Goal: Task Accomplishment & Management: Use online tool/utility

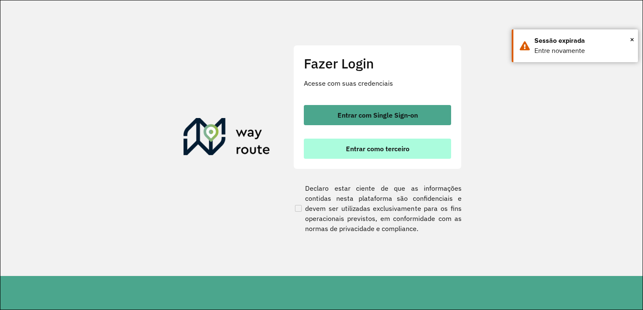
click at [385, 143] on button "Entrar como terceiro" at bounding box center [377, 149] width 147 height 20
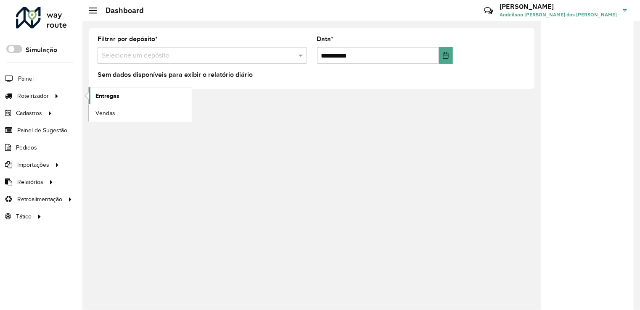
click at [98, 95] on span "Entregas" at bounding box center [107, 96] width 24 height 9
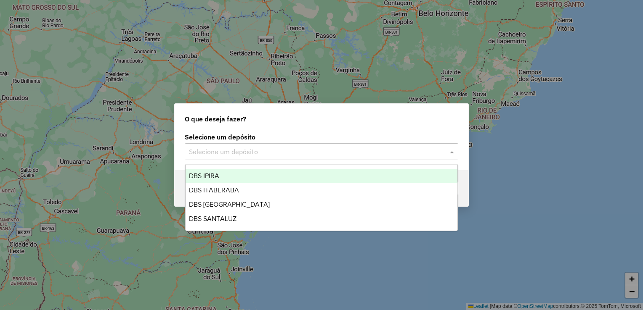
click at [261, 154] on input "text" at bounding box center [313, 152] width 248 height 10
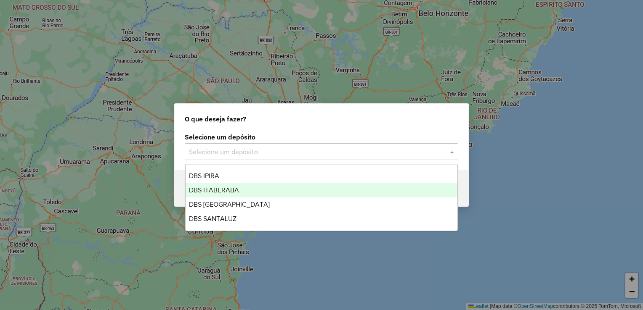
click at [201, 192] on span "DBS ITABERABA" at bounding box center [214, 190] width 50 height 7
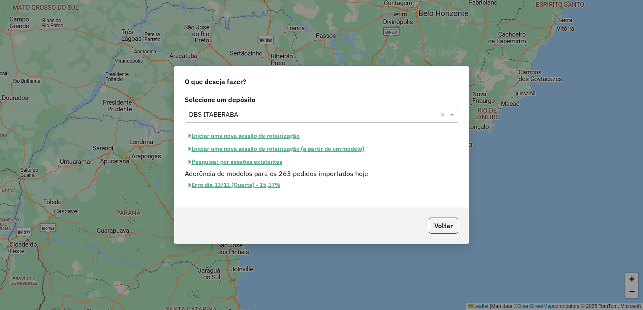
click at [209, 136] on button "Iniciar uma nova sessão de roteirização" at bounding box center [244, 136] width 119 height 13
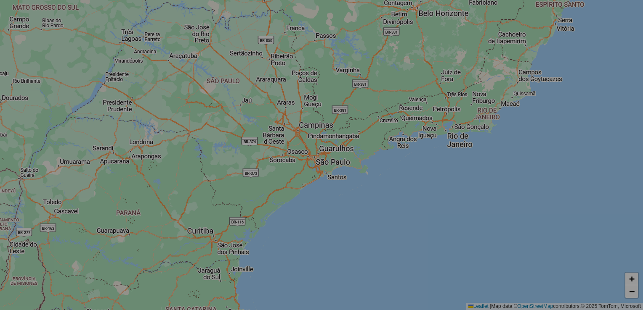
select select "*"
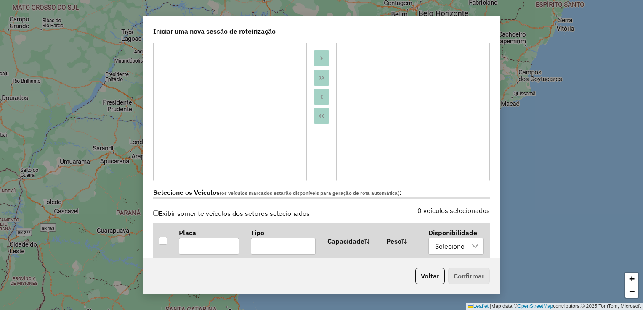
scroll to position [168, 0]
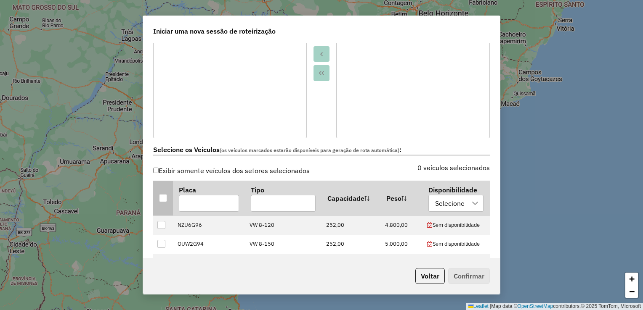
click at [163, 201] on div at bounding box center [163, 198] width 8 height 8
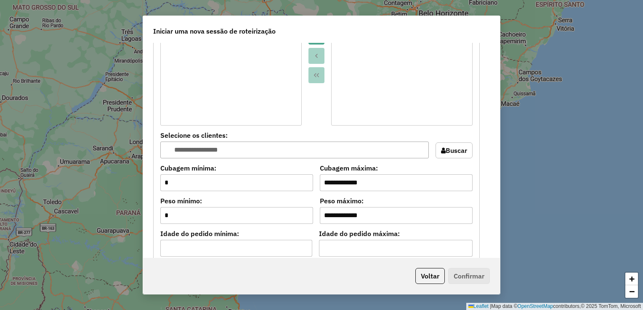
scroll to position [799, 0]
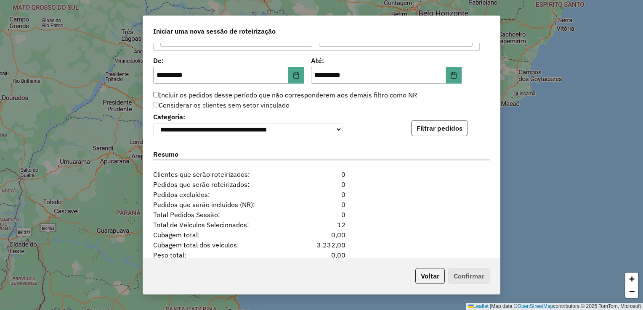
click at [430, 133] on button "Filtrar pedidos" at bounding box center [439, 128] width 57 height 16
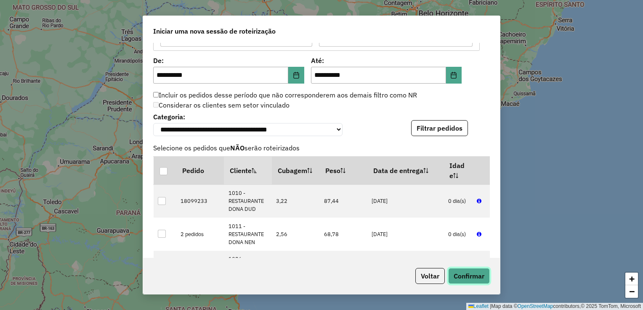
click at [458, 273] on button "Confirmar" at bounding box center [469, 276] width 42 height 16
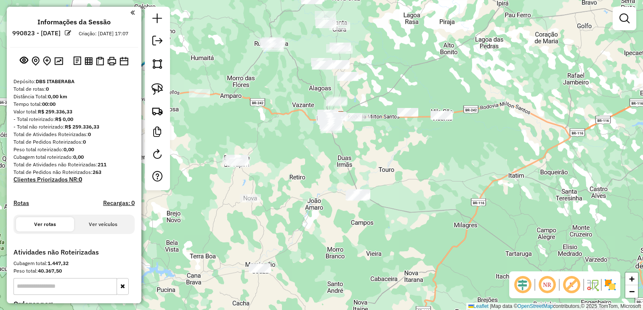
drag, startPoint x: 324, startPoint y: 243, endPoint x: 351, endPoint y: 169, distance: 79.2
click at [351, 169] on div "Janela de atendimento Grade de atendimento Capacidade Transportadoras Veículos …" at bounding box center [321, 155] width 643 height 310
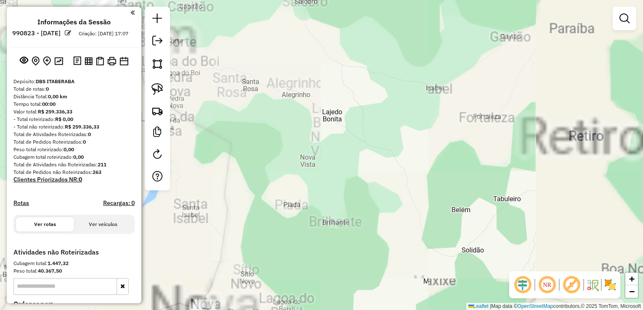
drag, startPoint x: 242, startPoint y: 245, endPoint x: 335, endPoint y: 112, distance: 162.2
click at [335, 112] on div "Janela de atendimento Grade de atendimento Capacidade Transportadoras Veículos …" at bounding box center [321, 155] width 643 height 310
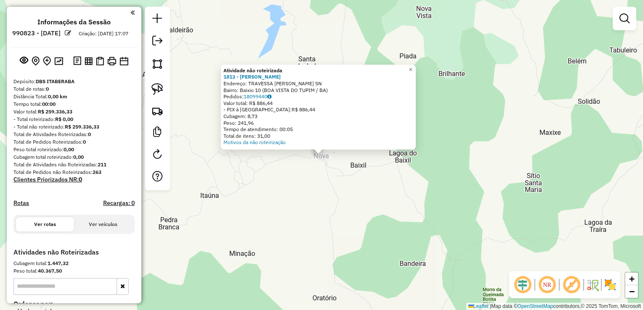
click at [281, 205] on div "Atividade não roteirizada 1813 - MERCADINHO OLIVEIRA Endereço: TRAVESSA NELSON …" at bounding box center [321, 155] width 643 height 310
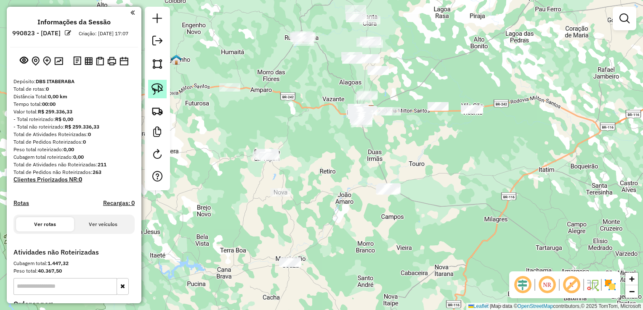
click at [150, 90] on link at bounding box center [157, 89] width 19 height 19
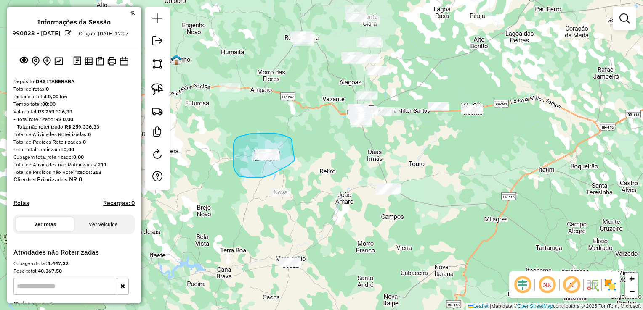
drag, startPoint x: 291, startPoint y: 140, endPoint x: 291, endPoint y: 160, distance: 19.8
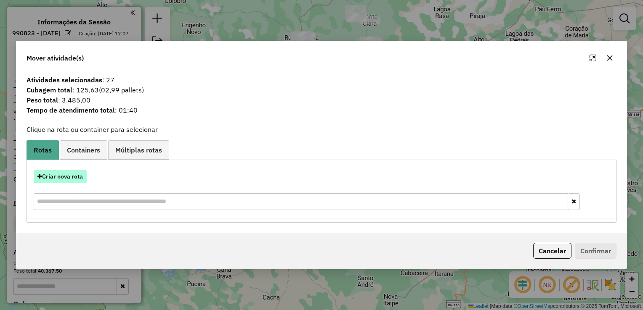
click at [66, 180] on button "Criar nova rota" at bounding box center [60, 176] width 53 height 13
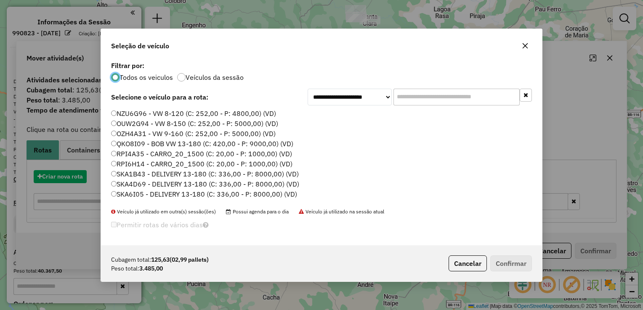
scroll to position [4, 3]
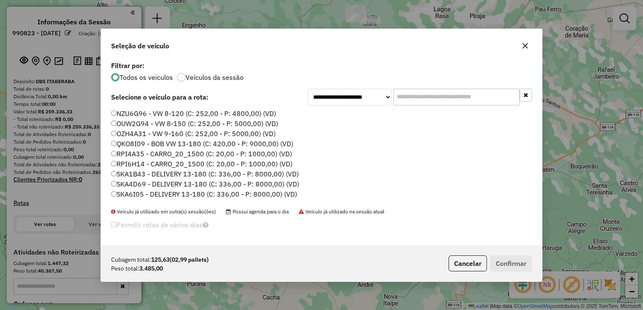
click at [119, 186] on label "SKA4D69 - DELIVERY 13-180 (C: 336,00 - P: 8000,00) (VD)" at bounding box center [205, 184] width 188 height 10
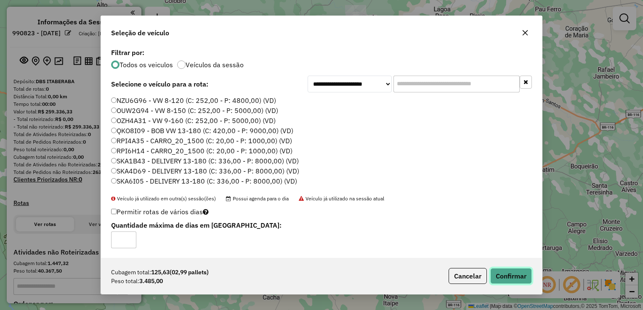
click at [496, 275] on button "Confirmar" at bounding box center [511, 276] width 42 height 16
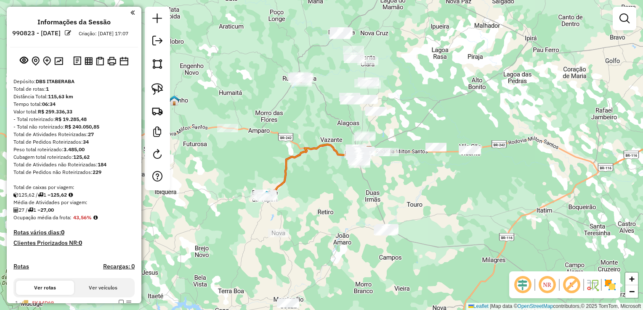
drag, startPoint x: 326, startPoint y: 156, endPoint x: 323, endPoint y: 199, distance: 43.4
click at [323, 199] on div "Janela de atendimento Grade de atendimento Capacidade Transportadoras Veículos …" at bounding box center [321, 155] width 643 height 310
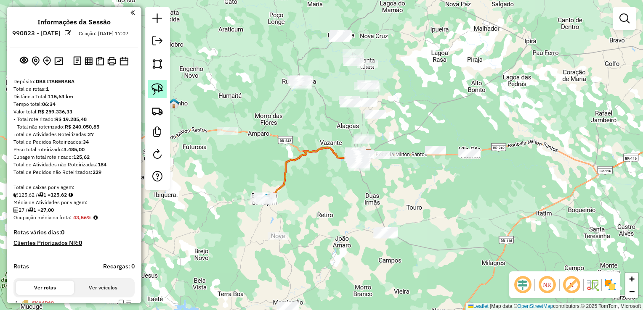
click at [149, 91] on link at bounding box center [157, 89] width 19 height 19
drag, startPoint x: 292, startPoint y: 58, endPoint x: 331, endPoint y: 65, distance: 39.8
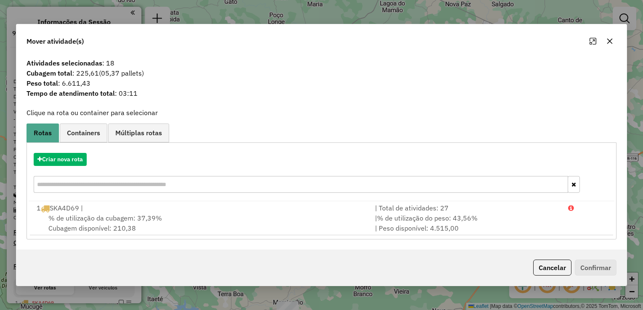
click at [611, 40] on icon "button" at bounding box center [609, 41] width 7 height 7
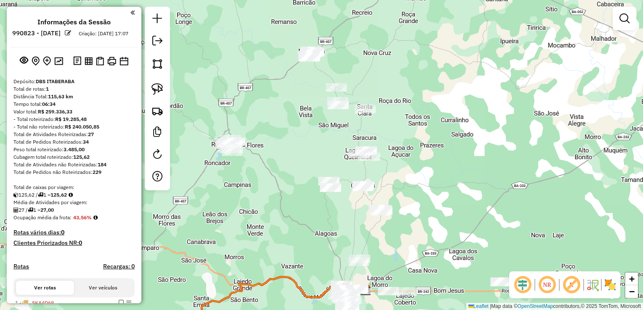
drag, startPoint x: 272, startPoint y: 139, endPoint x: 288, endPoint y: 171, distance: 35.7
click at [288, 171] on div "Janela de atendimento Grade de atendimento Capacidade Transportadoras Veículos …" at bounding box center [321, 155] width 643 height 310
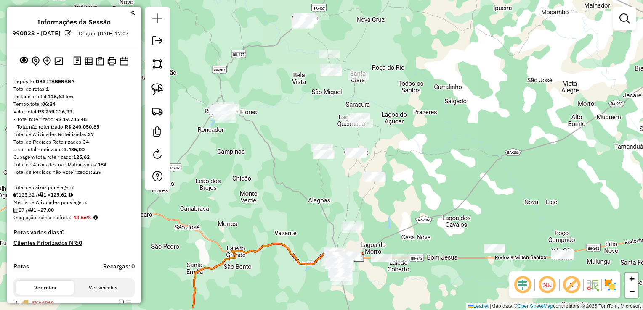
drag, startPoint x: 279, startPoint y: 138, endPoint x: 261, endPoint y: 34, distance: 105.4
click at [261, 36] on div "Janela de atendimento Grade de atendimento Capacidade Transportadoras Veículos …" at bounding box center [321, 155] width 643 height 310
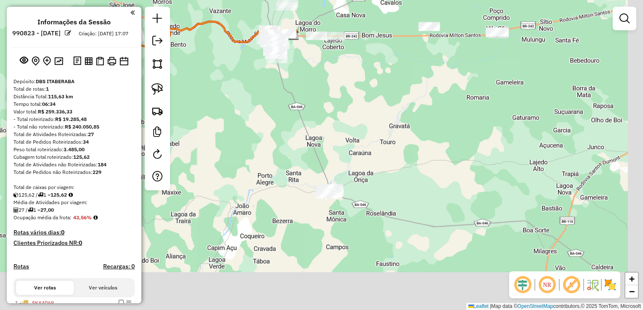
drag, startPoint x: 352, startPoint y: 197, endPoint x: 308, endPoint y: 82, distance: 123.1
click at [308, 82] on div "Janela de atendimento Grade de atendimento Capacidade Transportadoras Veículos …" at bounding box center [321, 155] width 643 height 310
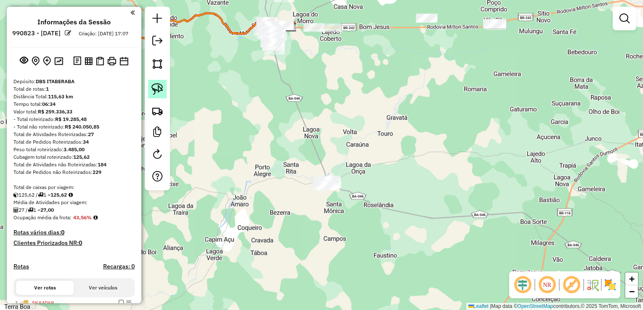
click at [160, 88] on img at bounding box center [157, 89] width 12 height 12
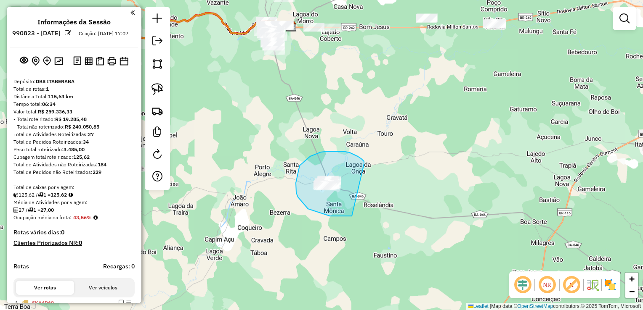
drag, startPoint x: 357, startPoint y: 156, endPoint x: 372, endPoint y: 204, distance: 49.6
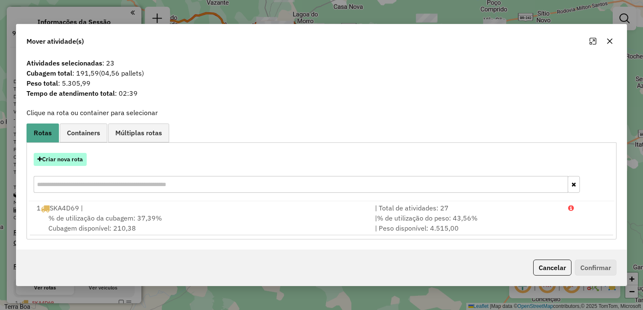
click at [70, 164] on button "Criar nova rota" at bounding box center [60, 159] width 53 height 13
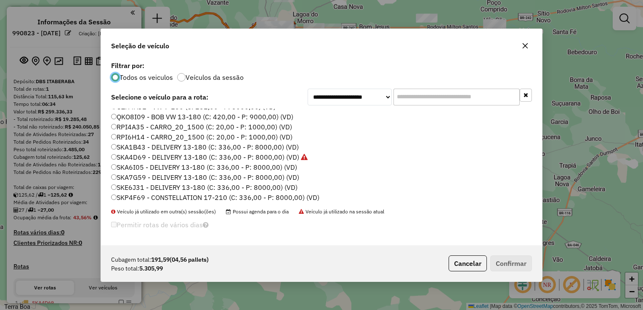
scroll to position [29, 0]
click at [128, 187] on label "SKE6J31 - DELIVERY 13-180 (C: 336,00 - P: 8000,00) (VD)" at bounding box center [204, 186] width 186 height 10
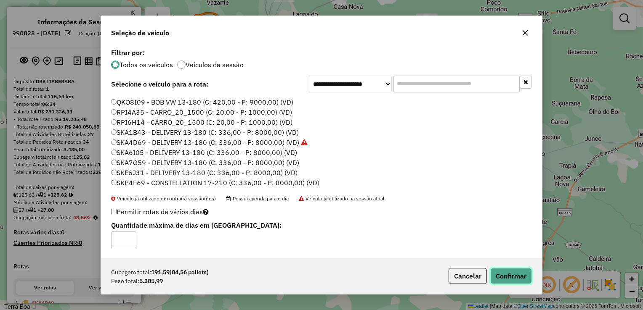
click at [503, 274] on button "Confirmar" at bounding box center [511, 276] width 42 height 16
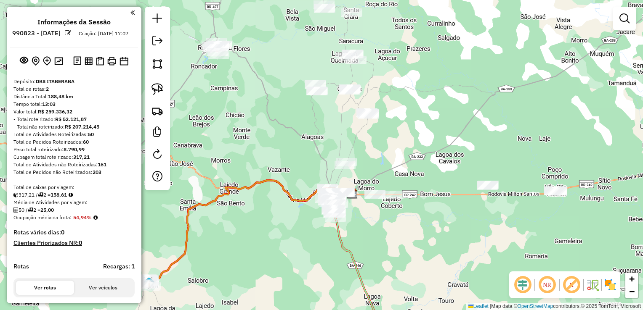
drag, startPoint x: 395, startPoint y: 154, endPoint x: 431, endPoint y: 274, distance: 125.1
click at [445, 302] on div "Janela de atendimento Grade de atendimento Capacidade Transportadoras Veículos …" at bounding box center [321, 155] width 643 height 310
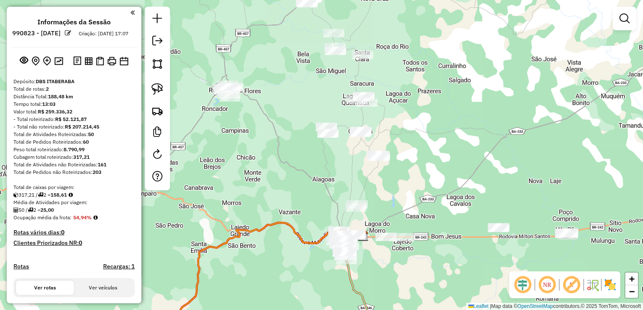
drag, startPoint x: 315, startPoint y: 177, endPoint x: 337, endPoint y: 233, distance: 60.1
click at [337, 233] on div "Janela de atendimento Grade de atendimento Capacidade Transportadoras Veículos …" at bounding box center [321, 155] width 643 height 310
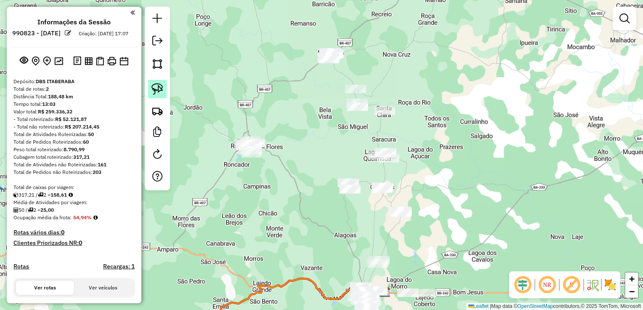
click at [156, 88] on img at bounding box center [157, 89] width 12 height 12
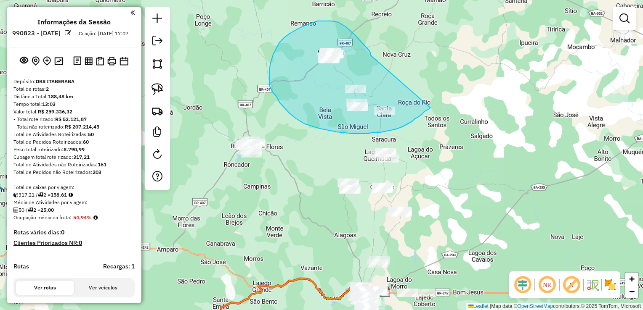
drag, startPoint x: 370, startPoint y: 56, endPoint x: 430, endPoint y: 108, distance: 79.0
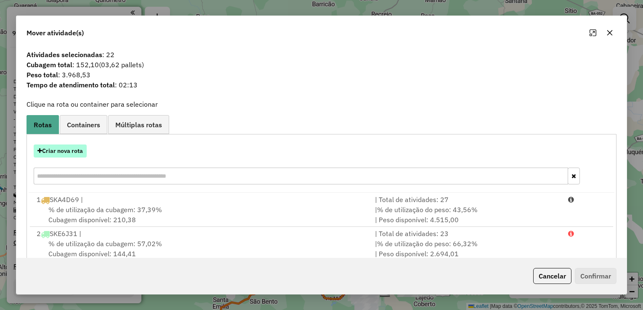
click at [48, 148] on button "Criar nova rota" at bounding box center [60, 151] width 53 height 13
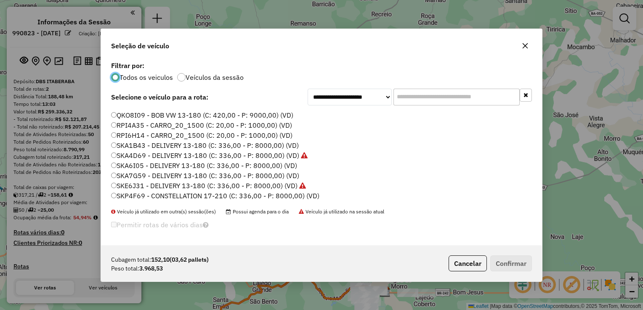
click at [119, 174] on label "SKA7G59 - DELIVERY 13-180 (C: 336,00 - P: 8000,00) (VD)" at bounding box center [205, 176] width 188 height 10
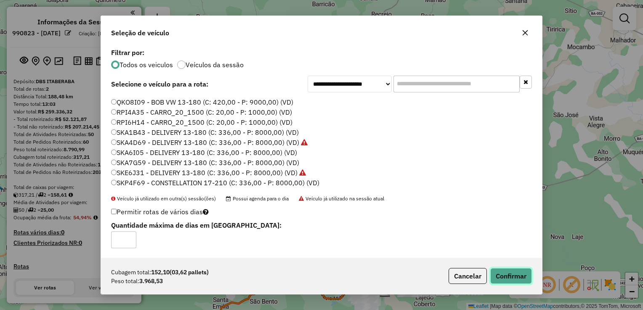
click at [498, 273] on button "Confirmar" at bounding box center [511, 276] width 42 height 16
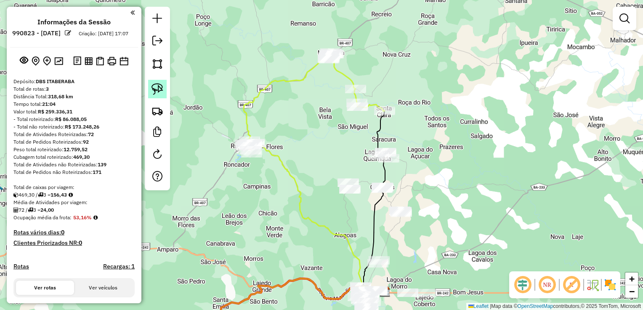
click at [158, 89] on img at bounding box center [157, 89] width 12 height 12
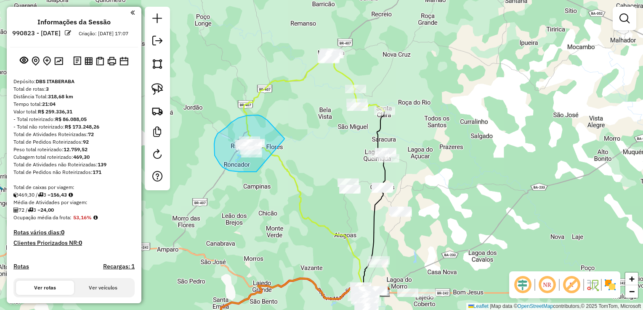
drag, startPoint x: 284, startPoint y: 140, endPoint x: 281, endPoint y: 166, distance: 26.2
click at [281, 166] on div "Janela de atendimento Grade de atendimento Capacidade Transportadoras Veículos …" at bounding box center [321, 155] width 643 height 310
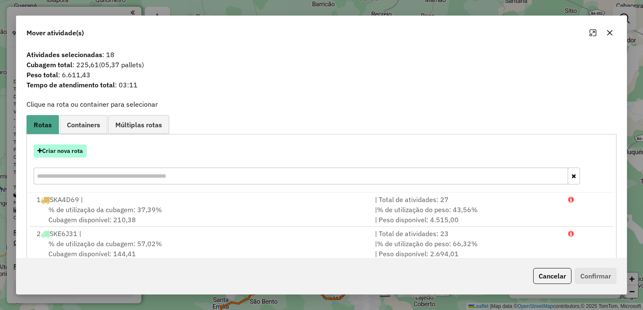
click at [64, 153] on button "Criar nova rota" at bounding box center [60, 151] width 53 height 13
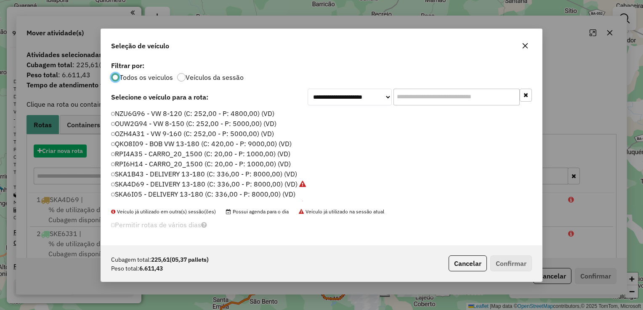
scroll to position [4, 3]
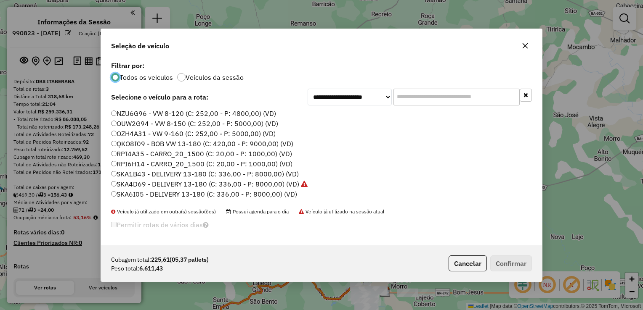
click at [126, 175] on label "SKA1B43 - DELIVERY 13-180 (C: 336,00 - P: 8000,00) (VD)" at bounding box center [205, 174] width 188 height 10
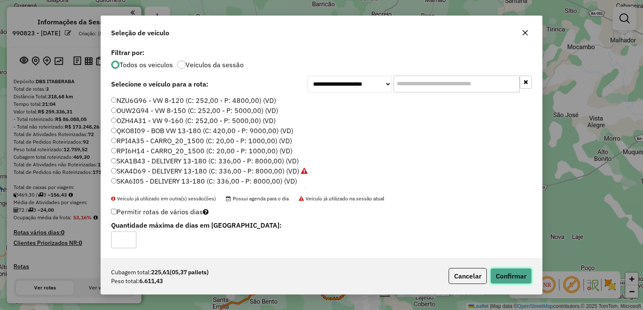
click at [501, 271] on button "Confirmar" at bounding box center [511, 276] width 42 height 16
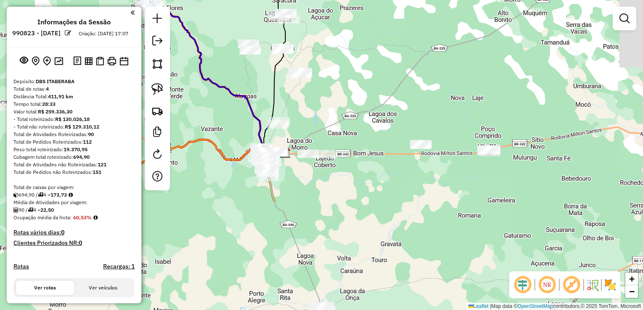
drag, startPoint x: 360, startPoint y: 223, endPoint x: 258, endPoint y: 81, distance: 174.7
click at [258, 81] on div "Janela de atendimento Grade de atendimento Capacidade Transportadoras Veículos …" at bounding box center [321, 155] width 643 height 310
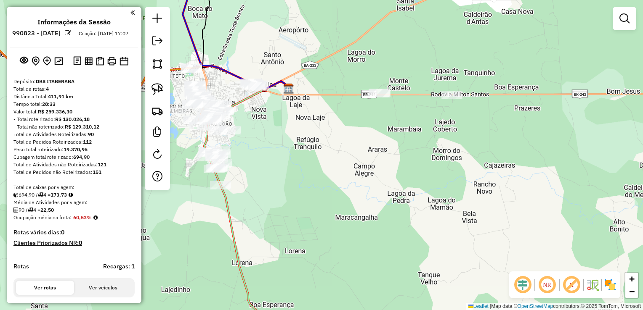
drag, startPoint x: 399, startPoint y: 173, endPoint x: 336, endPoint y: 198, distance: 67.2
click at [336, 198] on div "Janela de atendimento Grade de atendimento Capacidade Transportadoras Veículos …" at bounding box center [321, 155] width 643 height 310
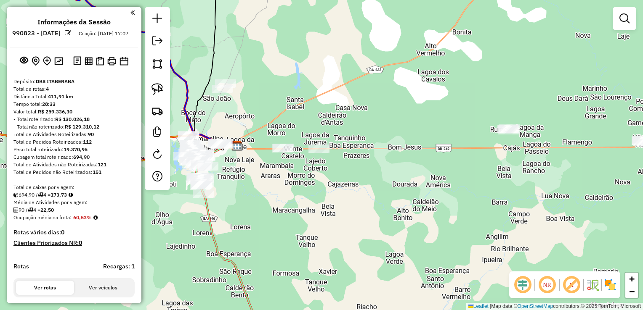
drag, startPoint x: 343, startPoint y: 201, endPoint x: 294, endPoint y: 193, distance: 49.5
click at [294, 193] on div "Janela de atendimento Grade de atendimento Capacidade Transportadoras Veículos …" at bounding box center [321, 155] width 643 height 310
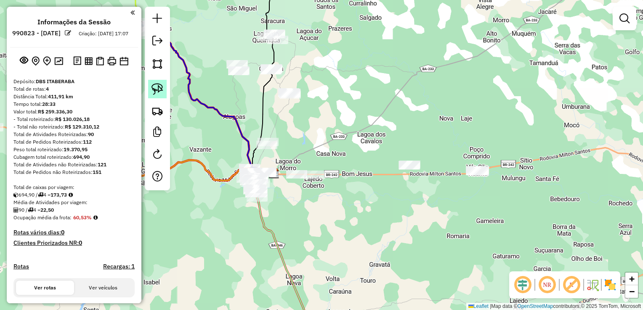
click at [160, 87] on img at bounding box center [157, 89] width 12 height 12
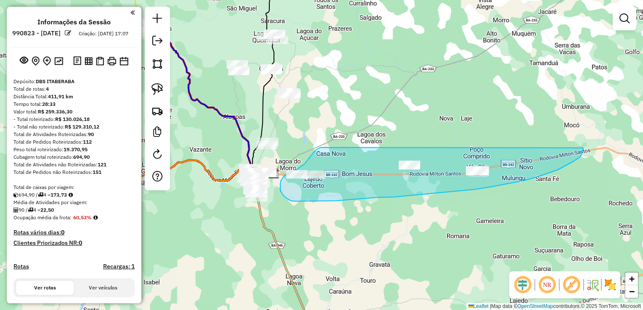
drag, startPoint x: 320, startPoint y: 148, endPoint x: 582, endPoint y: 135, distance: 262.3
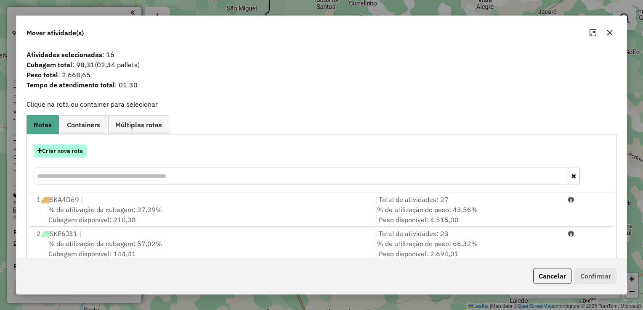
click at [48, 155] on button "Criar nova rota" at bounding box center [60, 151] width 53 height 13
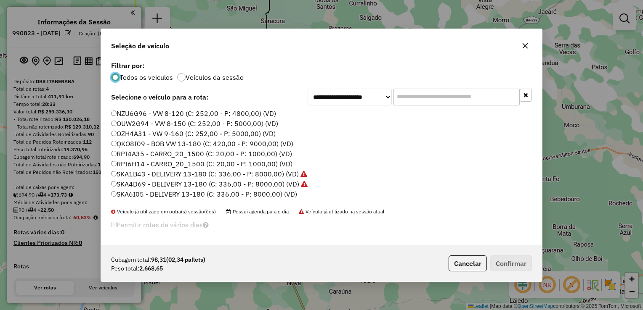
scroll to position [29, 0]
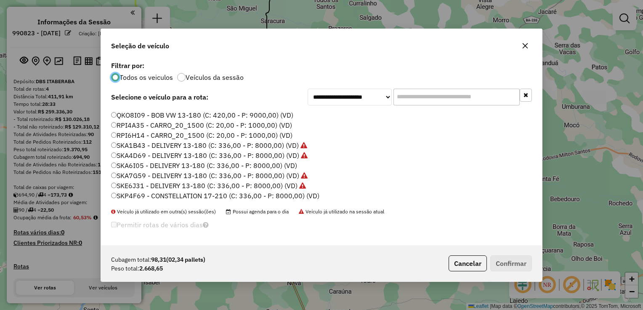
drag, startPoint x: 134, startPoint y: 197, endPoint x: 162, endPoint y: 199, distance: 28.3
click at [134, 197] on label "SKP4F69 - CONSTELLATION 17-210 (C: 336,00 - P: 8000,00) (VD)" at bounding box center [215, 196] width 208 height 10
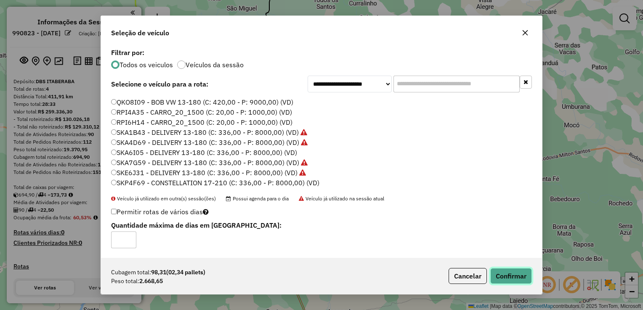
click at [523, 275] on button "Confirmar" at bounding box center [511, 276] width 42 height 16
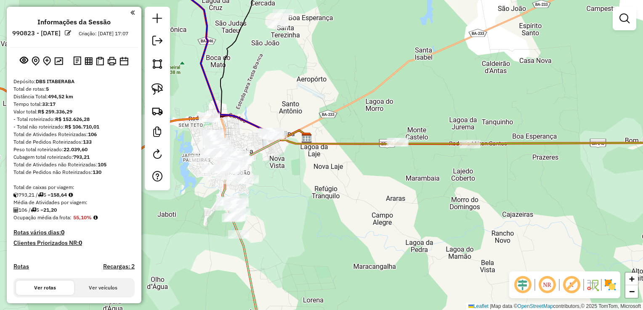
drag, startPoint x: 266, startPoint y: 200, endPoint x: 318, endPoint y: 203, distance: 52.7
click at [318, 203] on div "Janela de atendimento Grade de atendimento Capacidade Transportadoras Veículos …" at bounding box center [321, 155] width 643 height 310
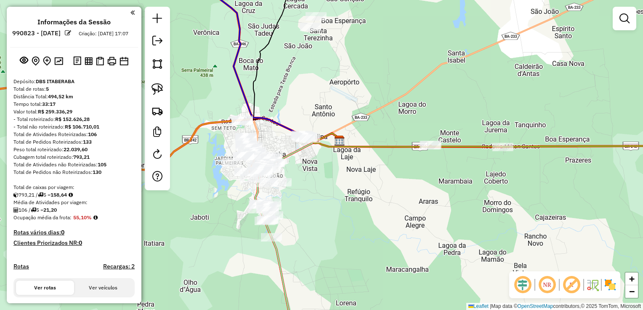
click at [415, 146] on icon at bounding box center [408, 140] width 190 height 14
select select "**********"
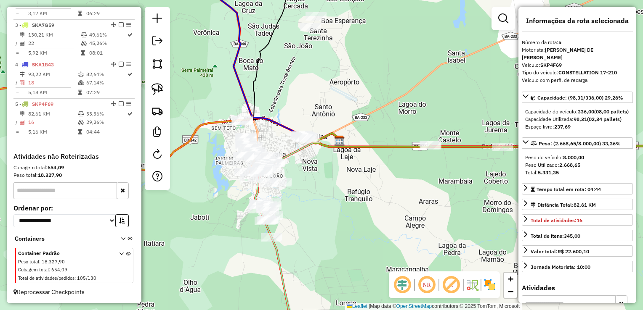
scroll to position [380, 0]
click at [350, 216] on div "Janela de atendimento Grade de atendimento Capacidade Transportadoras Veículos …" at bounding box center [321, 155] width 643 height 310
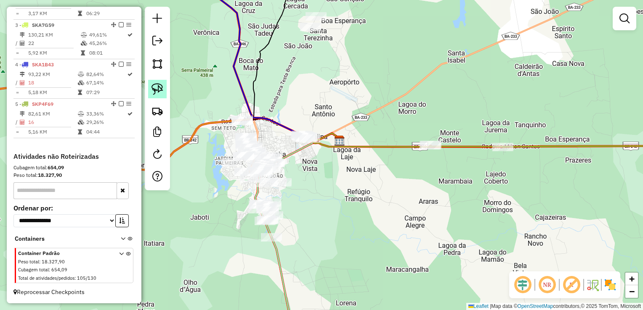
click at [155, 85] on img at bounding box center [157, 89] width 12 height 12
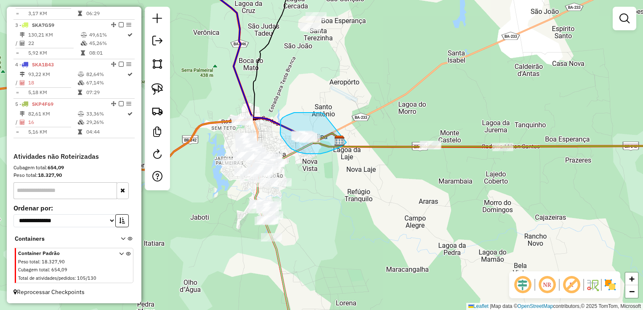
drag, startPoint x: 320, startPoint y: 113, endPoint x: 346, endPoint y: 143, distance: 39.6
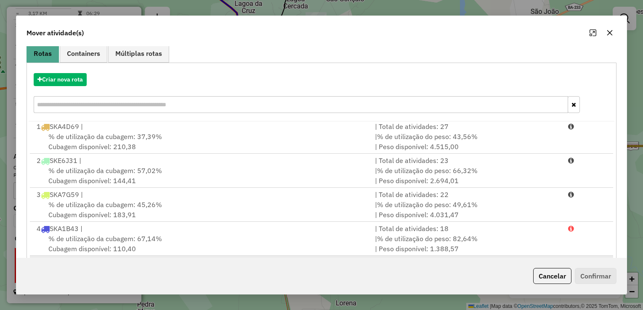
scroll to position [117, 0]
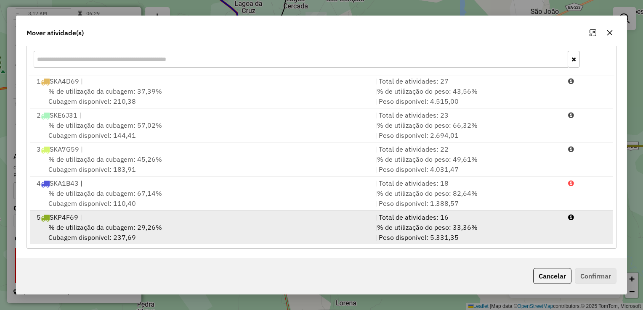
drag, startPoint x: 250, startPoint y: 233, endPoint x: 309, endPoint y: 235, distance: 58.9
click at [249, 233] on div "% de utilização da cubagem: 29,26% Cubagem disponível: 237,69" at bounding box center [201, 232] width 338 height 20
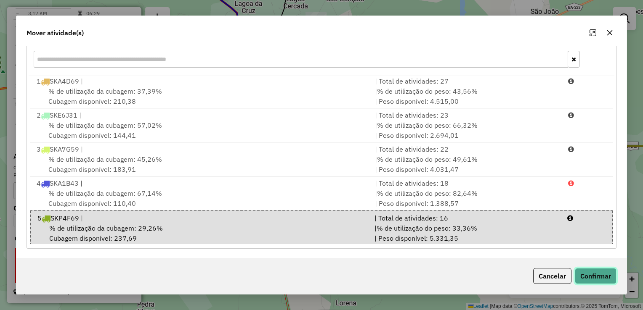
click at [584, 270] on button "Confirmar" at bounding box center [595, 276] width 42 height 16
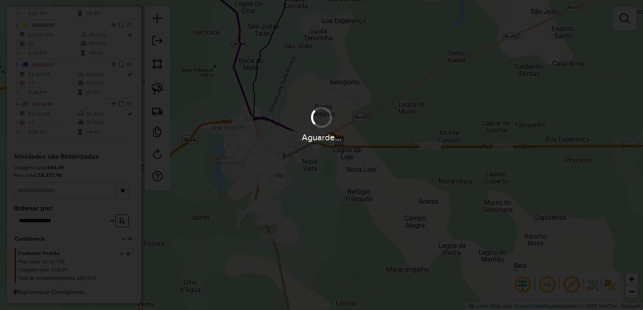
scroll to position [0, 0]
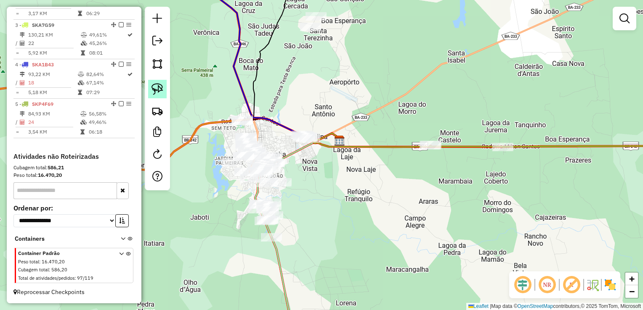
drag, startPoint x: 152, startPoint y: 91, endPoint x: 156, endPoint y: 94, distance: 5.4
click at [152, 91] on img at bounding box center [157, 89] width 12 height 12
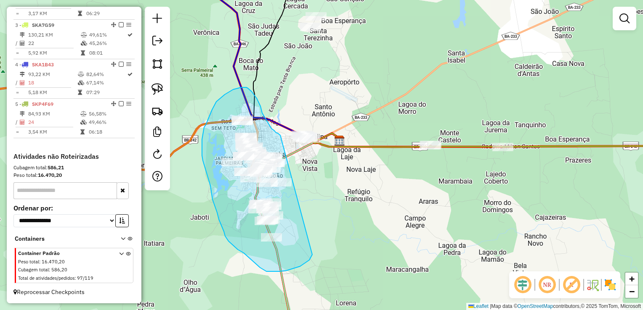
drag, startPoint x: 292, startPoint y: 269, endPoint x: 281, endPoint y: 135, distance: 134.3
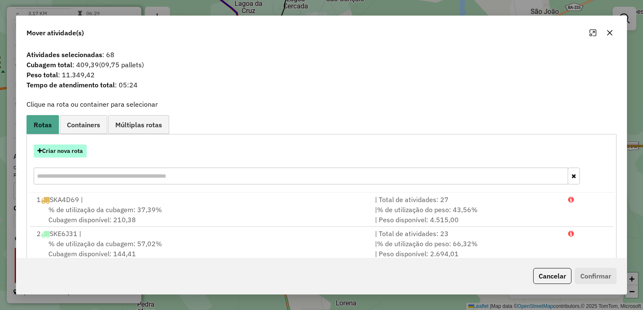
click at [76, 151] on button "Criar nova rota" at bounding box center [60, 151] width 53 height 13
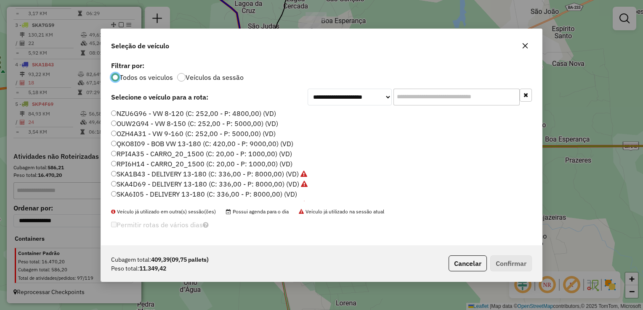
scroll to position [29, 0]
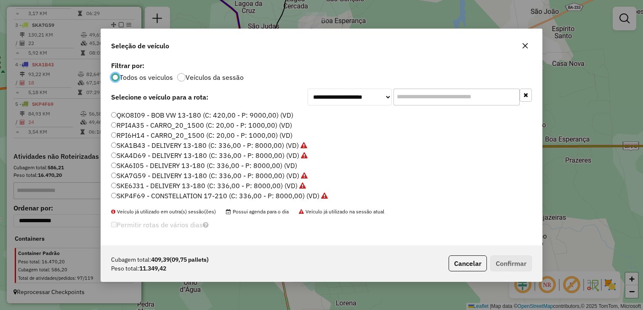
click at [124, 164] on label "SKA6I05 - DELIVERY 13-180 (C: 336,00 - P: 8000,00) (VD)" at bounding box center [204, 166] width 186 height 10
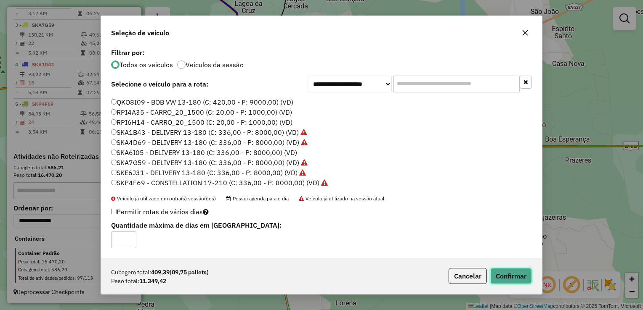
click at [514, 277] on button "Confirmar" at bounding box center [511, 276] width 42 height 16
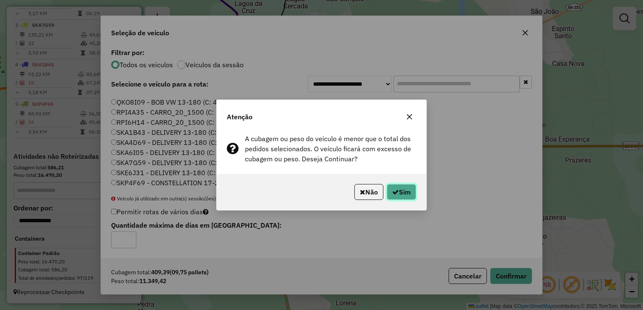
click at [397, 193] on button "Sim" at bounding box center [400, 192] width 29 height 16
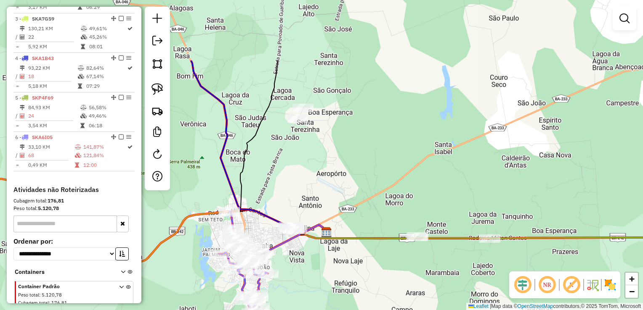
drag, startPoint x: 318, startPoint y: 66, endPoint x: 304, endPoint y: 160, distance: 95.6
click at [304, 160] on div "Janela de atendimento Grade de atendimento Capacidade Transportadoras Veículos …" at bounding box center [321, 155] width 643 height 310
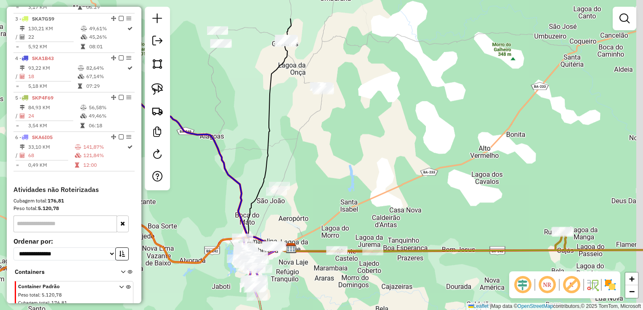
drag, startPoint x: 303, startPoint y: 175, endPoint x: 278, endPoint y: 230, distance: 60.6
click at [278, 230] on div "Janela de atendimento Grade de atendimento Capacidade Transportadoras Veículos …" at bounding box center [321, 155] width 643 height 310
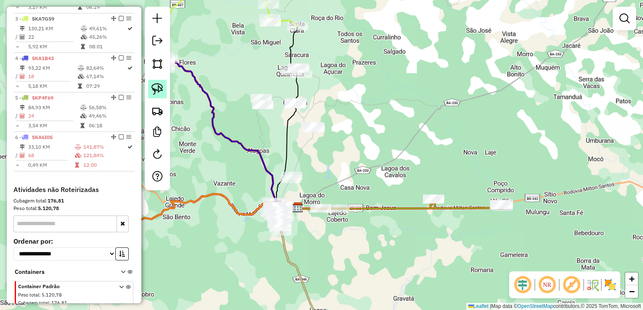
click at [155, 91] on img at bounding box center [157, 89] width 12 height 12
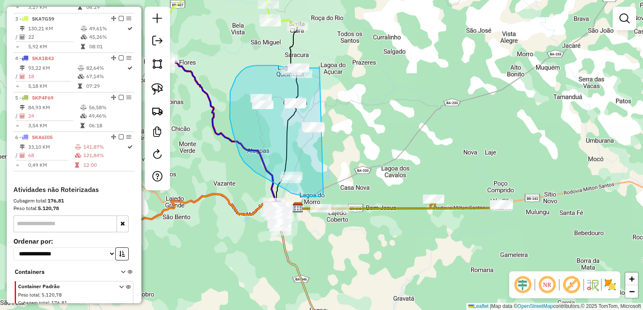
drag, startPoint x: 321, startPoint y: 196, endPoint x: 319, endPoint y: 66, distance: 129.5
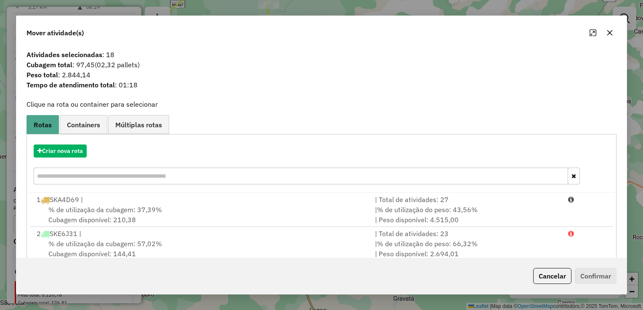
click at [607, 31] on icon "button" at bounding box center [609, 32] width 5 height 5
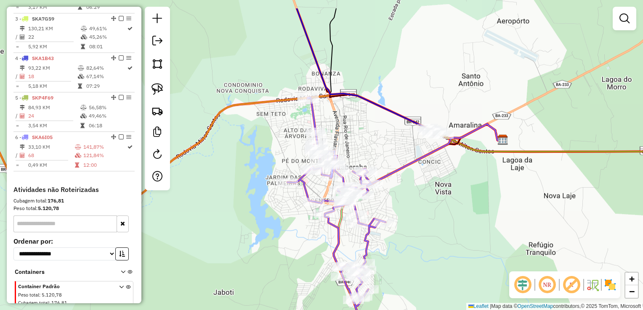
drag, startPoint x: 437, startPoint y: 170, endPoint x: 442, endPoint y: 209, distance: 39.9
click at [442, 209] on div "Janela de atendimento Grade de atendimento Capacidade Transportadoras Veículos …" at bounding box center [321, 155] width 643 height 310
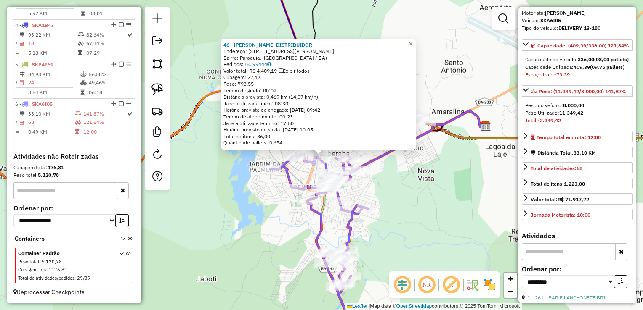
scroll to position [168, 0]
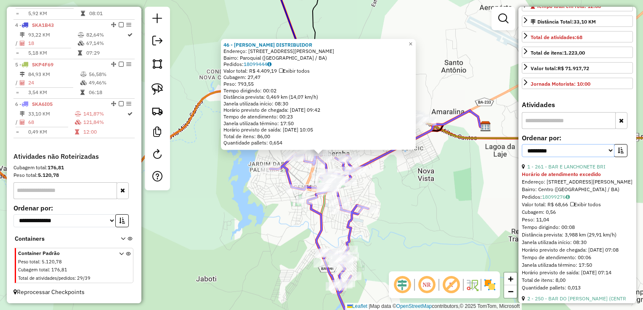
click at [552, 157] on select "**********" at bounding box center [567, 150] width 93 height 13
select select "*********"
click at [521, 157] on select "**********" at bounding box center [567, 150] width 93 height 13
click at [619, 157] on button "button" at bounding box center [620, 150] width 13 height 13
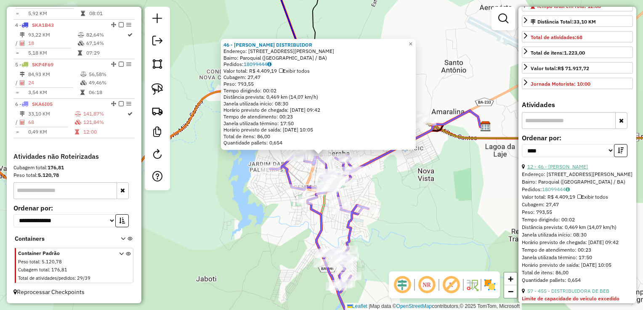
click at [570, 170] on link "12 - 46 - AUGUSTO DISTRIBUIDOR" at bounding box center [557, 167] width 61 height 6
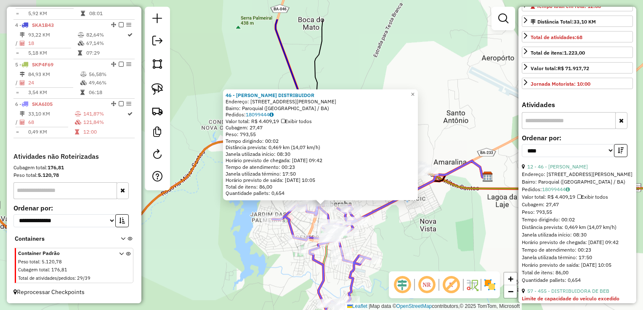
drag, startPoint x: 388, startPoint y: 183, endPoint x: 390, endPoint y: 233, distance: 50.5
click at [390, 233] on div "46 - AUGUSTO DISTRIBUIDOR Endereço: RUA SINESIO CERQUEIRA 348 Bairro: Paroquial…" at bounding box center [321, 155] width 643 height 310
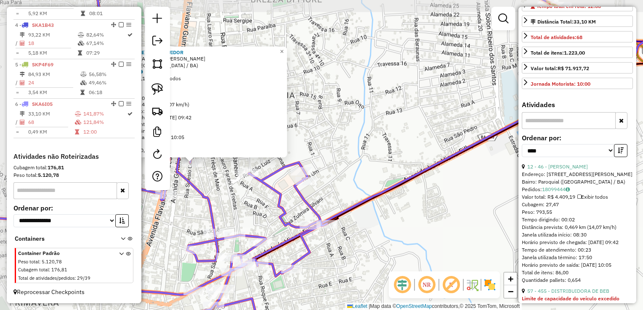
drag, startPoint x: 368, startPoint y: 222, endPoint x: 387, endPoint y: 233, distance: 22.4
click at [387, 233] on div "46 - AUGUSTO DISTRIBUIDOR Endereço: RUA SINESIO CERQUEIRA 348 Bairro: Paroquial…" at bounding box center [321, 155] width 643 height 310
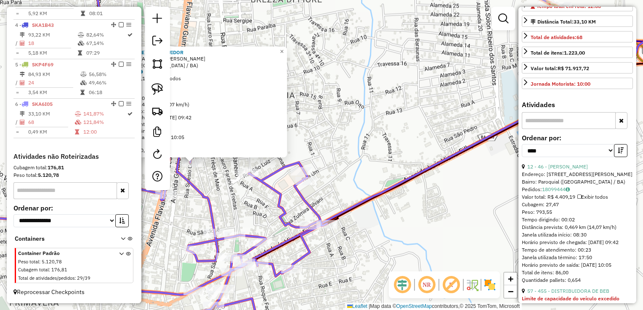
click at [390, 233] on div "46 - AUGUSTO DISTRIBUIDOR Endereço: RUA SINESIO CERQUEIRA 348 Bairro: Paroquial…" at bounding box center [321, 155] width 643 height 310
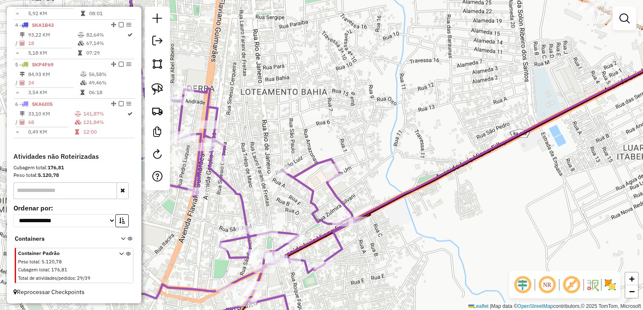
drag, startPoint x: 434, startPoint y: 241, endPoint x: 467, endPoint y: 236, distance: 33.2
click at [467, 237] on div "Janela de atendimento Grade de atendimento Capacidade Transportadoras Veículos …" at bounding box center [321, 155] width 643 height 310
select select "*********"
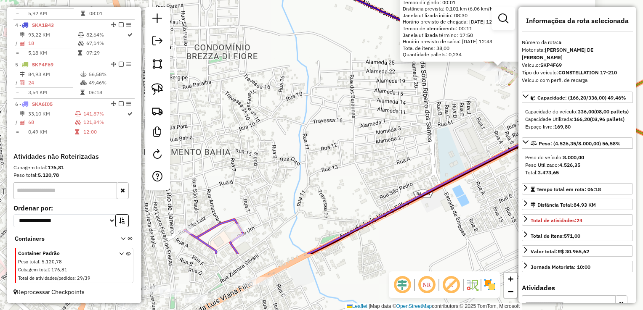
drag, startPoint x: 291, startPoint y: 220, endPoint x: 518, endPoint y: 120, distance: 247.6
click at [530, 116] on hb-router-mapa "Informações da Sessão 990823 - 19/08/2025 Criação: 18/08/2025 17:07 Depósito: D…" at bounding box center [321, 155] width 643 height 310
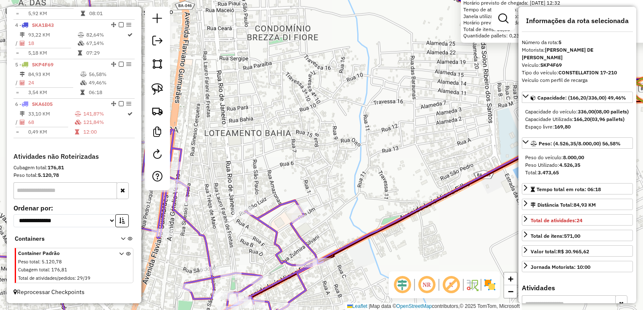
drag, startPoint x: 389, startPoint y: 124, endPoint x: 439, endPoint y: 85, distance: 63.5
click at [439, 86] on div "842 - MERCEARIA PELE (SANT Endereço: RODOVIA BR 242, KM 89 99999 Bairro: Santa …" at bounding box center [321, 155] width 643 height 310
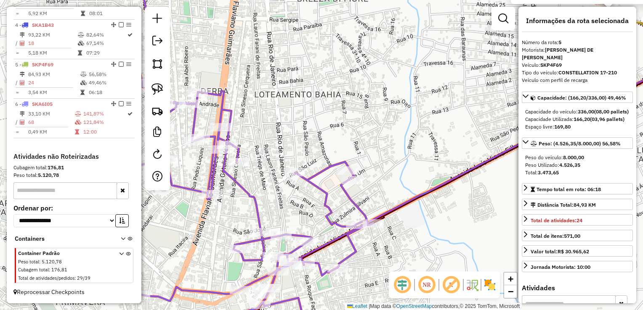
drag, startPoint x: 155, startPoint y: 88, endPoint x: 226, endPoint y: 118, distance: 77.6
click at [155, 88] on img at bounding box center [157, 89] width 12 height 12
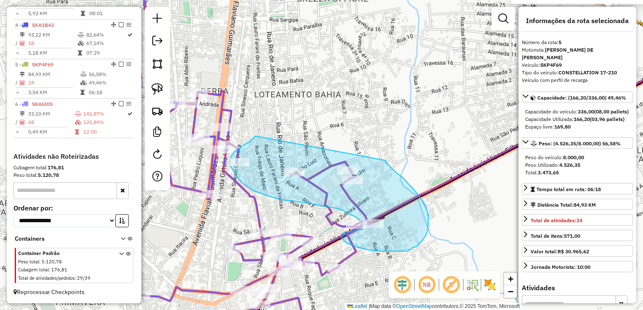
drag, startPoint x: 255, startPoint y: 137, endPoint x: 385, endPoint y: 161, distance: 132.1
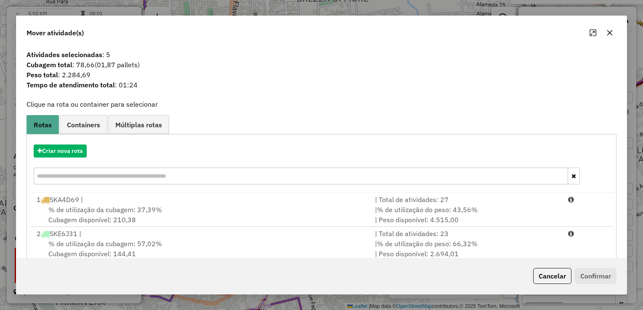
drag, startPoint x: 606, startPoint y: 35, endPoint x: 452, endPoint y: 68, distance: 158.2
click at [607, 36] on icon "button" at bounding box center [609, 32] width 5 height 5
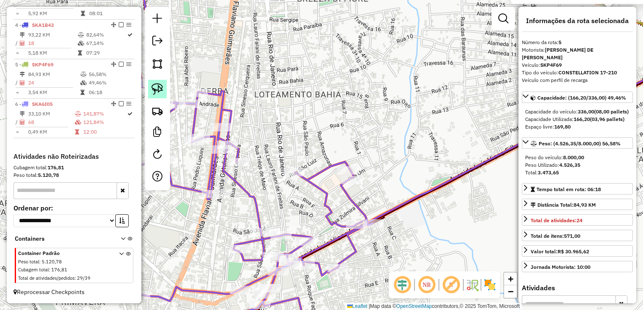
click at [155, 90] on img at bounding box center [157, 89] width 12 height 12
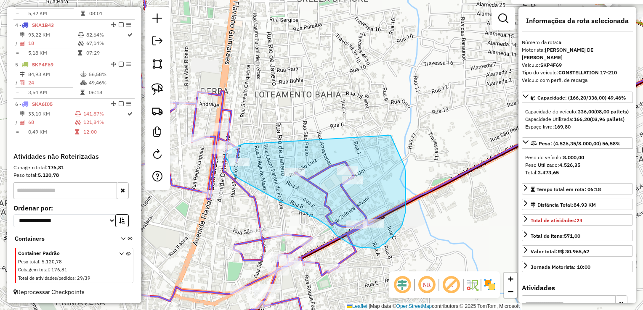
drag, startPoint x: 251, startPoint y: 143, endPoint x: 390, endPoint y: 135, distance: 139.8
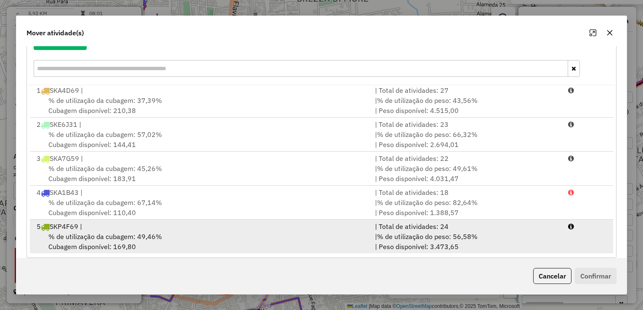
scroll to position [117, 0]
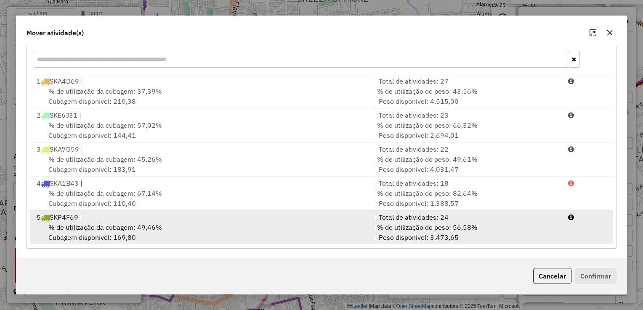
drag, startPoint x: 124, startPoint y: 233, endPoint x: 165, endPoint y: 230, distance: 40.5
click at [124, 233] on div "% de utilização da cubagem: 49,46% Cubagem disponível: 169,80" at bounding box center [201, 232] width 338 height 20
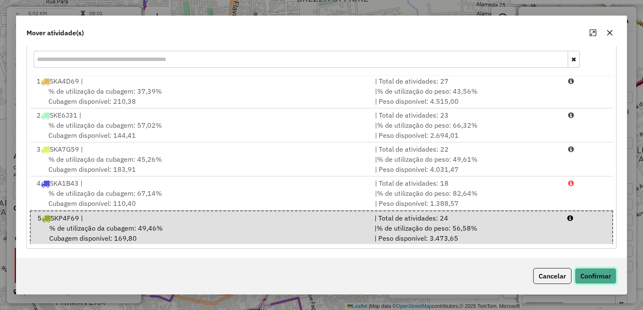
click at [590, 277] on button "Confirmar" at bounding box center [595, 276] width 42 height 16
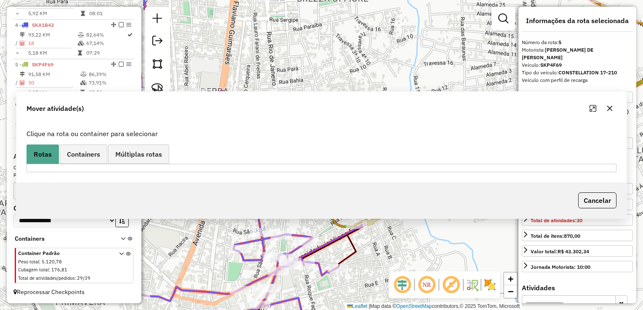
scroll to position [0, 0]
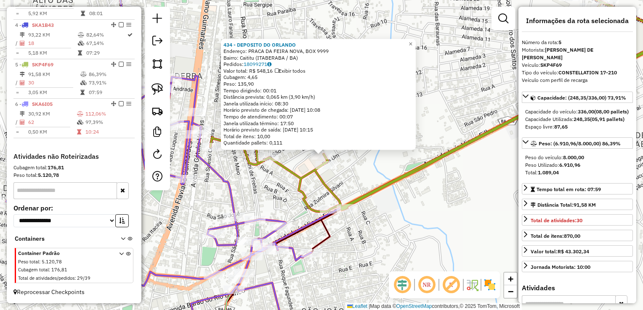
click at [250, 250] on icon at bounding box center [158, 155] width 305 height 373
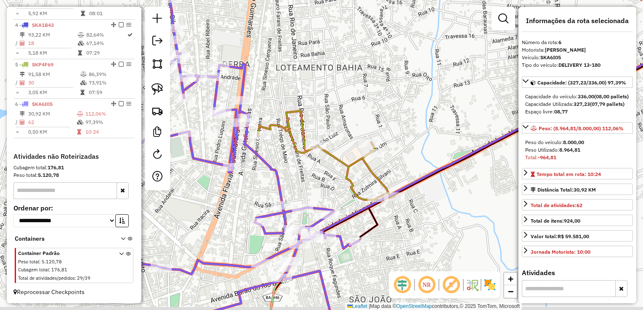
drag, startPoint x: 347, startPoint y: 260, endPoint x: 400, endPoint y: 233, distance: 60.4
click at [408, 234] on div "Janela de atendimento Grade de atendimento Capacidade Transportadoras Veículos …" at bounding box center [321, 155] width 643 height 310
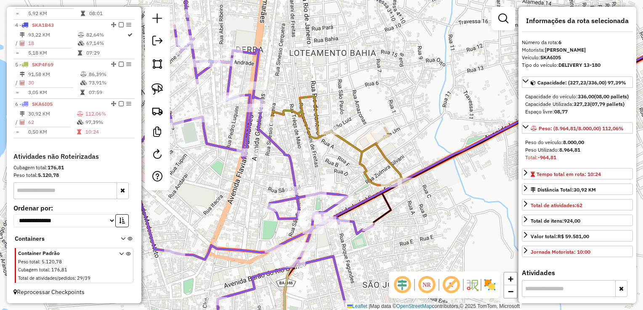
drag, startPoint x: 222, startPoint y: 209, endPoint x: 252, endPoint y: 227, distance: 34.5
click at [251, 227] on div "Janela de atendimento Grade de atendimento Capacidade Transportadoras Veículos …" at bounding box center [321, 155] width 643 height 310
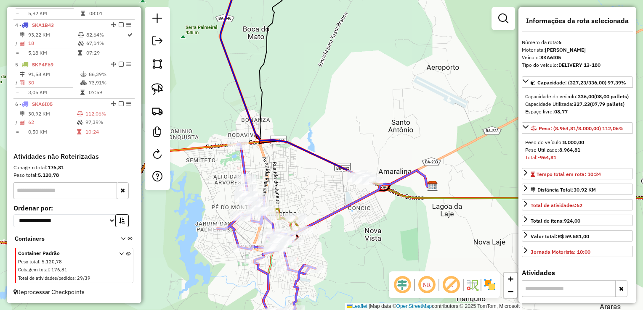
drag, startPoint x: 273, startPoint y: 172, endPoint x: 284, endPoint y: 228, distance: 56.7
click at [284, 228] on div "Janela de atendimento Grade de atendimento Capacidade Transportadoras Veículos …" at bounding box center [321, 155] width 643 height 310
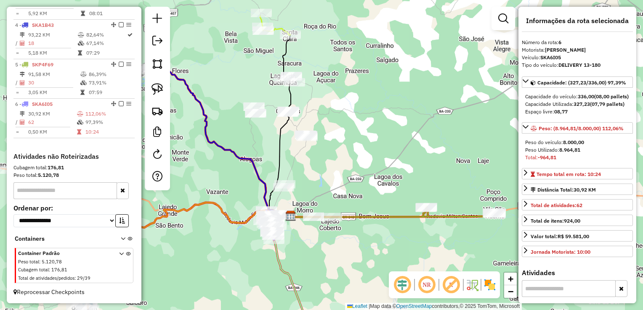
drag, startPoint x: 286, startPoint y: 113, endPoint x: 269, endPoint y: 158, distance: 48.2
click at [269, 159] on div "Janela de atendimento Grade de atendimento Capacidade Transportadoras Veículos …" at bounding box center [321, 155] width 643 height 310
click at [160, 85] on img at bounding box center [157, 89] width 12 height 12
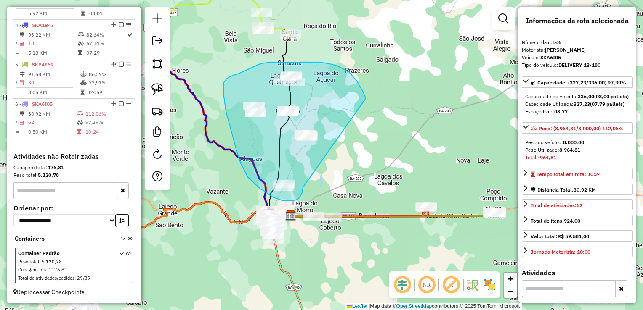
drag, startPoint x: 303, startPoint y: 190, endPoint x: 365, endPoint y: 100, distance: 109.4
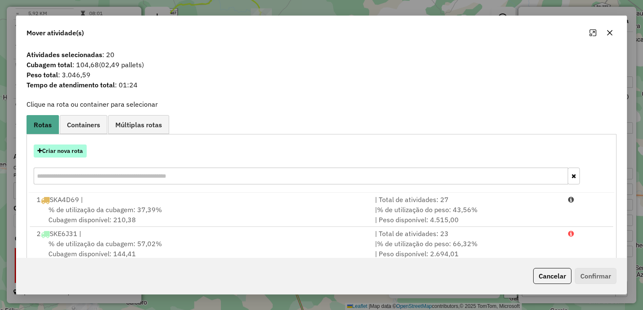
click at [57, 153] on button "Criar nova rota" at bounding box center [60, 151] width 53 height 13
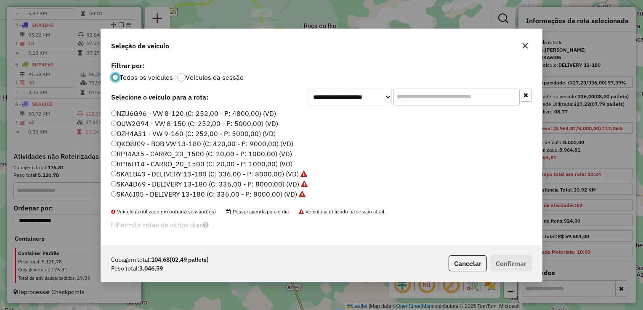
scroll to position [4, 3]
click at [140, 114] on label "NZU6G96 - VW 8-120 (C: 252,00 - P: 4800,00) (VD)" at bounding box center [193, 114] width 165 height 10
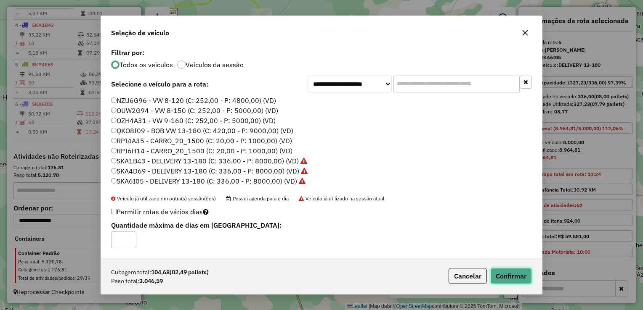
click at [504, 271] on button "Confirmar" at bounding box center [511, 276] width 42 height 16
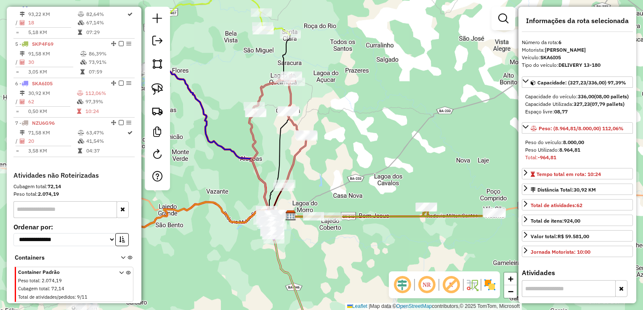
scroll to position [459, 0]
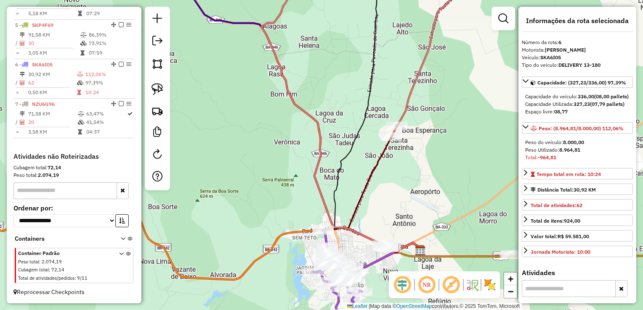
drag, startPoint x: 241, startPoint y: 275, endPoint x: 474, endPoint y: 103, distance: 290.5
click at [420, 197] on icon at bounding box center [178, 238] width 484 height 83
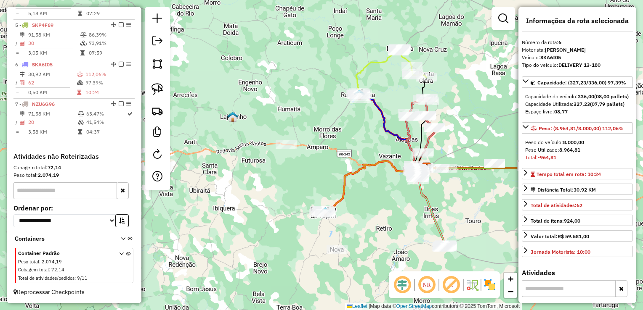
drag, startPoint x: 326, startPoint y: 243, endPoint x: 368, endPoint y: 231, distance: 43.1
click at [368, 231] on div "Janela de atendimento Grade de atendimento Capacidade Transportadoras Veículos …" at bounding box center [321, 155] width 643 height 310
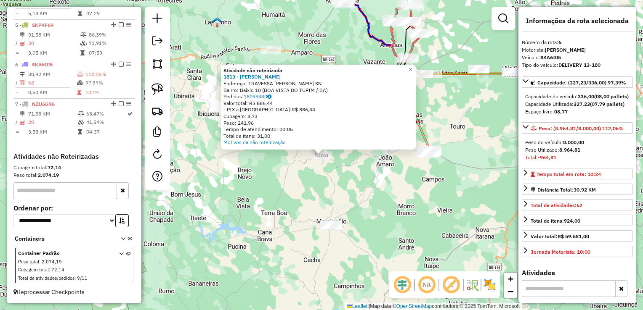
click at [330, 251] on div "Atividade não roteirizada 1813 - MERCADINHO OLIVEIRA Endereço: TRAVESSA NELSON …" at bounding box center [321, 155] width 643 height 310
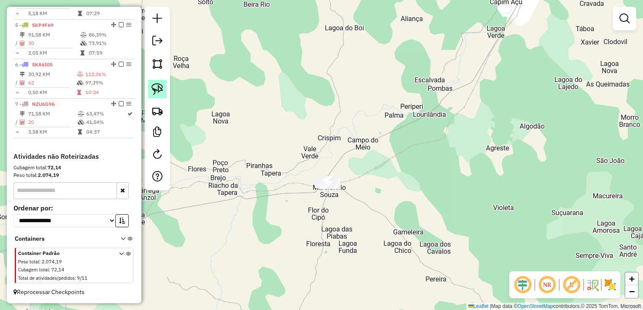
click at [156, 82] on link at bounding box center [157, 89] width 19 height 19
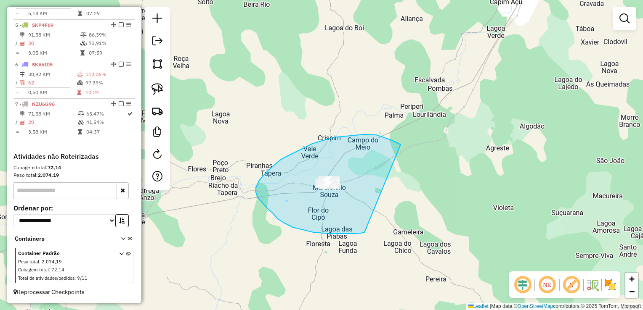
drag, startPoint x: 391, startPoint y: 140, endPoint x: 365, endPoint y: 233, distance: 96.0
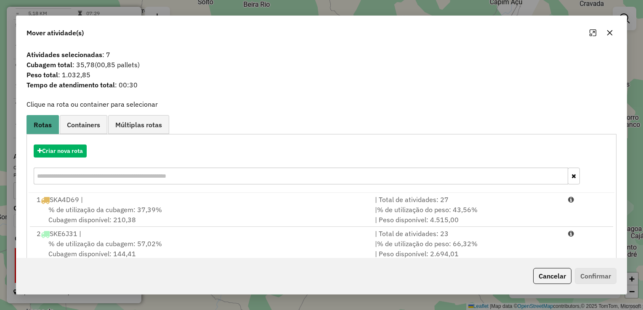
click at [607, 30] on icon "button" at bounding box center [609, 32] width 5 height 5
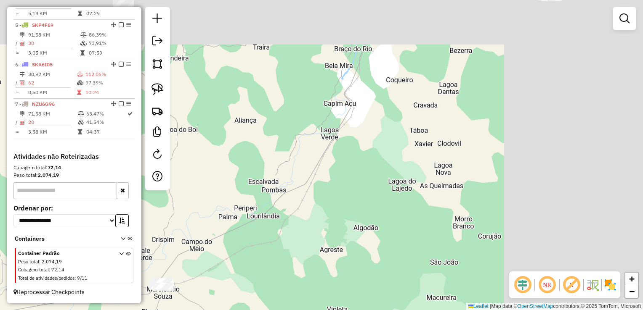
drag, startPoint x: 454, startPoint y: 160, endPoint x: 271, endPoint y: 271, distance: 214.0
click at [272, 271] on div "Janela de atendimento Grade de atendimento Capacidade Transportadoras Veículos …" at bounding box center [321, 155] width 643 height 310
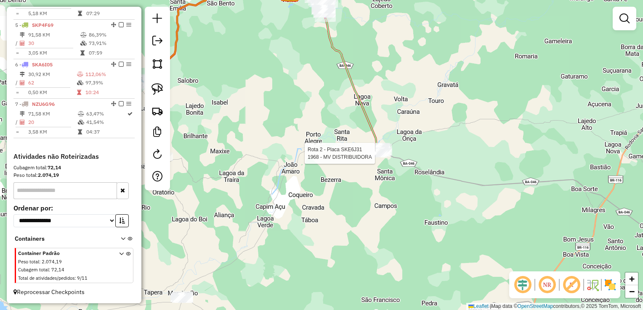
select select "*********"
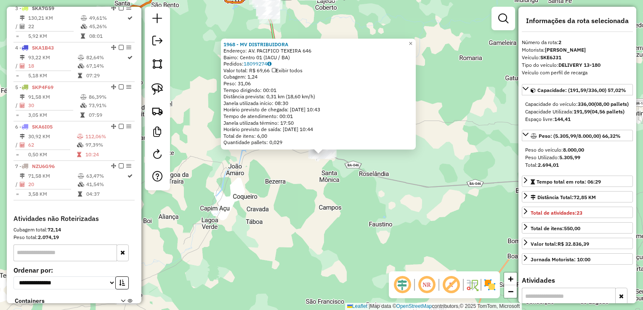
scroll to position [355, 0]
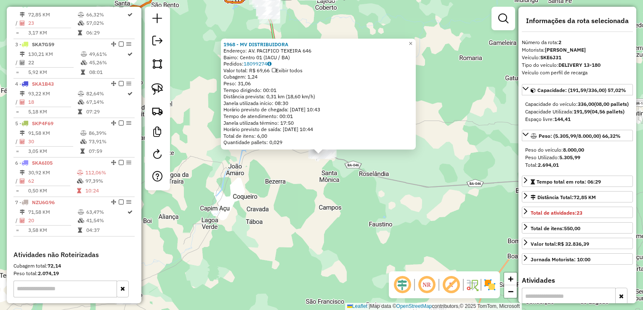
click at [331, 248] on div "1968 - MV DISTRIBUIDORA Endereço: AV. PACIFICO TEXEIRA 646 Bairro: Centro 01 (I…" at bounding box center [321, 155] width 643 height 310
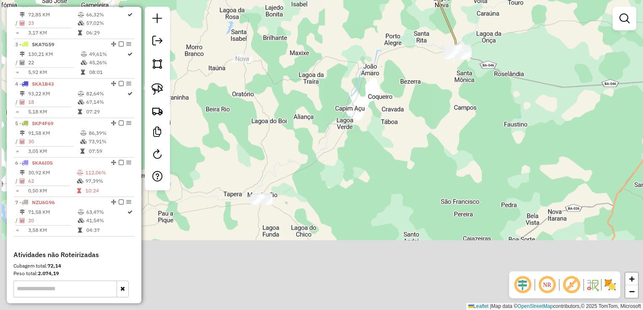
drag, startPoint x: 289, startPoint y: 254, endPoint x: 435, endPoint y: 144, distance: 183.2
click at [435, 144] on div "Janela de atendimento Grade de atendimento Capacidade Transportadoras Veículos …" at bounding box center [321, 155] width 643 height 310
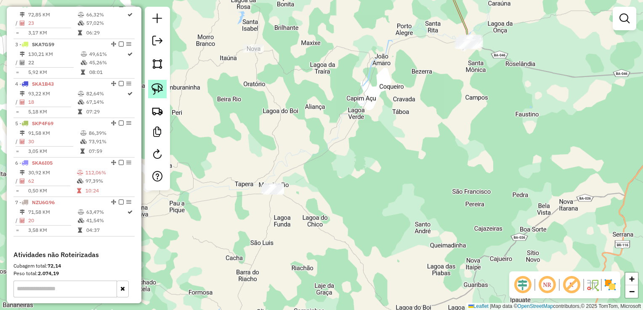
click at [156, 90] on img at bounding box center [157, 89] width 12 height 12
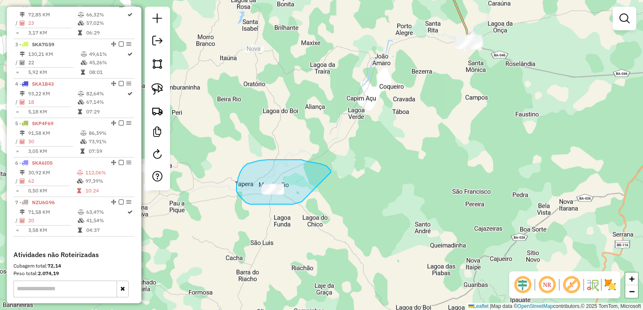
drag, startPoint x: 331, startPoint y: 172, endPoint x: 302, endPoint y: 202, distance: 41.6
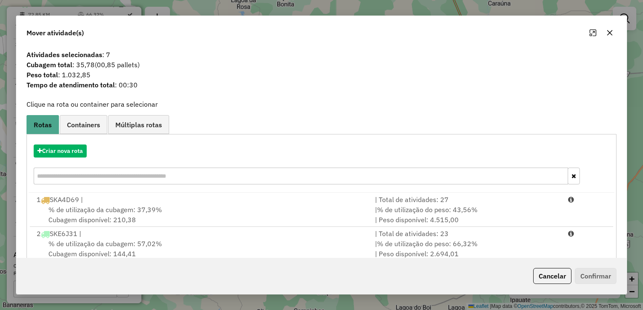
click at [608, 33] on icon "button" at bounding box center [609, 32] width 7 height 7
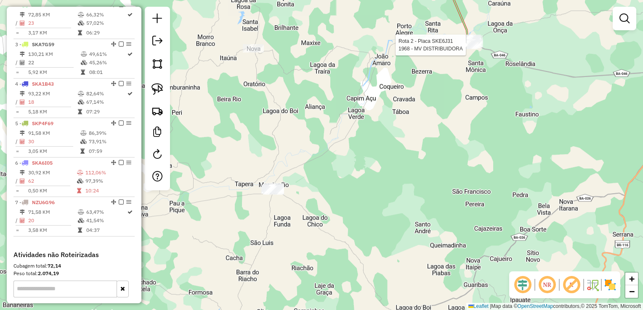
select select "*********"
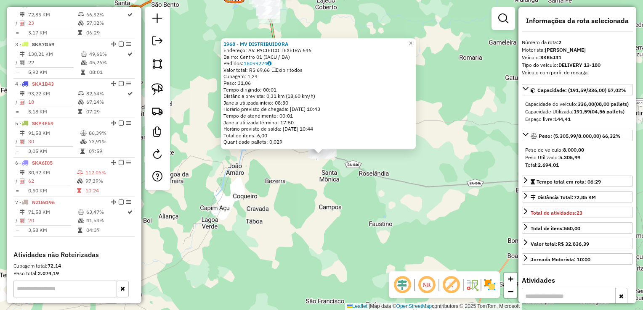
click at [310, 242] on div "1968 - MV DISTRIBUIDORA Endereço: AV. PACIFICO TEXEIRA 646 Bairro: Centro 01 (I…" at bounding box center [321, 155] width 643 height 310
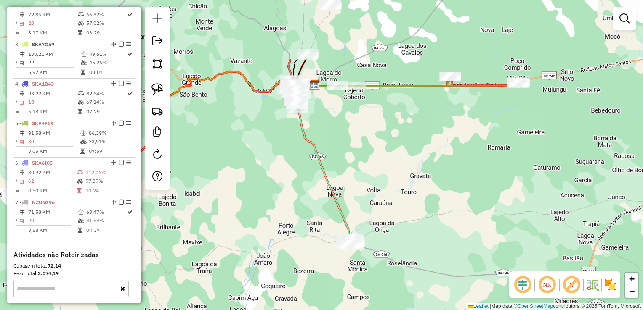
drag, startPoint x: 269, startPoint y: 188, endPoint x: 297, endPoint y: 278, distance: 94.3
click at [297, 278] on div "Janela de atendimento Grade de atendimento Capacidade Transportadoras Veículos …" at bounding box center [321, 155] width 643 height 310
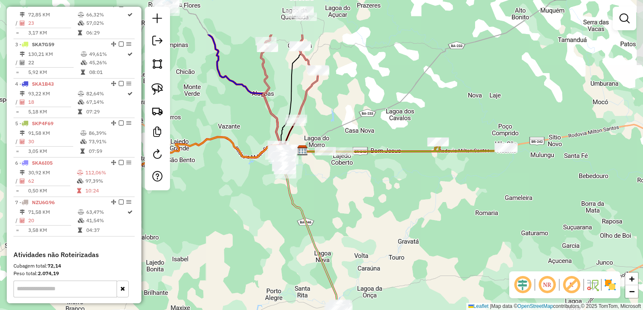
drag, startPoint x: 275, startPoint y: 169, endPoint x: 264, endPoint y: 232, distance: 63.5
click at [264, 232] on div "Janela de atendimento Grade de atendimento Capacidade Transportadoras Veículos …" at bounding box center [321, 155] width 643 height 310
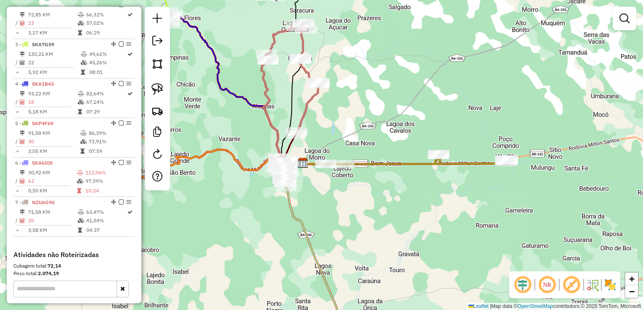
drag, startPoint x: 280, startPoint y: 110, endPoint x: 280, endPoint y: 140, distance: 30.7
click at [280, 140] on div "Janela de atendimento Grade de atendimento Capacidade Transportadoras Veículos …" at bounding box center [321, 155] width 643 height 310
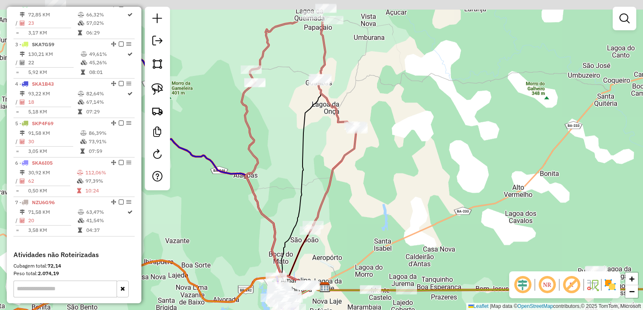
drag, startPoint x: 291, startPoint y: 99, endPoint x: 288, endPoint y: 175, distance: 76.6
click at [288, 175] on div "Janela de atendimento Grade de atendimento Capacidade Transportadoras Veículos …" at bounding box center [321, 155] width 643 height 310
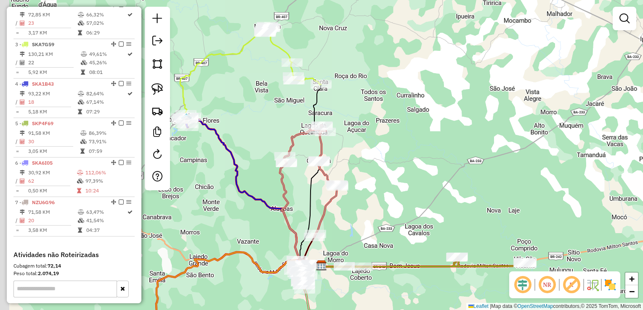
drag, startPoint x: 227, startPoint y: 103, endPoint x: 256, endPoint y: 127, distance: 37.0
click at [256, 127] on div "Janela de atendimento Grade de atendimento Capacidade Transportadoras Veículos …" at bounding box center [321, 155] width 643 height 310
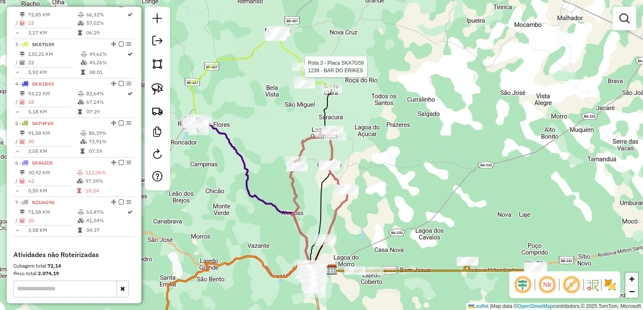
select select "*********"
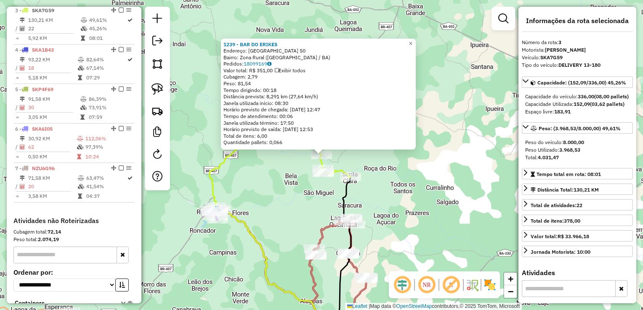
scroll to position [394, 0]
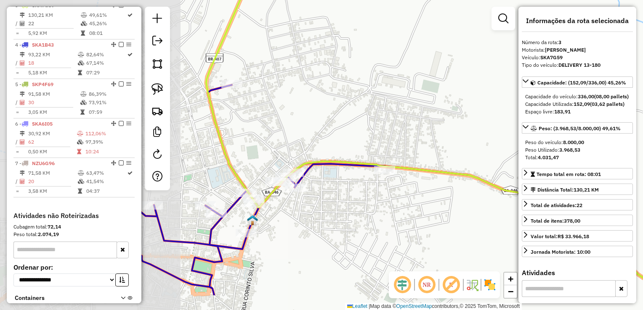
drag, startPoint x: 208, startPoint y: 262, endPoint x: 392, endPoint y: 216, distance: 189.9
click at [392, 217] on div "1239 - BAR DO ERIKES Endereço: FAZENDA ALTO BONITO 50 Bairro: Zona Rural (MACAJ…" at bounding box center [321, 155] width 643 height 310
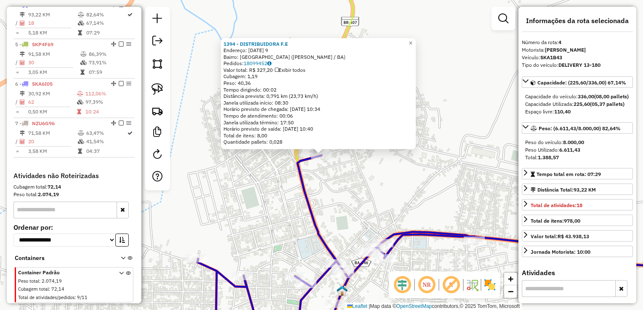
scroll to position [126, 0]
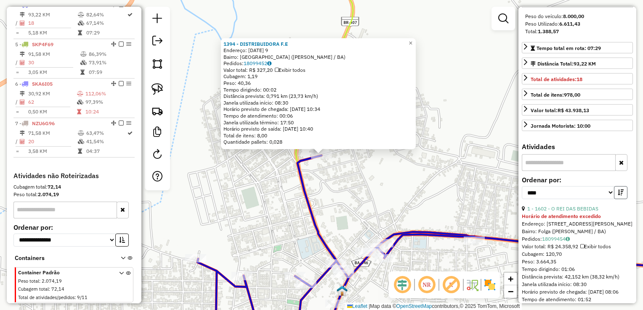
click at [614, 199] on button "button" at bounding box center [620, 192] width 13 height 13
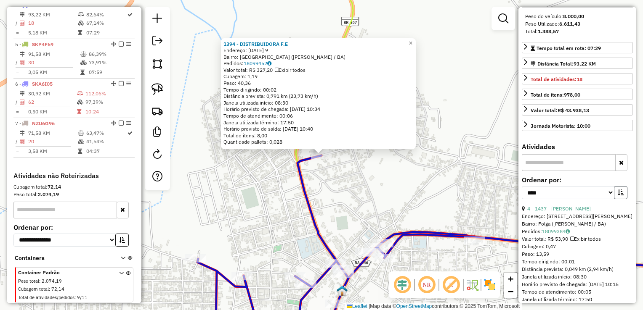
click at [614, 199] on button "button" at bounding box center [620, 192] width 13 height 13
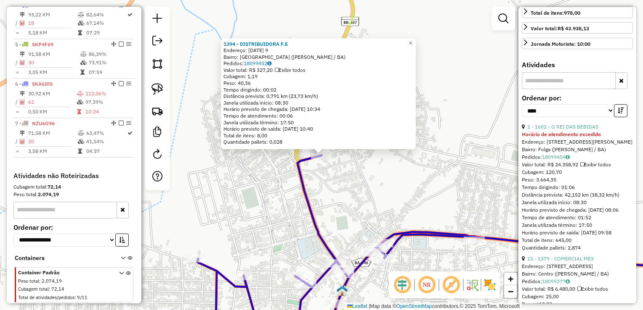
scroll to position [210, 0]
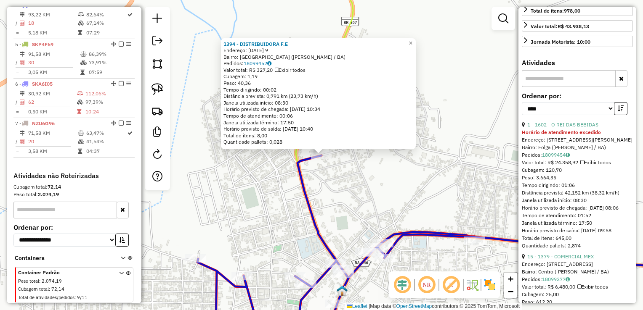
click at [403, 209] on div "1394 - DISTRIBUIDORA F.E Endereço: 28 DE AGOSTO 9 Bairro: Jardim Alvorada (RUY …" at bounding box center [321, 155] width 643 height 310
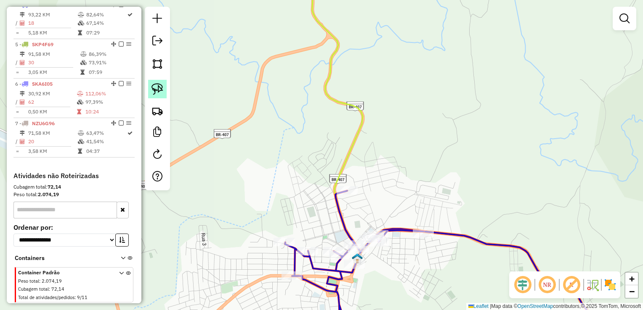
click at [153, 90] on img at bounding box center [157, 89] width 12 height 12
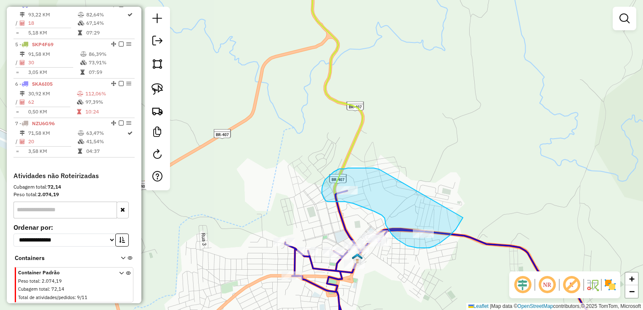
drag, startPoint x: 373, startPoint y: 168, endPoint x: 463, endPoint y: 217, distance: 101.8
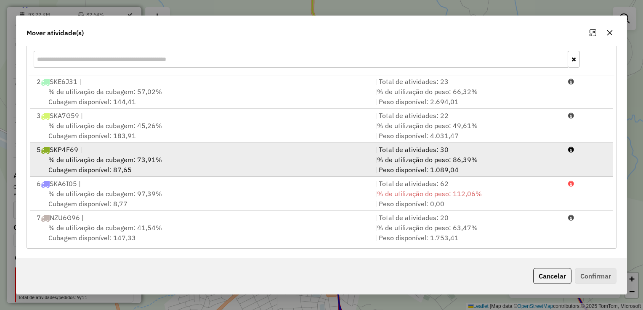
scroll to position [0, 0]
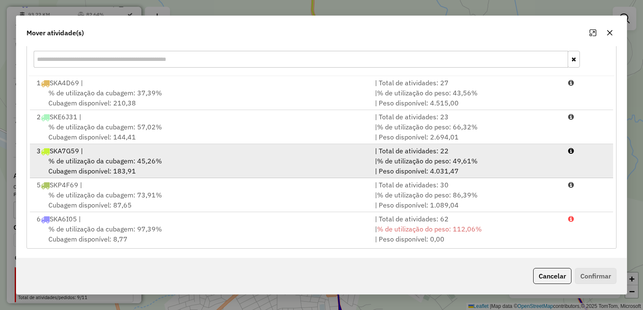
click at [119, 162] on span "% de utilização da cubagem: 45,26%" at bounding box center [105, 161] width 114 height 8
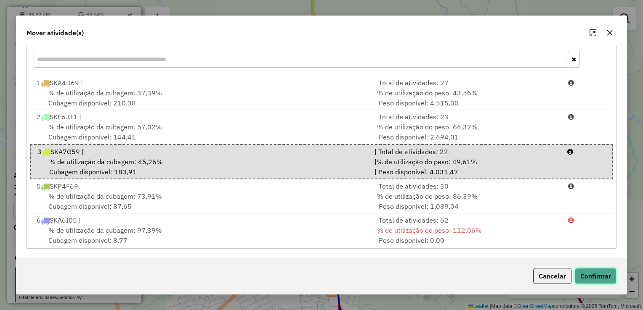
click at [587, 273] on button "Confirmar" at bounding box center [595, 276] width 42 height 16
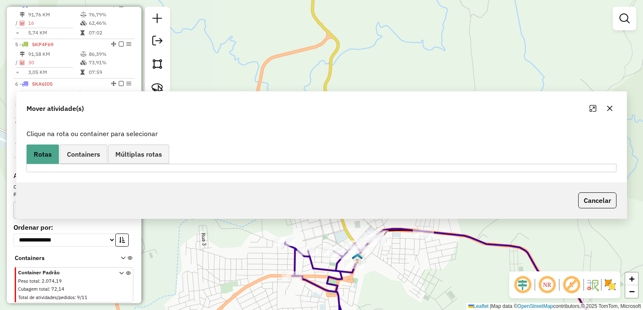
scroll to position [355, 0]
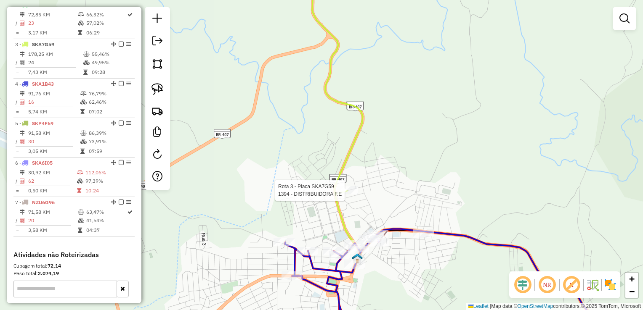
select select "*********"
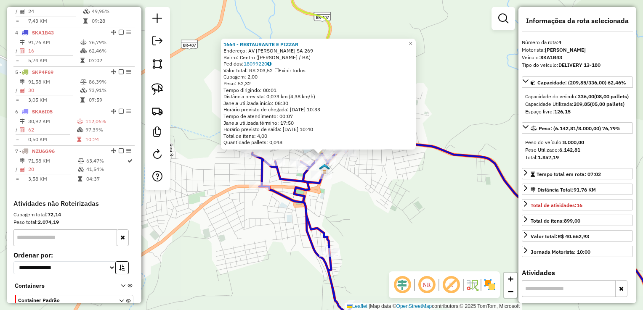
scroll to position [434, 0]
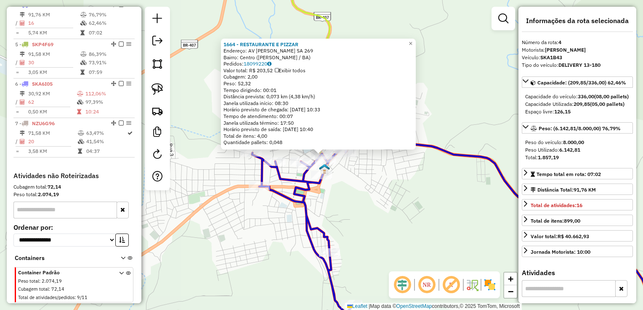
click at [382, 235] on div "1664 - RESTAURANTE E PIZZAR Endereço: AV ARTUR SA 269 Bairro: Centro (RUY BARBO…" at bounding box center [321, 155] width 643 height 310
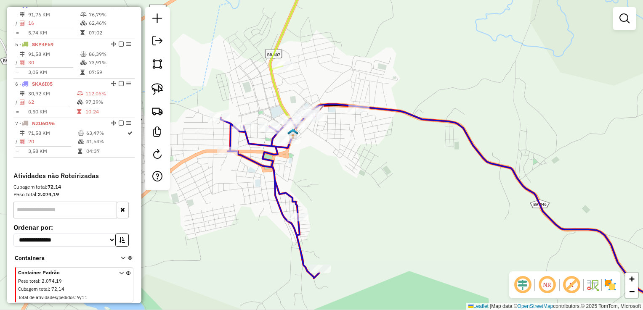
drag, startPoint x: 388, startPoint y: 244, endPoint x: 356, endPoint y: 209, distance: 47.3
click at [356, 208] on div "Janela de atendimento Grade de atendimento Capacidade Transportadoras Veículos …" at bounding box center [321, 155] width 643 height 310
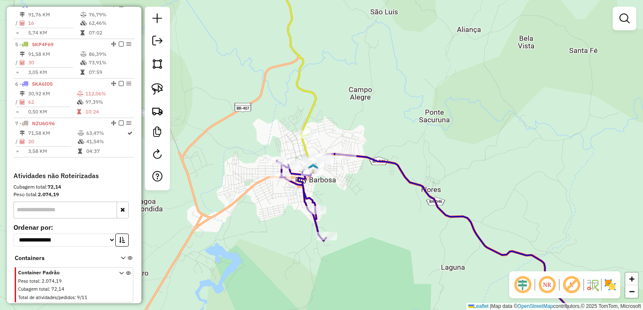
drag, startPoint x: 393, startPoint y: 266, endPoint x: 325, endPoint y: 227, distance: 78.8
click at [325, 227] on div "Janela de atendimento Grade de atendimento Capacidade Transportadoras Veículos …" at bounding box center [321, 155] width 643 height 310
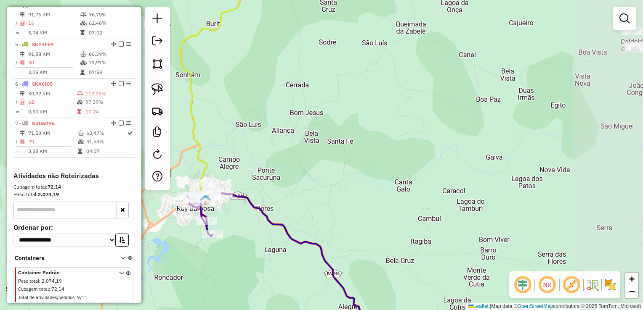
drag, startPoint x: 336, startPoint y: 260, endPoint x: 250, endPoint y: 276, distance: 86.8
click at [250, 276] on div "Janela de atendimento Grade de atendimento Capacidade Transportadoras Veículos …" at bounding box center [321, 155] width 643 height 310
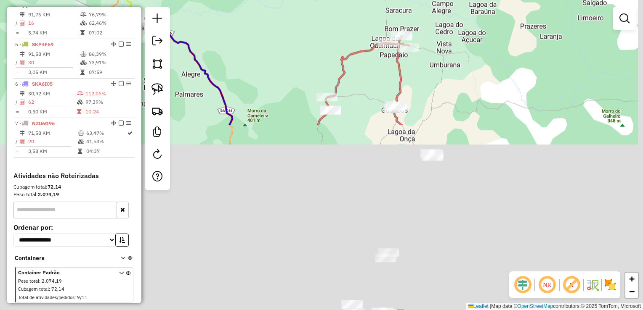
drag, startPoint x: 353, startPoint y: 236, endPoint x: 256, endPoint y: 20, distance: 236.6
click at [256, 20] on div "Janela de atendimento Grade de atendimento Capacidade Transportadoras Veículos …" at bounding box center [321, 155] width 643 height 310
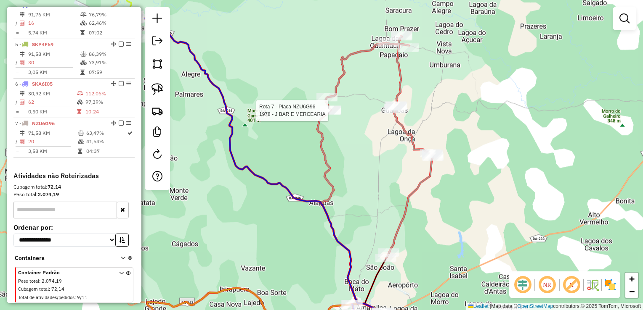
scroll to position [459, 0]
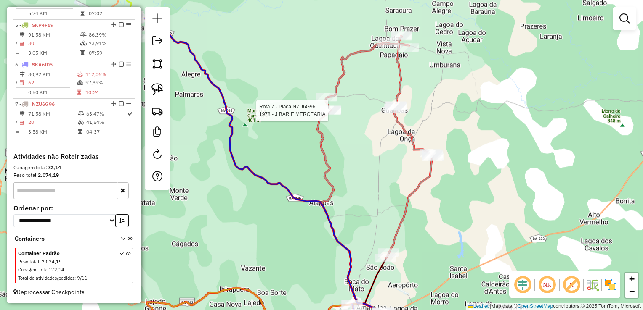
select select "*********"
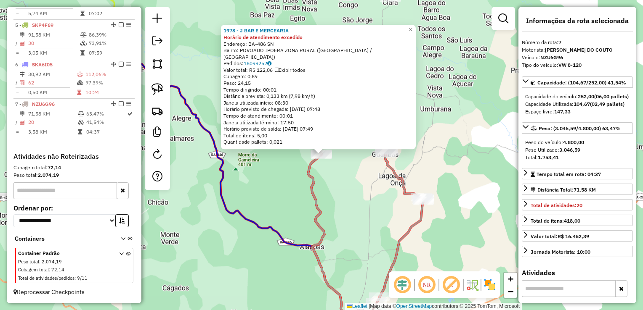
click at [349, 205] on div "1978 - J BAR E MERCEARIA Horário de atendimento excedido Endereço: BA-486 SN Ba…" at bounding box center [321, 155] width 643 height 310
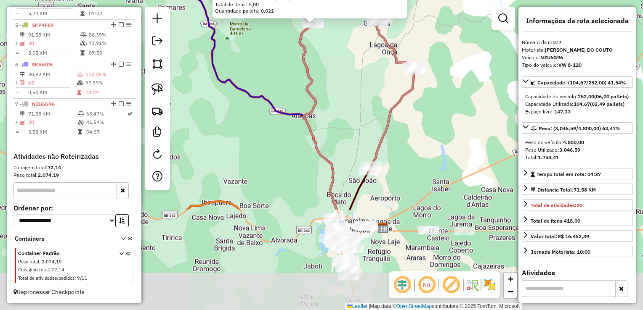
drag, startPoint x: 331, startPoint y: 241, endPoint x: 324, endPoint y: 111, distance: 131.0
click at [324, 111] on div "1978 - J BAR E MERCEARIA Horário de atendimento excedido Endereço: BA-486 SN Ba…" at bounding box center [321, 155] width 643 height 310
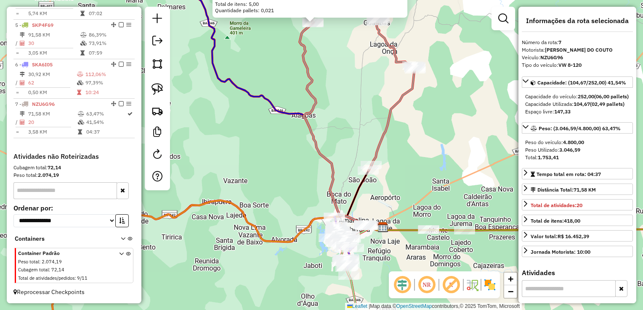
click at [328, 123] on div "1978 - J BAR E MERCEARIA Horário de atendimento excedido Endereço: BA-486 SN Ba…" at bounding box center [321, 155] width 643 height 310
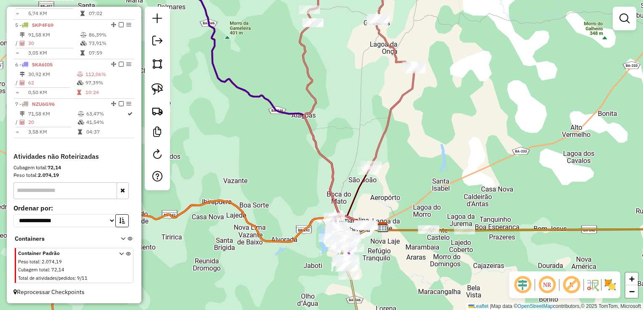
drag, startPoint x: 272, startPoint y: 190, endPoint x: 302, endPoint y: 60, distance: 133.4
click at [302, 52] on div "Janela de atendimento Grade de atendimento Capacidade Transportadoras Veículos …" at bounding box center [321, 155] width 643 height 310
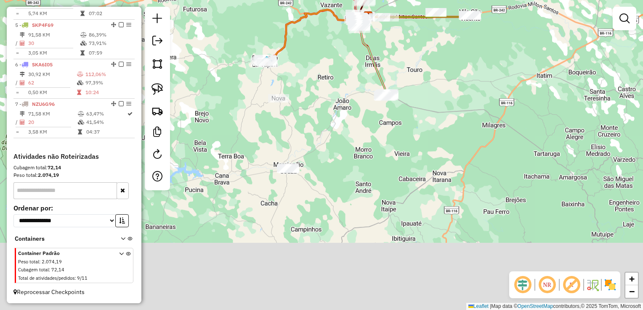
drag, startPoint x: 273, startPoint y: 255, endPoint x: 320, endPoint y: 95, distance: 166.2
click at [326, 95] on div "Janela de atendimento Grade de atendimento Capacidade Transportadoras Veículos …" at bounding box center [321, 155] width 643 height 310
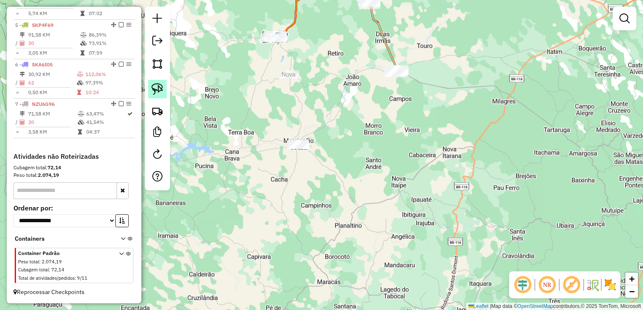
click at [157, 85] on img at bounding box center [157, 89] width 12 height 12
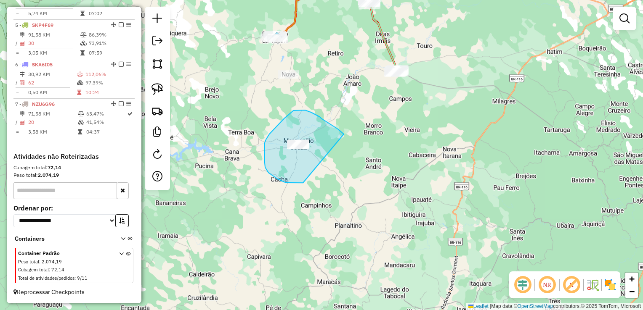
drag, startPoint x: 341, startPoint y: 132, endPoint x: 312, endPoint y: 179, distance: 55.0
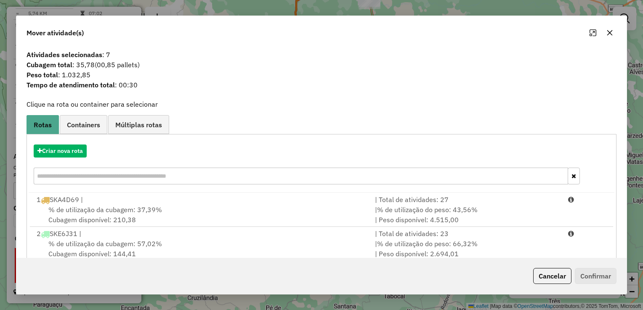
drag, startPoint x: 607, startPoint y: 31, endPoint x: 593, endPoint y: 40, distance: 16.6
click at [608, 31] on icon "button" at bounding box center [609, 32] width 5 height 5
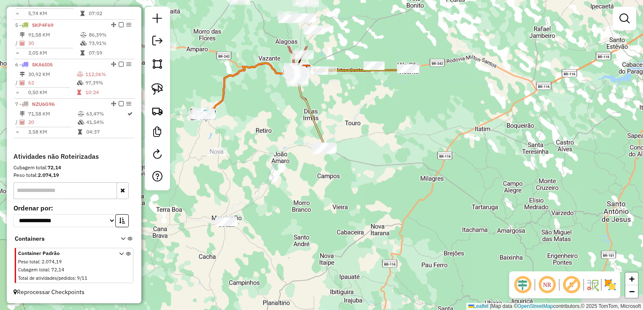
drag, startPoint x: 408, startPoint y: 157, endPoint x: 318, endPoint y: 258, distance: 135.8
click at [318, 258] on div "Janela de atendimento Grade de atendimento Capacidade Transportadoras Veículos …" at bounding box center [321, 155] width 643 height 310
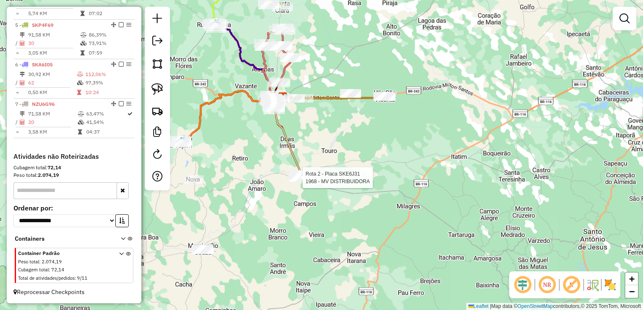
select select "*********"
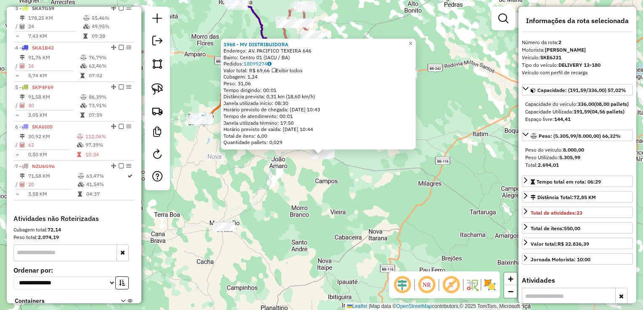
scroll to position [355, 0]
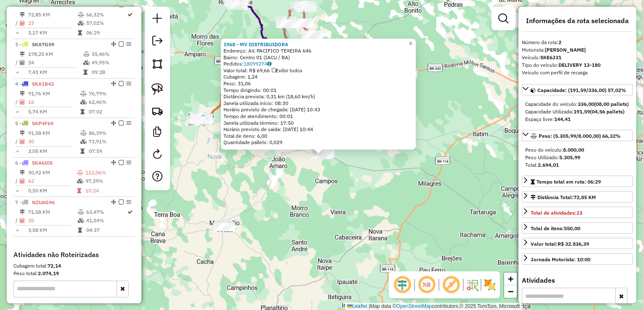
click at [307, 201] on div "1968 - MV DISTRIBUIDORA Endereço: AV. PACIFICO TEXEIRA 646 Bairro: Centro 01 (I…" at bounding box center [321, 155] width 643 height 310
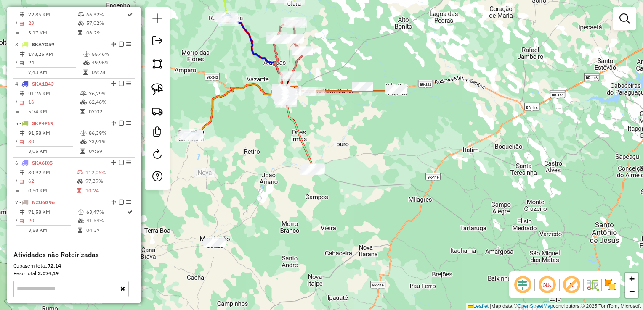
drag, startPoint x: 273, startPoint y: 130, endPoint x: 229, endPoint y: 220, distance: 100.2
click at [229, 220] on div "Janela de atendimento Grade de atendimento Capacidade Transportadoras Veículos …" at bounding box center [321, 155] width 643 height 310
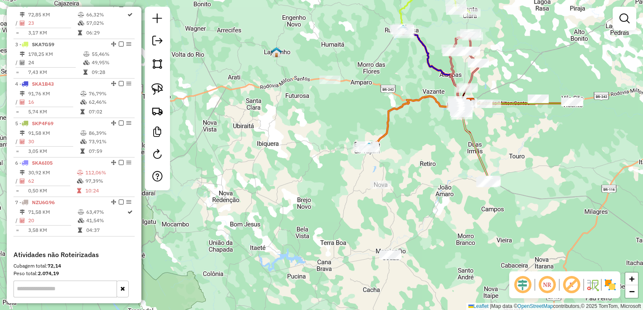
drag, startPoint x: 233, startPoint y: 217, endPoint x: 429, endPoint y: 147, distance: 207.8
click at [442, 156] on div "Janela de atendimento Grade de atendimento Capacidade Transportadoras Veículos …" at bounding box center [321, 155] width 643 height 310
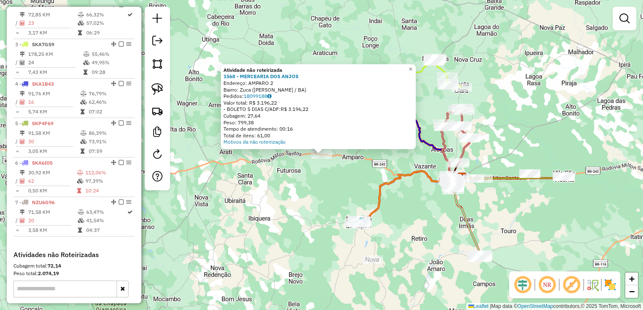
click at [429, 229] on div "Atividade não roteirizada 1568 - MERCEARIA DOS ANJOS Endereço: AMPARO 2 Bairro:…" at bounding box center [321, 155] width 643 height 310
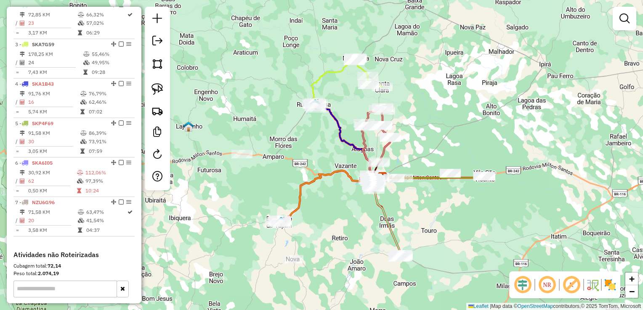
drag, startPoint x: 429, startPoint y: 229, endPoint x: 349, endPoint y: 228, distance: 79.5
click at [349, 228] on div "Janela de atendimento Grade de atendimento Capacidade Transportadoras Veículos …" at bounding box center [321, 155] width 643 height 310
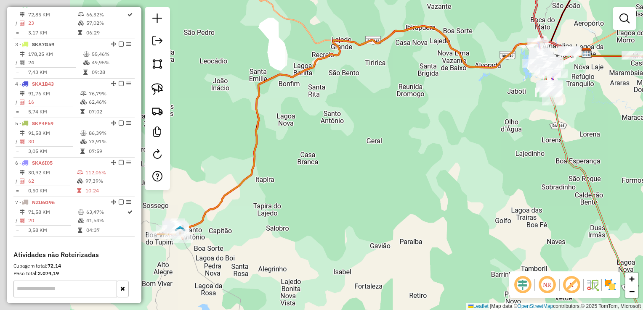
drag, startPoint x: 362, startPoint y: 164, endPoint x: 500, endPoint y: 143, distance: 139.5
click at [505, 146] on div "Janela de atendimento Grade de atendimento Capacidade Transportadoras Veículos …" at bounding box center [321, 155] width 643 height 310
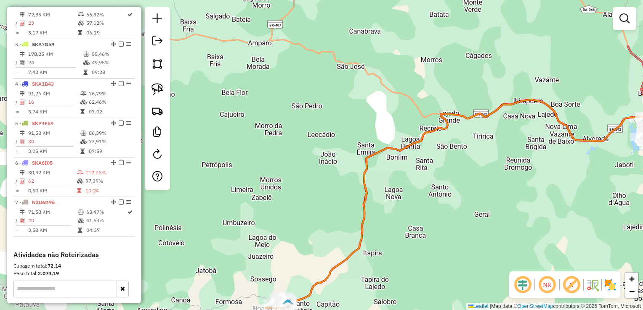
drag, startPoint x: 437, startPoint y: 202, endPoint x: 505, endPoint y: 234, distance: 75.6
click at [520, 236] on div "Janela de atendimento Grade de atendimento Capacidade Transportadoras Veículos …" at bounding box center [321, 155] width 643 height 310
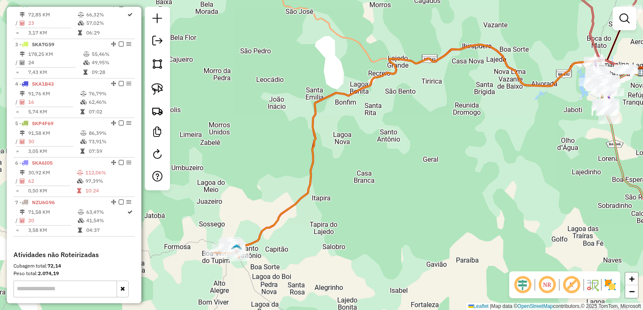
drag, startPoint x: 349, startPoint y: 172, endPoint x: 296, endPoint y: 112, distance: 80.7
click at [293, 112] on div "Janela de atendimento Grade de atendimento Capacidade Transportadoras Veículos …" at bounding box center [321, 155] width 643 height 310
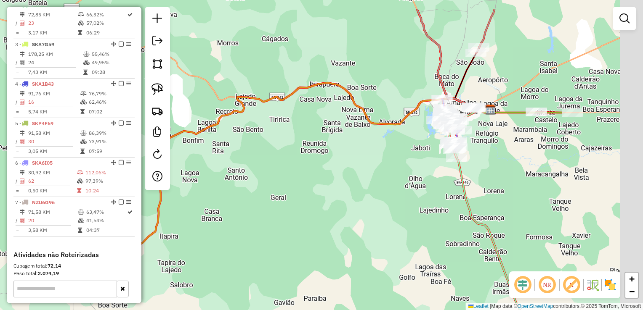
drag, startPoint x: 436, startPoint y: 154, endPoint x: 283, endPoint y: 200, distance: 159.8
click at [283, 199] on div "Janela de atendimento Grade de atendimento Capacidade Transportadoras Veículos …" at bounding box center [321, 155] width 643 height 310
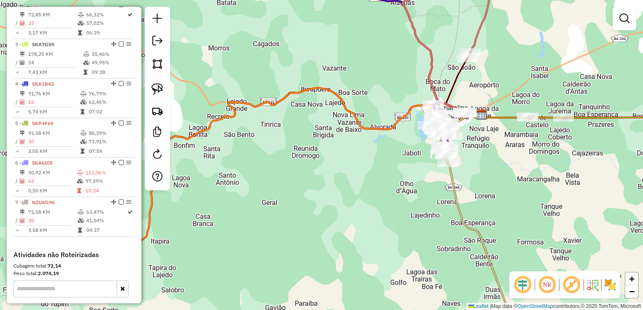
drag, startPoint x: 344, startPoint y: 183, endPoint x: 503, endPoint y: 124, distance: 169.4
click at [503, 124] on div "Janela de atendimento Grade de atendimento Capacidade Transportadoras Veículos …" at bounding box center [321, 155] width 643 height 310
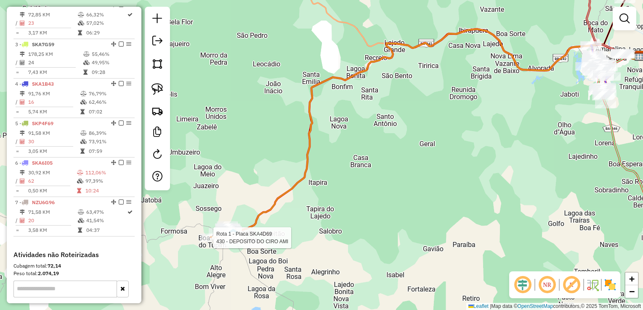
select select "*********"
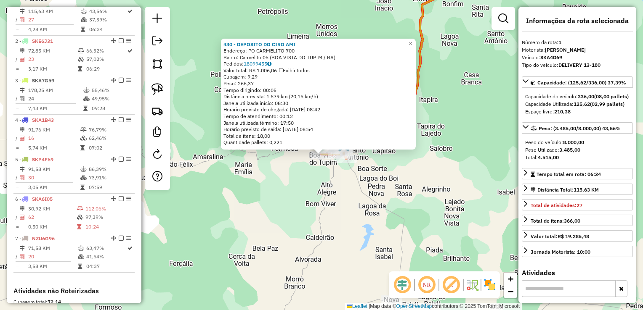
scroll to position [315, 0]
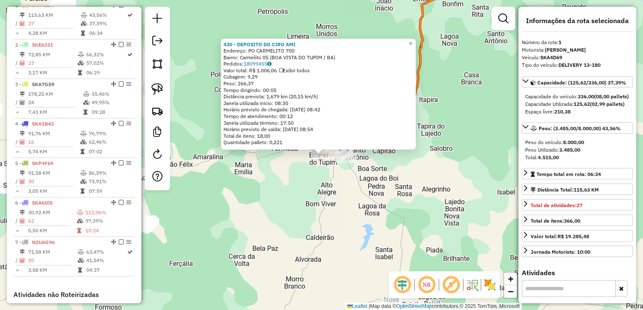
click at [398, 197] on div "430 - DEPOSITO DO CIRO AMI Endereço: PO CARMELITO 700 Bairro: Carmelito 05 (BOA…" at bounding box center [321, 155] width 643 height 310
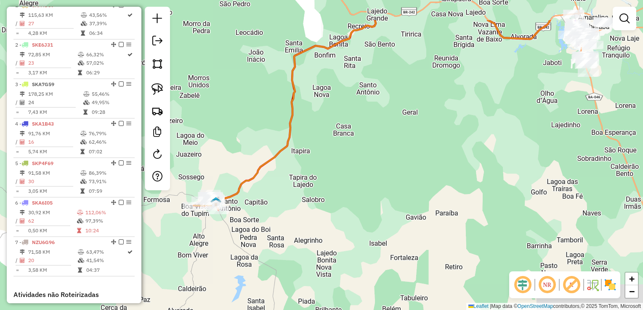
drag, startPoint x: 485, startPoint y: 129, endPoint x: 135, endPoint y: 273, distance: 378.6
click at [135, 273] on hb-router-mapa "Informações da Sessão 990823 - 19/08/2025 Criação: 18/08/2025 17:07 Depósito: D…" at bounding box center [321, 155] width 643 height 310
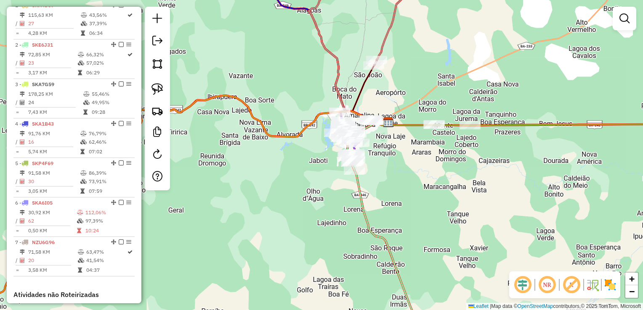
drag, startPoint x: 226, startPoint y: 186, endPoint x: 177, endPoint y: 234, distance: 68.7
click at [169, 236] on div "Janela de atendimento Grade de atendimento Capacidade Transportadoras Veículos …" at bounding box center [321, 155] width 643 height 310
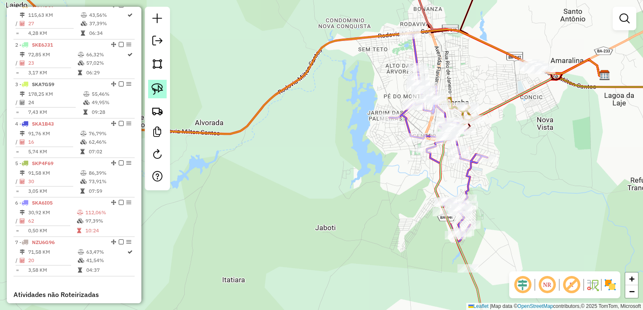
click at [155, 88] on img at bounding box center [157, 89] width 12 height 12
drag, startPoint x: 434, startPoint y: 25, endPoint x: 415, endPoint y: 43, distance: 26.2
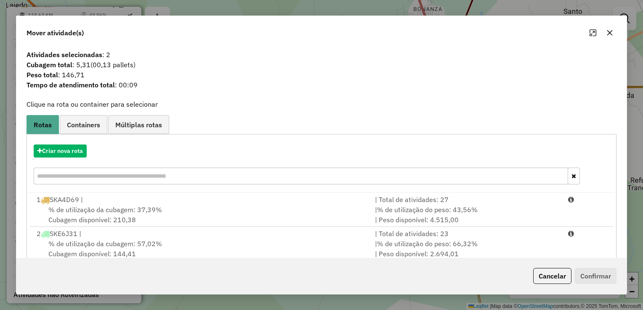
click at [614, 32] on button "button" at bounding box center [609, 32] width 13 height 13
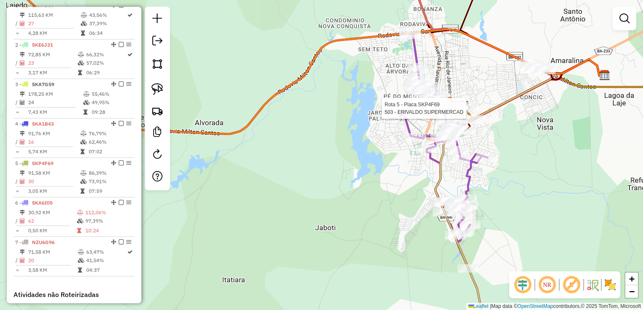
select select "*********"
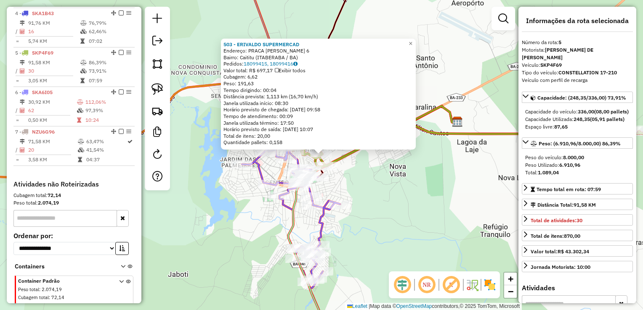
scroll to position [459, 0]
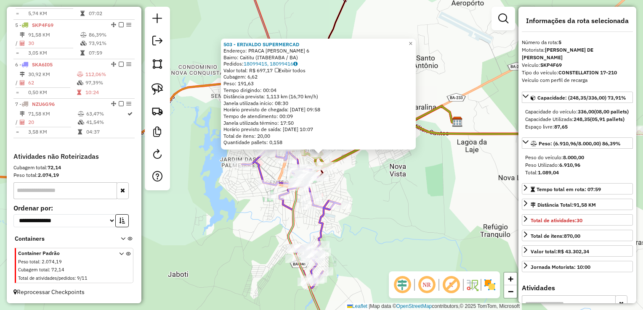
click at [459, 205] on div "503 - ERIVALDO SUPERMERCAD Endereço: PRACA JOAO ALMEIDA MASCARENHAS 6 Bairro: C…" at bounding box center [321, 155] width 643 height 310
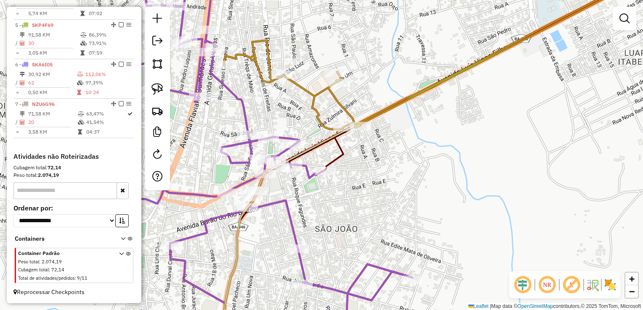
drag, startPoint x: 415, startPoint y: 168, endPoint x: 391, endPoint y: 214, distance: 52.5
click at [391, 214] on div "Janela de atendimento Grade de atendimento Capacidade Transportadoras Veículos …" at bounding box center [321, 155] width 643 height 310
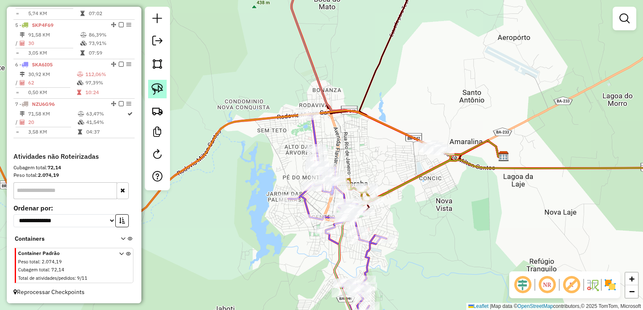
click at [160, 85] on img at bounding box center [157, 89] width 12 height 12
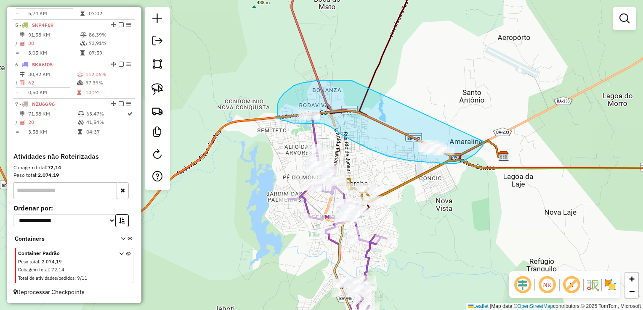
drag, startPoint x: 351, startPoint y: 80, endPoint x: 486, endPoint y: 140, distance: 147.8
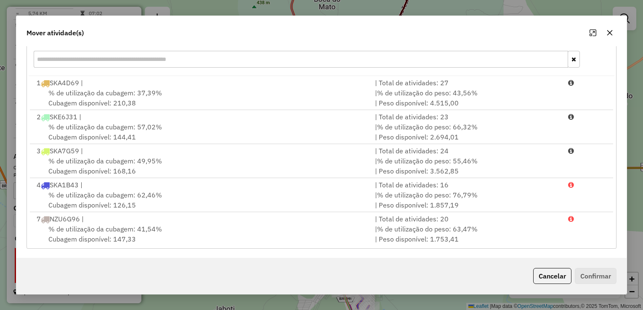
scroll to position [33, 0]
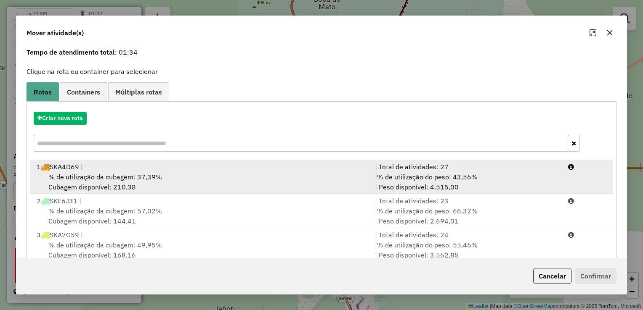
drag, startPoint x: 187, startPoint y: 175, endPoint x: 247, endPoint y: 176, distance: 60.6
click at [192, 176] on div "% de utilização da cubagem: 37,39% Cubagem disponível: 210,38" at bounding box center [201, 182] width 338 height 20
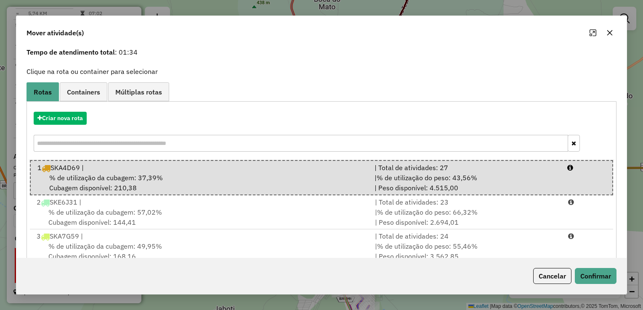
click at [607, 31] on icon "button" at bounding box center [609, 32] width 5 height 5
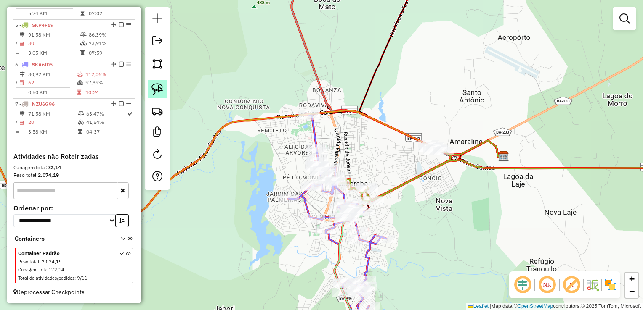
click at [157, 92] on img at bounding box center [157, 89] width 12 height 12
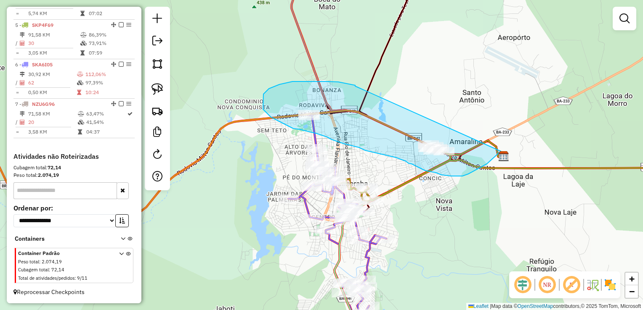
drag, startPoint x: 306, startPoint y: 82, endPoint x: 501, endPoint y: 151, distance: 207.2
click at [501, 151] on div "Janela de atendimento Grade de atendimento Capacidade Transportadoras Veículos …" at bounding box center [321, 155] width 643 height 310
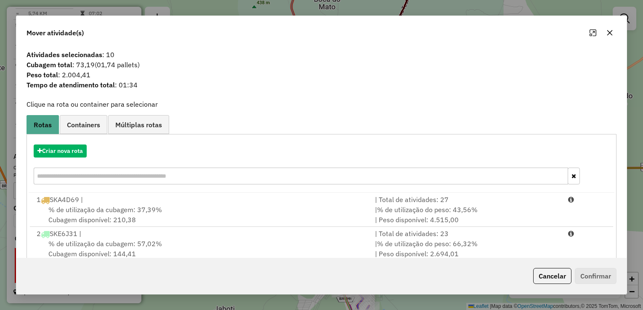
drag, startPoint x: 609, startPoint y: 34, endPoint x: 598, endPoint y: 43, distance: 14.7
click at [609, 35] on icon "button" at bounding box center [609, 32] width 7 height 7
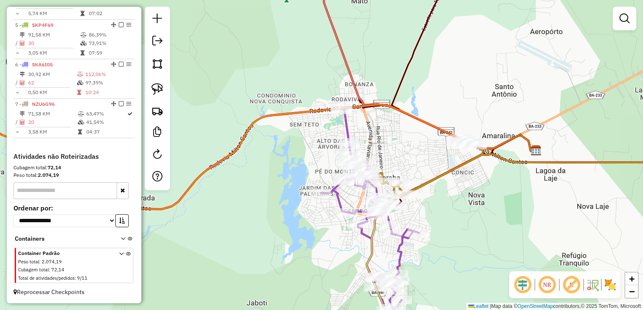
drag, startPoint x: 345, startPoint y: 155, endPoint x: 389, endPoint y: 144, distance: 45.1
click at [389, 144] on div "Janela de atendimento Grade de atendimento Capacidade Transportadoras Veículos …" at bounding box center [321, 155] width 643 height 310
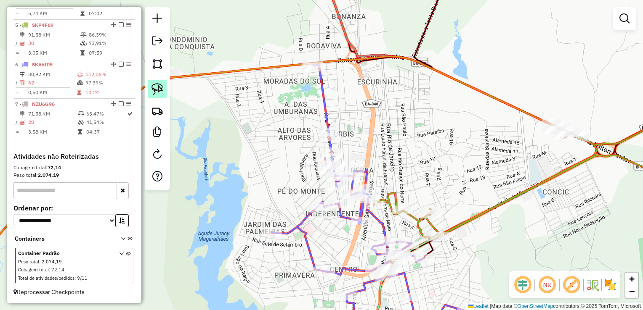
click at [162, 86] on img at bounding box center [157, 89] width 12 height 12
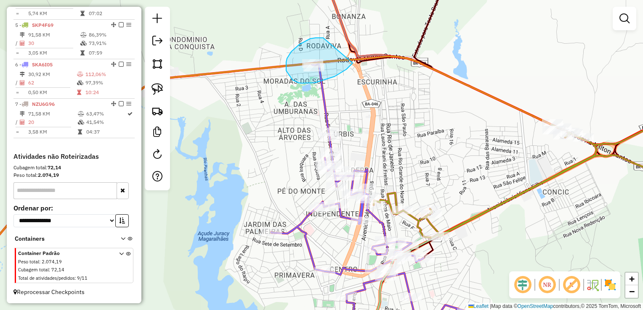
drag, startPoint x: 315, startPoint y: 38, endPoint x: 352, endPoint y: 67, distance: 46.6
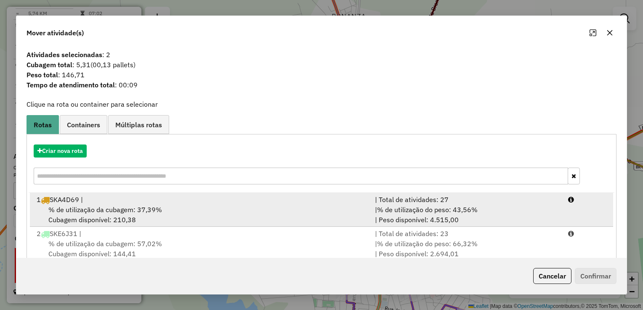
drag, startPoint x: 261, startPoint y: 203, endPoint x: 318, endPoint y: 201, distance: 56.4
click at [265, 201] on div "1 SKA4D69 |" at bounding box center [201, 200] width 338 height 10
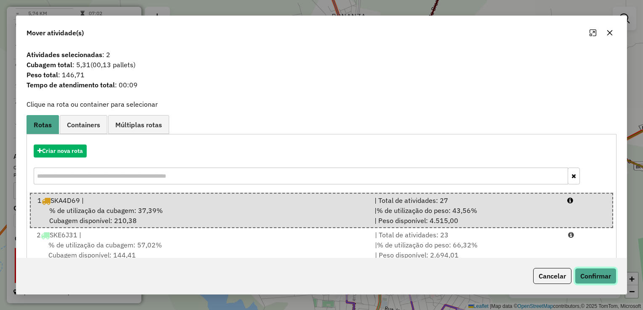
click at [587, 273] on button "Confirmar" at bounding box center [595, 276] width 42 height 16
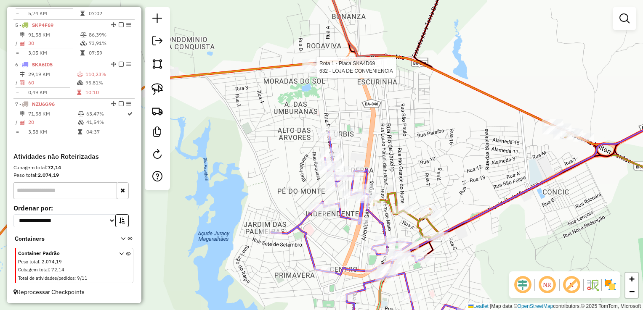
select select "*********"
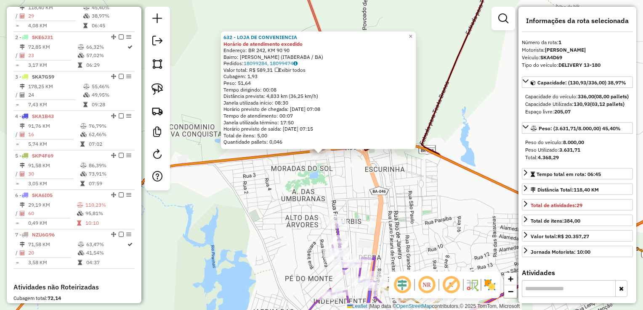
scroll to position [315, 0]
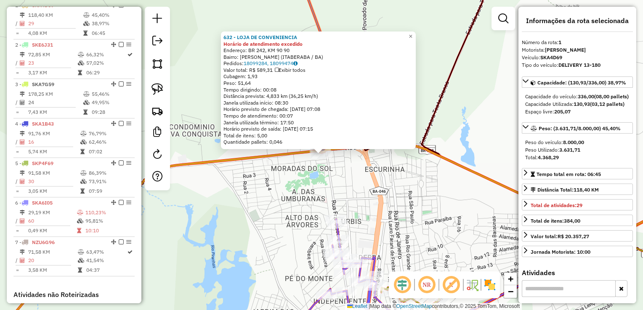
click at [408, 194] on div "632 - LOJA DE CONVENIENCIA Horário de atendimento excedido Endereço: BR 242, KM…" at bounding box center [321, 155] width 643 height 310
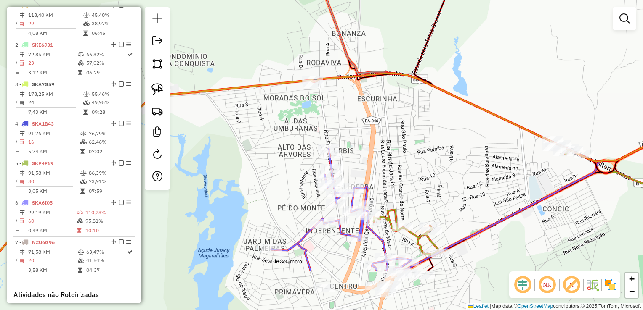
drag, startPoint x: 380, startPoint y: 228, endPoint x: 372, endPoint y: 146, distance: 82.8
click at [372, 146] on div "Janela de atendimento Grade de atendimento Capacidade Transportadoras Veículos …" at bounding box center [321, 155] width 643 height 310
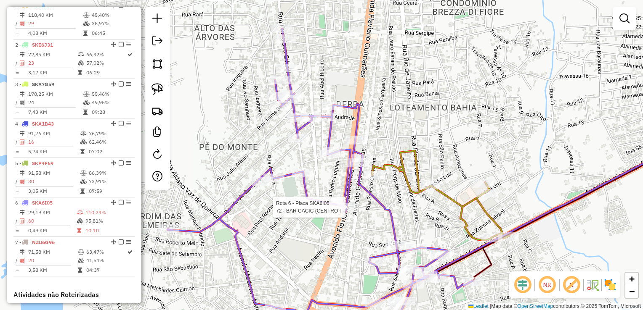
select select "*********"
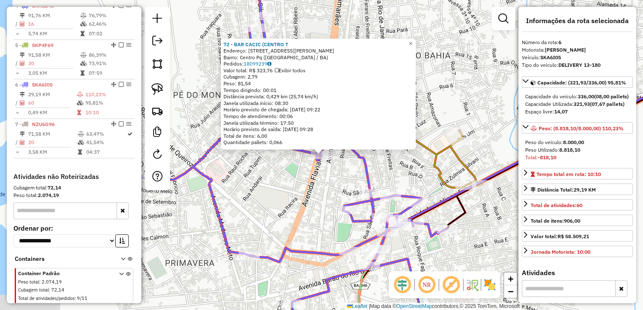
scroll to position [459, 0]
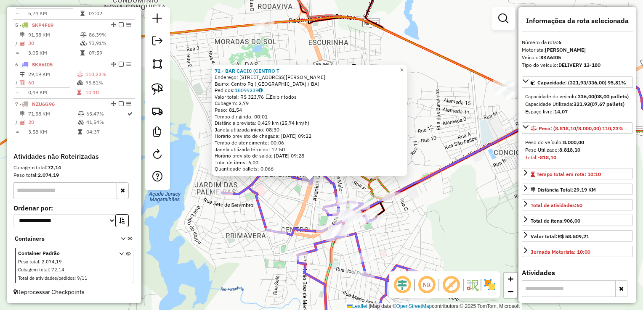
click at [424, 223] on div "72 - BAR CACIC (CENTRO T Endereço: AVENIDA RUY BARBOSA 538 Bairro: Centro Pq (I…" at bounding box center [321, 155] width 643 height 310
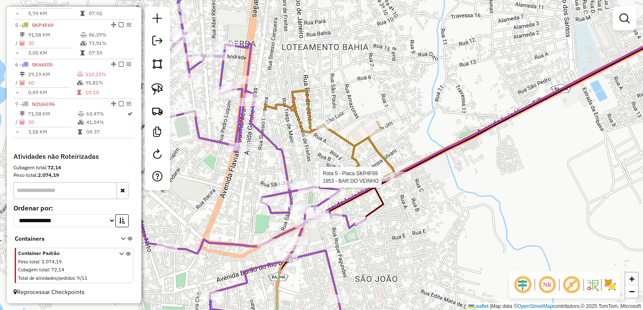
select select "*********"
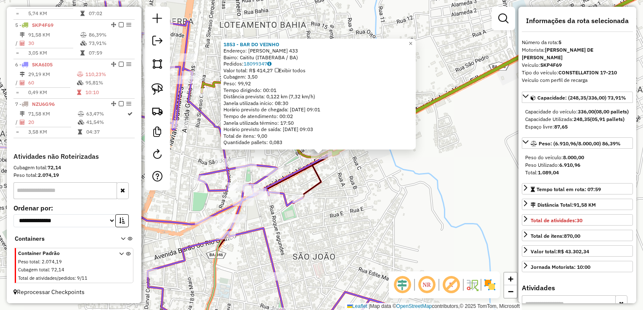
click at [400, 219] on div "1853 - BAR DO VEINHO Endereço: LUIZ VIANA FILHO 433 Bairro: Caititu (ITABERABA …" at bounding box center [321, 155] width 643 height 310
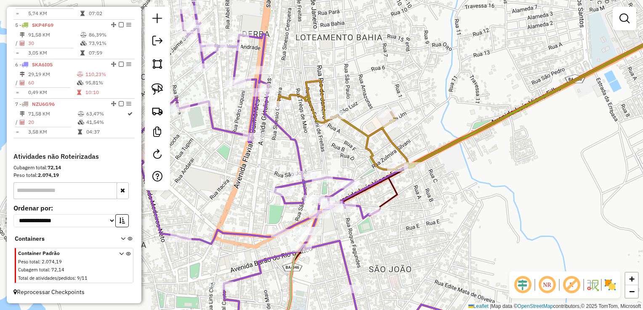
drag, startPoint x: 392, startPoint y: 223, endPoint x: 471, endPoint y: 236, distance: 80.1
click at [471, 236] on div "Janela de atendimento Grade de atendimento Capacidade Transportadoras Veículos …" at bounding box center [321, 155] width 643 height 310
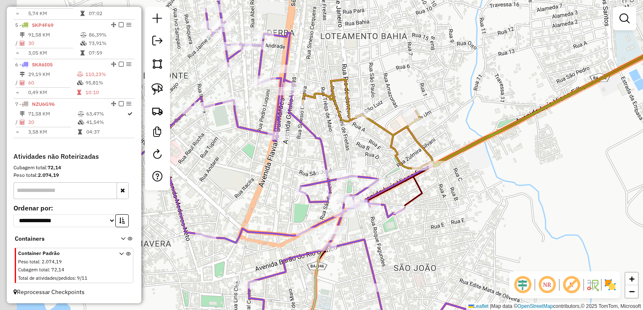
drag, startPoint x: 310, startPoint y: 157, endPoint x: 336, endPoint y: 155, distance: 26.2
click at [336, 155] on div "Janela de atendimento Grade de atendimento Capacidade Transportadoras Veículos …" at bounding box center [321, 155] width 643 height 310
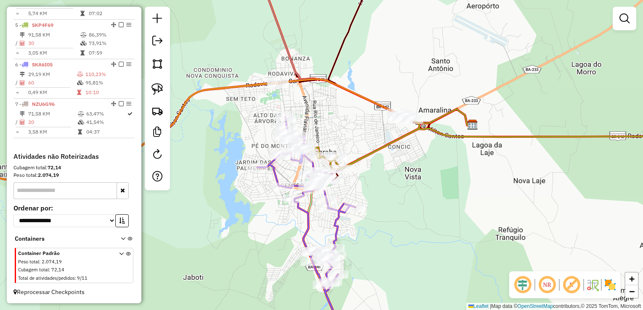
click at [634, 23] on div at bounding box center [624, 19] width 24 height 24
click at [626, 18] on em at bounding box center [624, 18] width 10 height 10
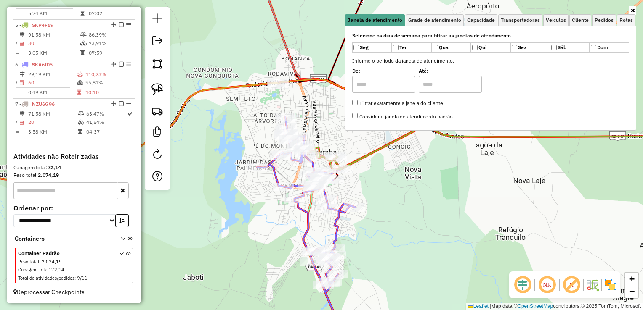
click at [427, 197] on div "Janela de atendimento Grade de atendimento Capacidade Transportadoras Veículos …" at bounding box center [321, 155] width 643 height 310
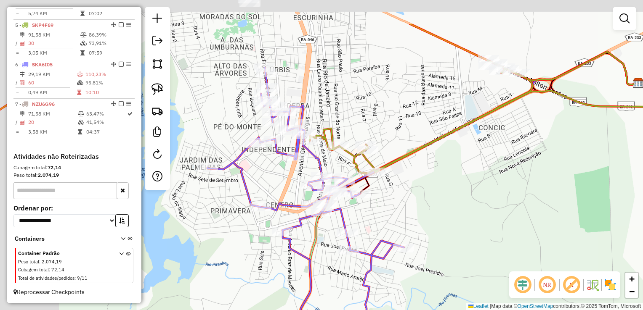
drag, startPoint x: 304, startPoint y: 166, endPoint x: 390, endPoint y: 253, distance: 122.5
click at [390, 253] on div "Janela de atendimento Grade de atendimento Capacidade Transportadoras Veículos …" at bounding box center [321, 155] width 643 height 310
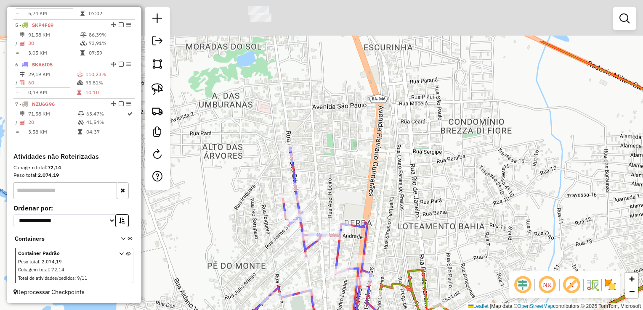
drag, startPoint x: 310, startPoint y: 160, endPoint x: 323, endPoint y: 218, distance: 59.4
click at [323, 218] on div "Janela de atendimento Grade de atendimento Capacidade Transportadoras Veículos …" at bounding box center [321, 155] width 643 height 310
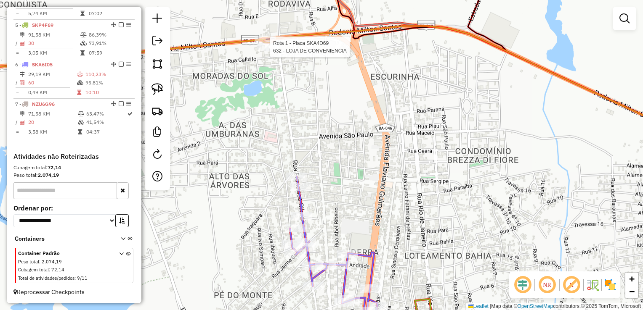
select select "*********"
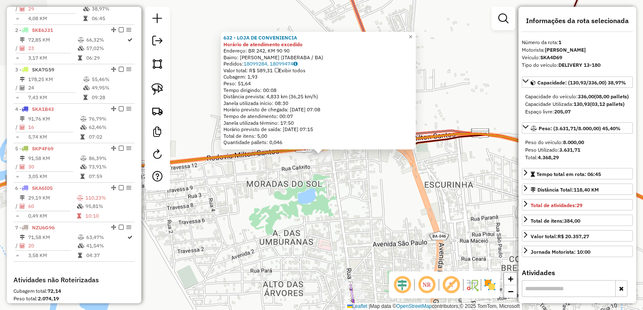
scroll to position [315, 0]
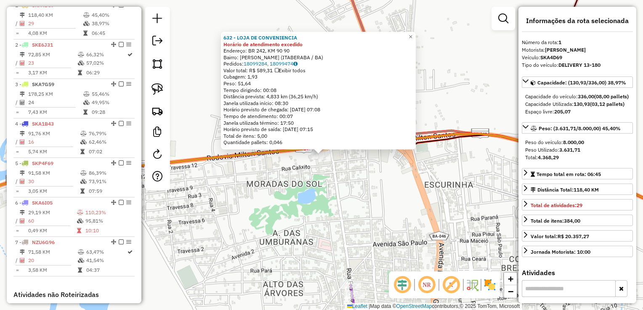
click at [346, 223] on div "632 - LOJA DE CONVENIENCIA Horário de atendimento excedido Endereço: BR 242, KM…" at bounding box center [321, 155] width 643 height 310
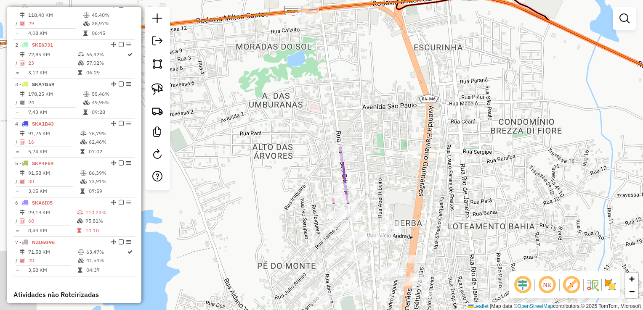
drag, startPoint x: 347, startPoint y: 254, endPoint x: 329, endPoint y: 111, distance: 144.1
click at [335, 109] on div "Janela de atendimento Grade de atendimento Capacidade Transportadoras Veículos …" at bounding box center [321, 155] width 643 height 310
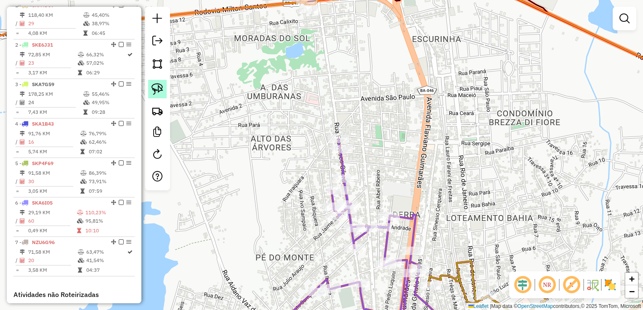
click at [161, 91] on img at bounding box center [157, 89] width 12 height 12
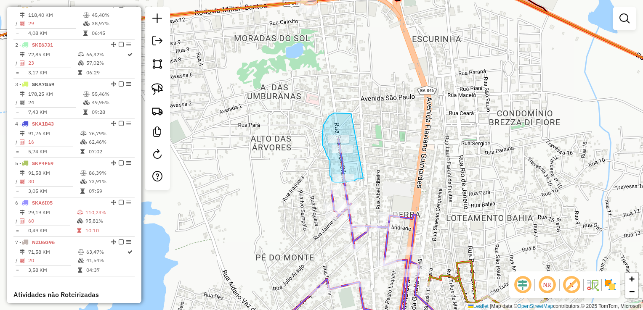
drag, startPoint x: 351, startPoint y: 115, endPoint x: 363, endPoint y: 178, distance: 63.8
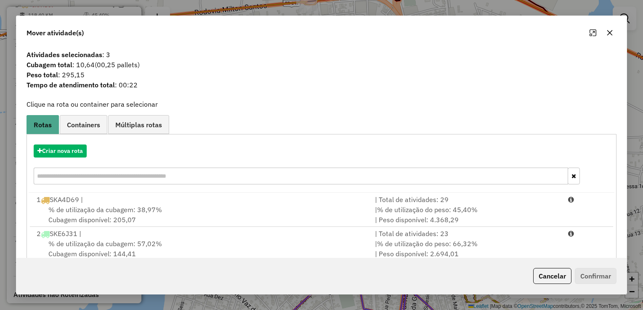
click at [607, 29] on button "button" at bounding box center [609, 32] width 13 height 13
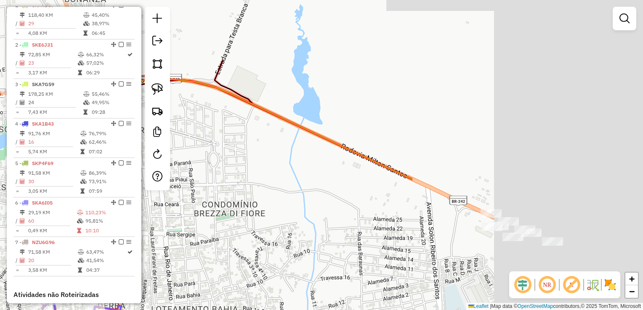
drag, startPoint x: 449, startPoint y: 183, endPoint x: 202, endPoint y: 243, distance: 253.9
click at [202, 243] on div "Janela de atendimento Grade de atendimento Capacidade Transportadoras Veículos …" at bounding box center [321, 155] width 643 height 310
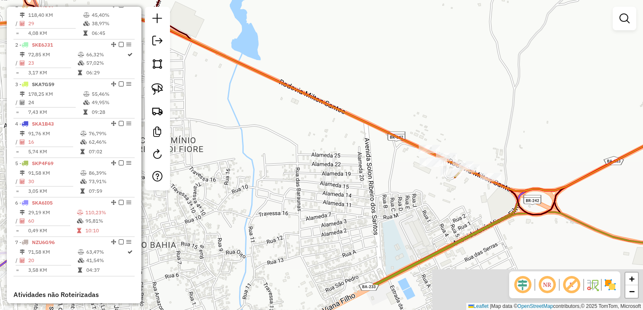
drag, startPoint x: 273, startPoint y: 204, endPoint x: 246, endPoint y: 155, distance: 55.9
click at [246, 155] on div "Rota 6 - Placa SKA6I05 1035 - ROXO DISTRIBUIDORA ( Janela de atendimento Grade …" at bounding box center [321, 155] width 643 height 310
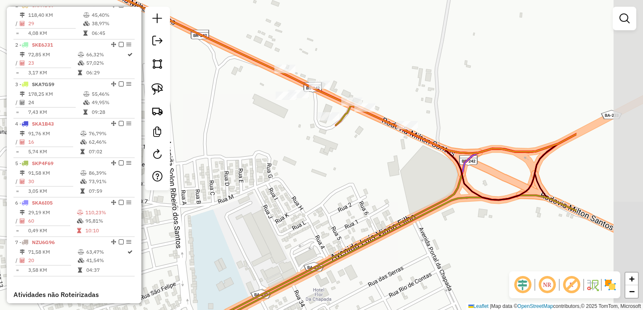
drag, startPoint x: 375, startPoint y: 171, endPoint x: 346, endPoint y: 152, distance: 34.1
click at [246, 169] on div "Rota 6 - Placa SKA6I05 1035 - ROXO DISTRIBUIDORA ( Janela de atendimento Grade …" at bounding box center [321, 155] width 643 height 310
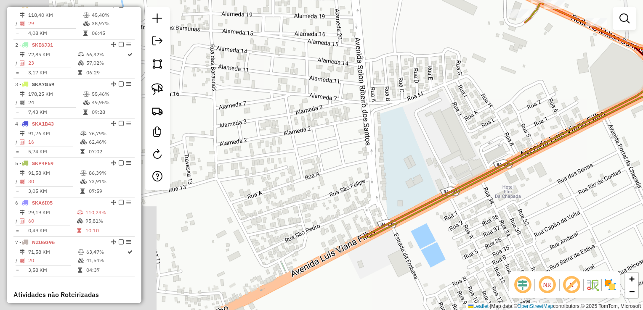
drag, startPoint x: 278, startPoint y: 209, endPoint x: 392, endPoint y: 164, distance: 123.1
click at [472, 102] on div "Rota 6 - Placa SKA6I05 1035 - ROXO DISTRIBUIDORA ( Janela de atendimento Grade …" at bounding box center [321, 155] width 643 height 310
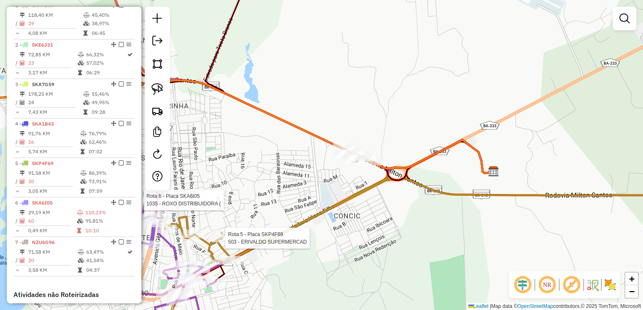
select select "*********"
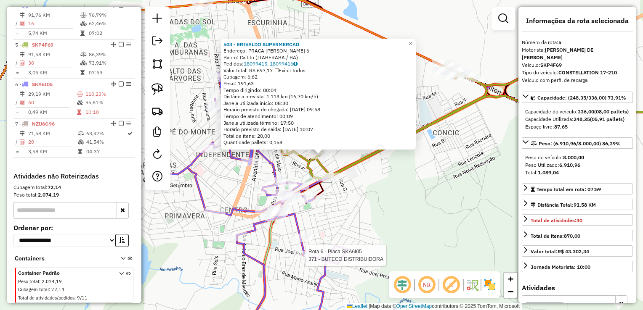
scroll to position [459, 0]
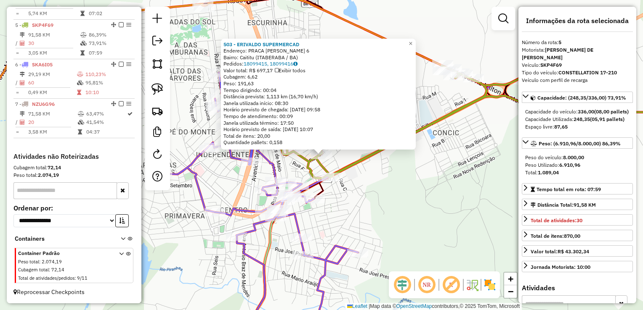
click at [370, 198] on div "503 - ERIVALDO SUPERMERCAD Endereço: PRACA JOAO ALMEIDA MASCARENHAS 6 Bairro: C…" at bounding box center [321, 155] width 643 height 310
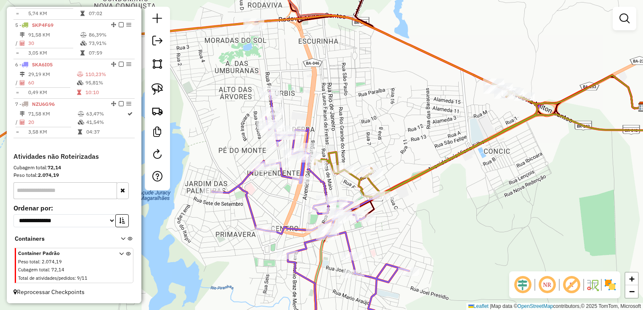
drag, startPoint x: 360, startPoint y: 208, endPoint x: 410, endPoint y: 226, distance: 54.1
click at [410, 226] on div "Janela de atendimento Grade de atendimento Capacidade Transportadoras Veículos …" at bounding box center [321, 155] width 643 height 310
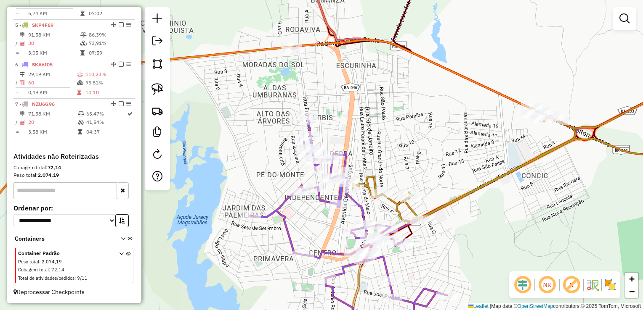
drag, startPoint x: 326, startPoint y: 102, endPoint x: 419, endPoint y: 140, distance: 100.3
click at [418, 140] on div "Janela de atendimento Grade de atendimento Capacidade Transportadoras Veículos …" at bounding box center [321, 155] width 643 height 310
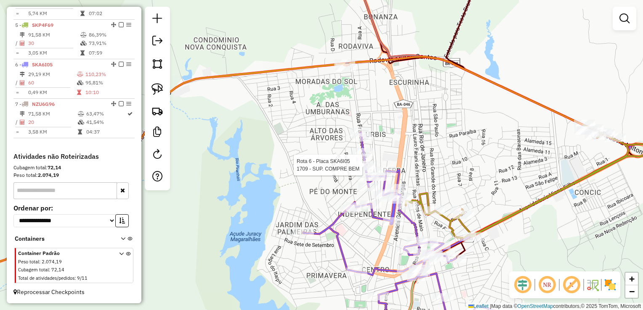
select select "*********"
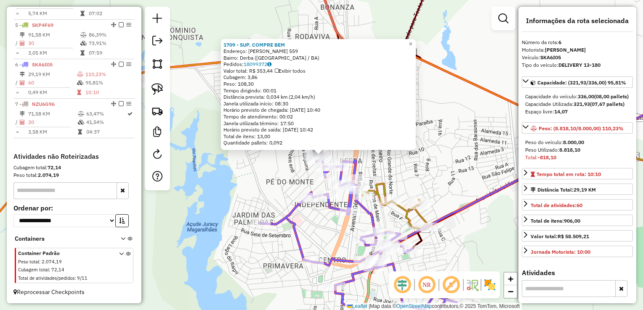
click at [452, 151] on div "1709 - SUP. COMPRE BEM Endereço: FRANCISCO GIL 559 Bairro: Derba (ITABERABA / B…" at bounding box center [321, 155] width 643 height 310
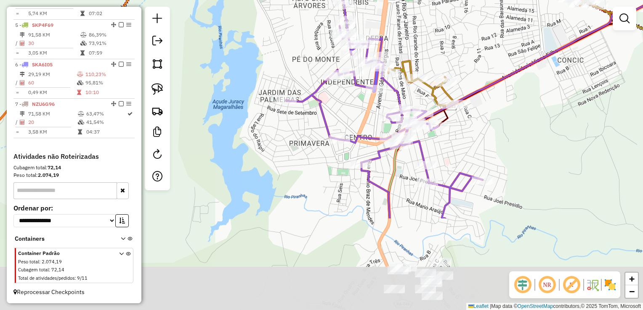
drag, startPoint x: 446, startPoint y: 181, endPoint x: 472, endPoint y: 58, distance: 125.5
click at [472, 58] on div "Janela de atendimento Grade de atendimento Capacidade Transportadoras Veículos …" at bounding box center [321, 155] width 643 height 310
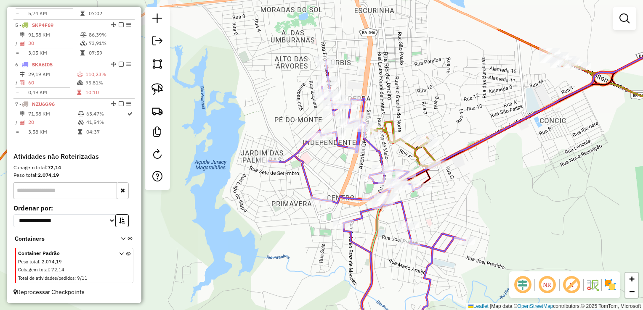
drag, startPoint x: 473, startPoint y: 107, endPoint x: 477, endPoint y: 112, distance: 6.8
click at [471, 115] on div "Janela de atendimento Grade de atendimento Capacidade Transportadoras Veículos …" at bounding box center [321, 155] width 643 height 310
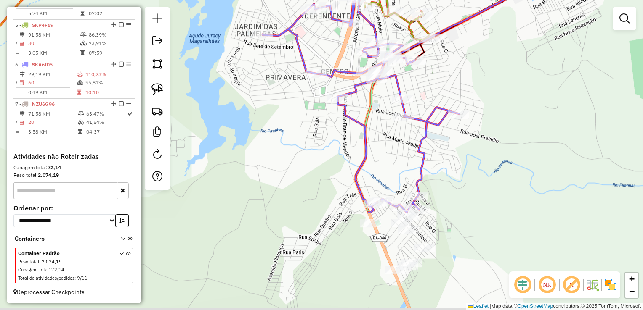
drag, startPoint x: 530, startPoint y: 204, endPoint x: 525, endPoint y: 76, distance: 128.8
click at [525, 76] on div "Janela de atendimento Grade de atendimento Capacidade Transportadoras Veículos …" at bounding box center [321, 155] width 643 height 310
drag, startPoint x: 523, startPoint y: 78, endPoint x: 508, endPoint y: 53, distance: 29.1
click at [508, 53] on div "Janela de atendimento Grade de atendimento Capacidade Transportadoras Veículos …" at bounding box center [321, 155] width 643 height 310
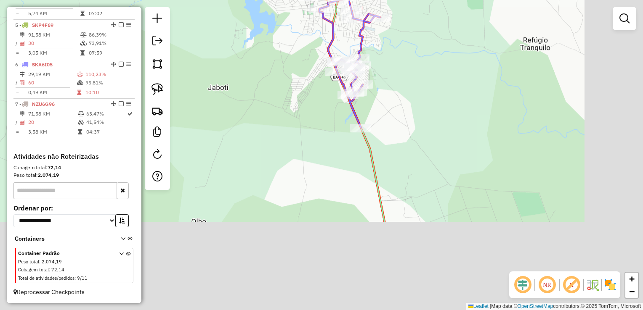
drag, startPoint x: 469, startPoint y: 245, endPoint x: 399, endPoint y: 125, distance: 139.1
click at [399, 125] on div "Janela de atendimento Grade de atendimento Capacidade Transportadoras Veículos …" at bounding box center [321, 155] width 643 height 310
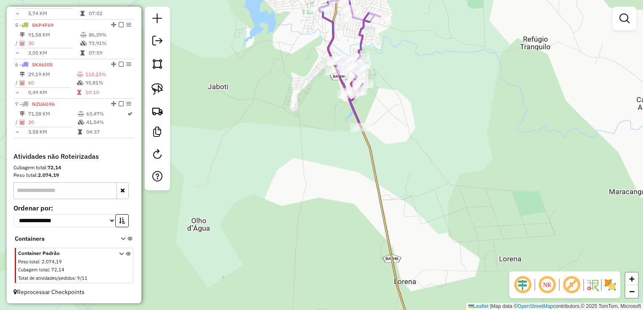
click at [147, 84] on div at bounding box center [157, 99] width 25 height 184
drag, startPoint x: 156, startPoint y: 86, endPoint x: 164, endPoint y: 92, distance: 9.3
click at [156, 87] on img at bounding box center [157, 89] width 12 height 12
drag, startPoint x: 375, startPoint y: 112, endPoint x: 377, endPoint y: 159, distance: 46.7
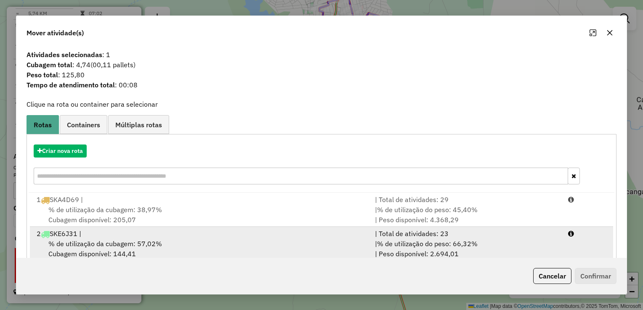
drag, startPoint x: 91, startPoint y: 234, endPoint x: 114, endPoint y: 234, distance: 23.6
click at [91, 234] on div "2 SKE6J31 |" at bounding box center [201, 234] width 338 height 10
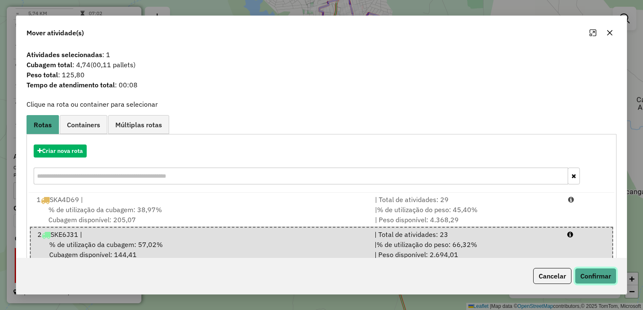
click at [581, 273] on button "Confirmar" at bounding box center [595, 276] width 42 height 16
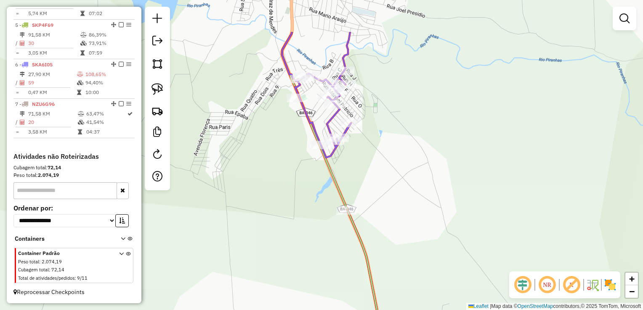
drag, startPoint x: 397, startPoint y: 121, endPoint x: 421, endPoint y: 191, distance: 73.3
click at [421, 191] on div "Janela de atendimento Grade de atendimento Capacidade Transportadoras Veículos …" at bounding box center [321, 155] width 643 height 310
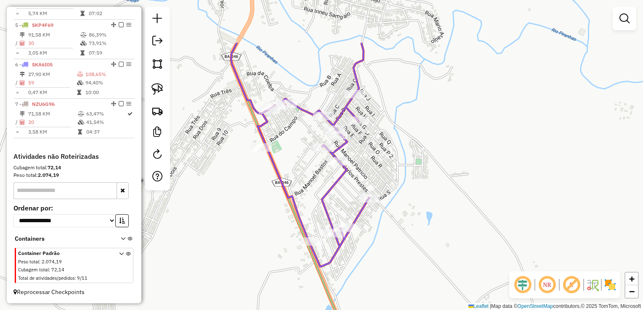
drag, startPoint x: 314, startPoint y: 146, endPoint x: 330, endPoint y: 230, distance: 85.2
click at [330, 230] on icon at bounding box center [300, 155] width 138 height 224
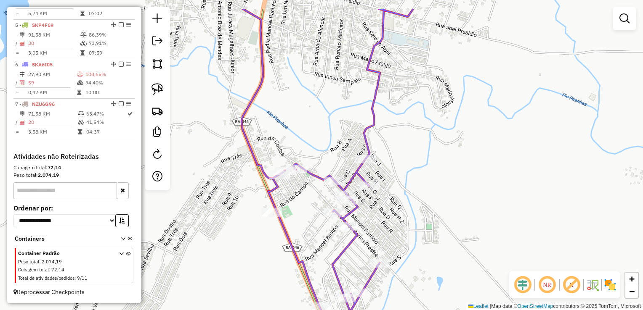
drag, startPoint x: 293, startPoint y: 206, endPoint x: 297, endPoint y: 246, distance: 40.2
click at [297, 246] on div "Janela de atendimento Grade de atendimento Capacidade Transportadoras Veículos …" at bounding box center [321, 155] width 643 height 310
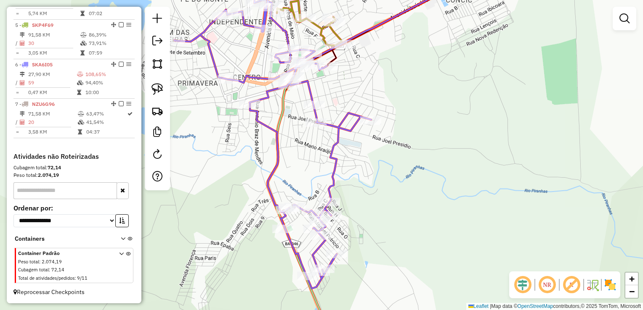
drag, startPoint x: 284, startPoint y: 139, endPoint x: 283, endPoint y: 180, distance: 41.2
click at [283, 180] on div "Janela de atendimento Grade de atendimento Capacidade Transportadoras Veículos …" at bounding box center [321, 155] width 643 height 310
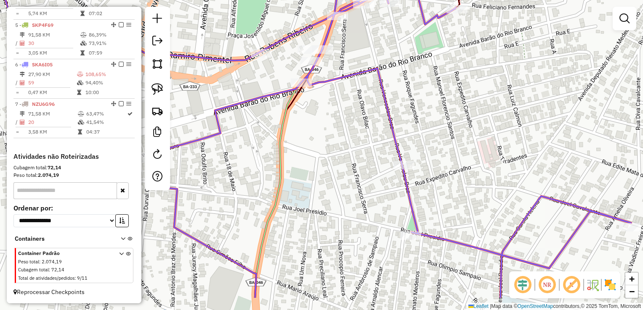
drag, startPoint x: 326, startPoint y: 208, endPoint x: 326, endPoint y: 107, distance: 100.9
click at [326, 100] on div "Janela de atendimento Grade de atendimento Capacidade Transportadoras Veículos …" at bounding box center [321, 155] width 643 height 310
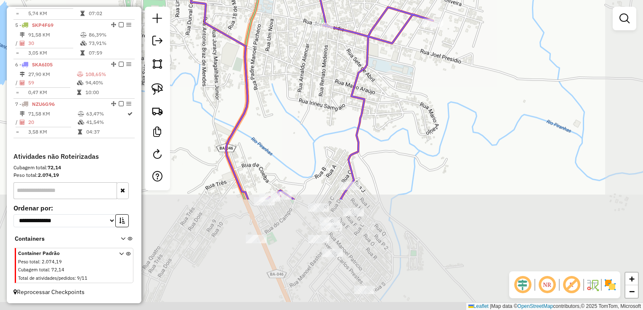
drag, startPoint x: 329, startPoint y: 214, endPoint x: 286, endPoint y: 74, distance: 146.5
click at [286, 74] on div "Janela de atendimento Grade de atendimento Capacidade Transportadoras Veículos …" at bounding box center [321, 155] width 643 height 310
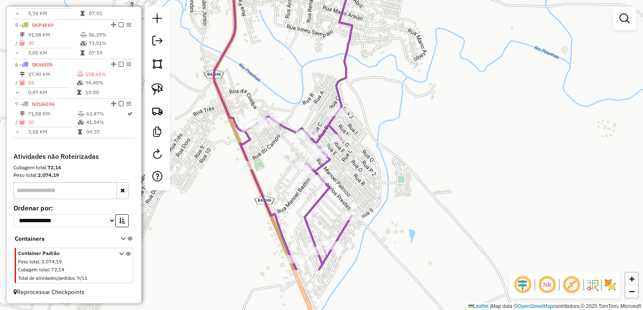
drag, startPoint x: 310, startPoint y: 134, endPoint x: 298, endPoint y: 63, distance: 72.1
click at [298, 63] on div "Janela de atendimento Grade de atendimento Capacidade Transportadoras Veículos …" at bounding box center [321, 155] width 643 height 310
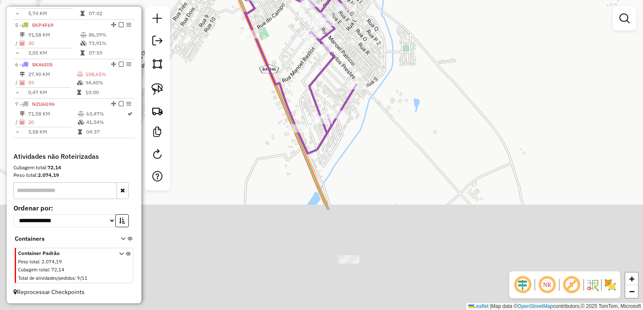
drag, startPoint x: 353, startPoint y: 266, endPoint x: 358, endPoint y: 111, distance: 155.2
click at [358, 111] on div "Janela de atendimento Grade de atendimento Capacidade Transportadoras Veículos …" at bounding box center [321, 155] width 643 height 310
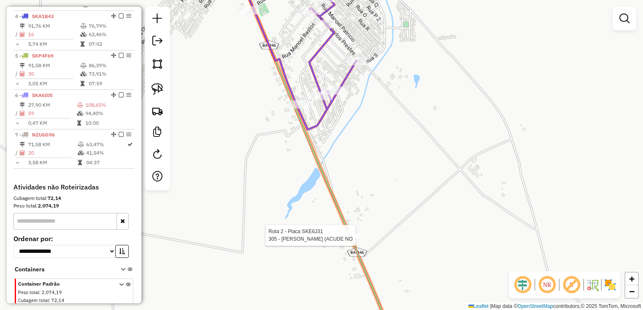
select select "*********"
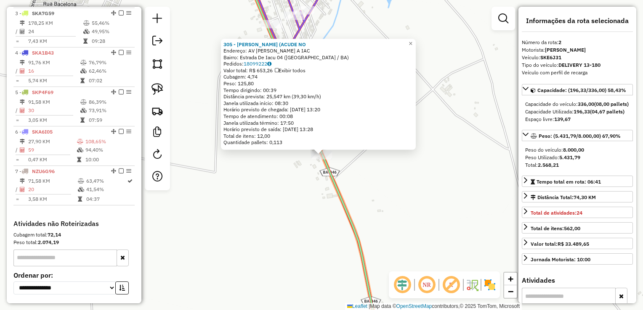
scroll to position [355, 0]
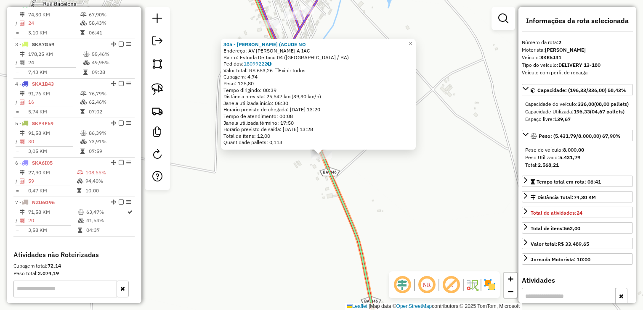
click at [304, 246] on div "305 - BAR TURUNA (ACUDE NO Endereço: AV ALOISIO SAMPAIO - ITABERABA A IAC Bairr…" at bounding box center [321, 155] width 643 height 310
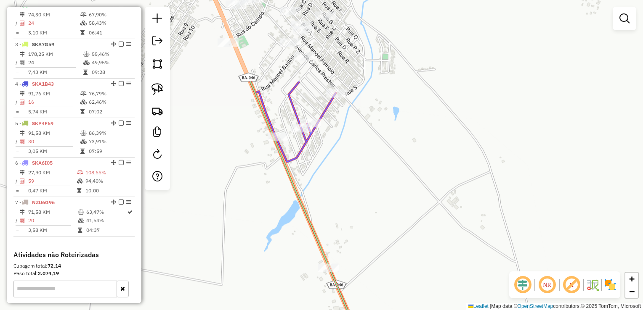
drag, startPoint x: 250, startPoint y: 152, endPoint x: 261, endPoint y: 234, distance: 82.3
click at [261, 234] on div "Janela de atendimento Grade de atendimento Capacidade Transportadoras Veículos …" at bounding box center [321, 155] width 643 height 310
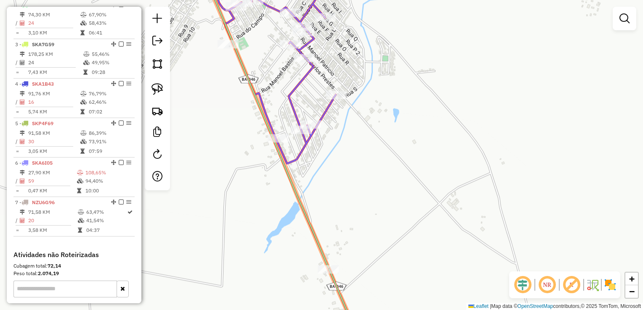
drag, startPoint x: 242, startPoint y: 188, endPoint x: 242, endPoint y: 201, distance: 13.5
click at [242, 201] on div "Janela de atendimento Grade de atendimento Capacidade Transportadoras Veículos …" at bounding box center [321, 155] width 643 height 310
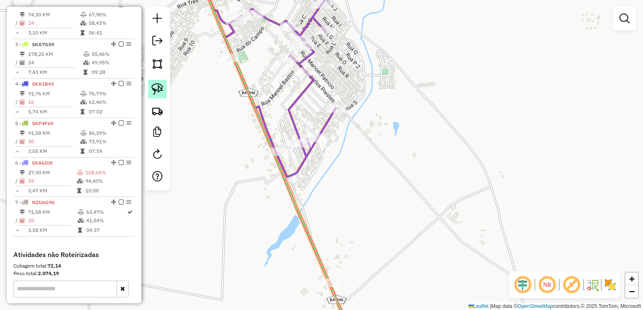
drag, startPoint x: 157, startPoint y: 85, endPoint x: 161, endPoint y: 88, distance: 5.1
click at [156, 87] on img at bounding box center [157, 89] width 12 height 12
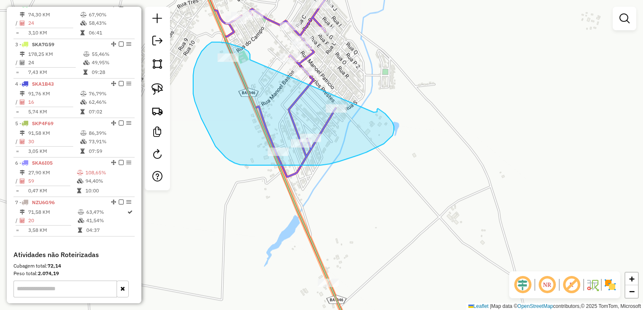
drag, startPoint x: 249, startPoint y: 53, endPoint x: 373, endPoint y: 113, distance: 137.5
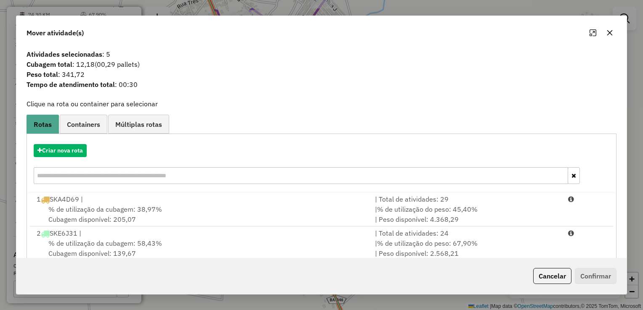
scroll to position [0, 0]
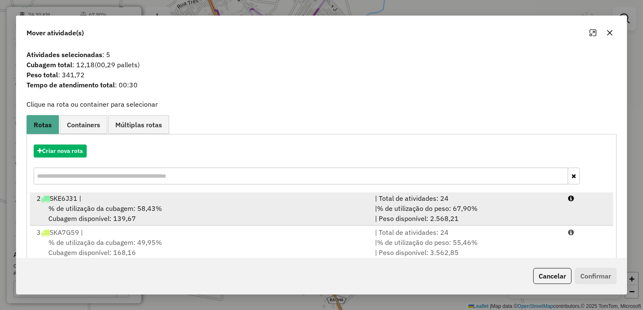
click at [86, 212] on span "% de utilização da cubagem: 58,43%" at bounding box center [105, 208] width 114 height 8
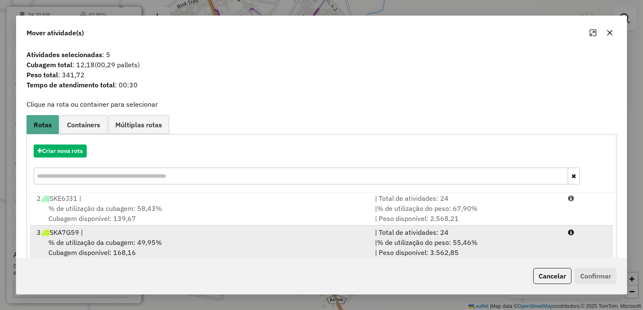
scroll to position [36, 0]
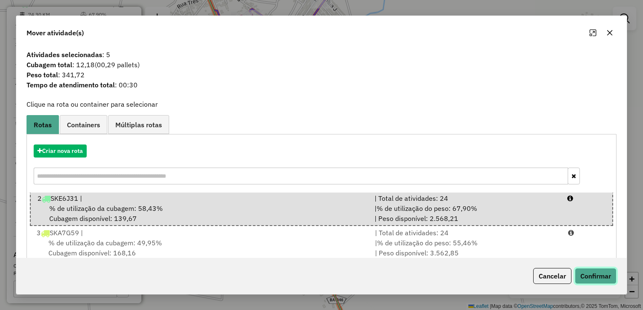
click at [596, 277] on button "Confirmar" at bounding box center [595, 276] width 42 height 16
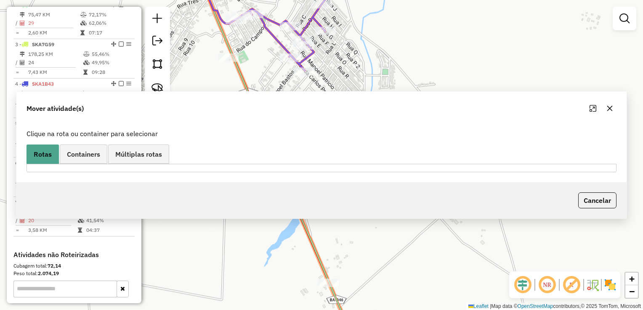
scroll to position [315, 0]
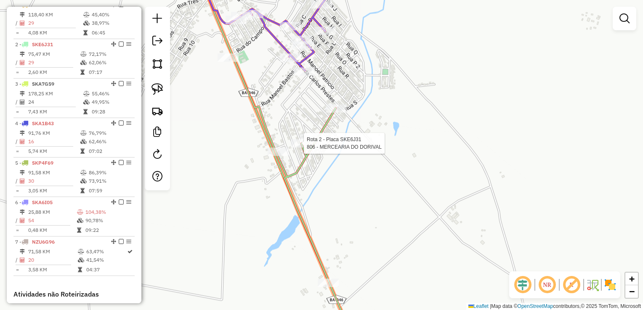
select select "*********"
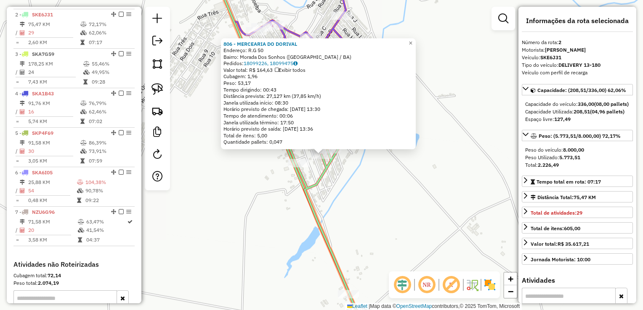
scroll to position [355, 0]
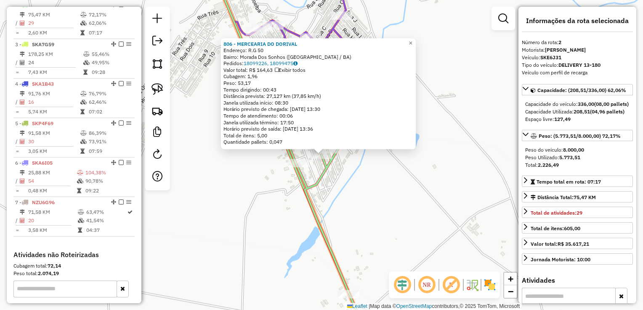
click at [252, 219] on div "806 - MERCEARIA DO DORIVAL Endereço: R.G 50 Bairro: Morada Dos Sonhos (ITABERAB…" at bounding box center [321, 155] width 643 height 310
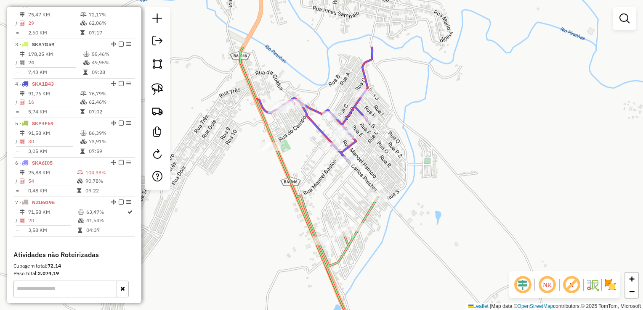
drag, startPoint x: 237, startPoint y: 158, endPoint x: 264, endPoint y: 248, distance: 93.9
click at [264, 248] on div "Janela de atendimento Grade de atendimento Capacidade Transportadoras Veículos …" at bounding box center [321, 155] width 643 height 310
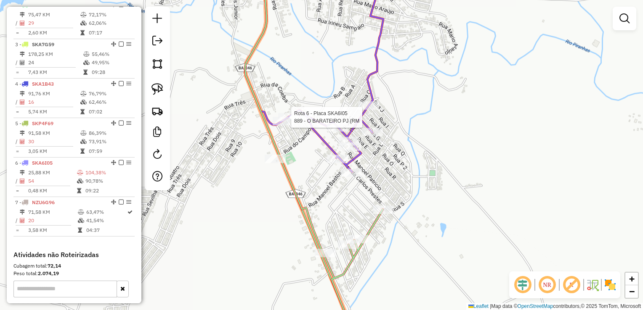
select select "*********"
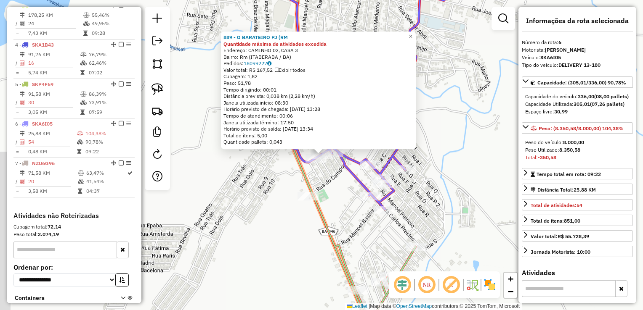
scroll to position [459, 0]
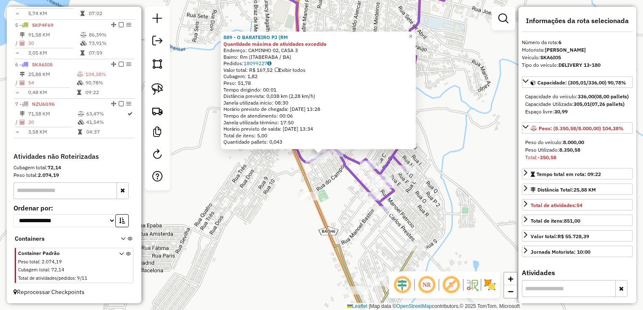
click at [235, 179] on div "889 - O BARATEIRO PJ (RM Quantidade máxima de atividades excedida Endereço: CAM…" at bounding box center [321, 155] width 643 height 310
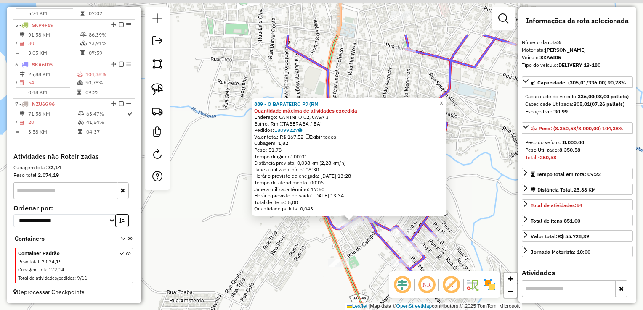
drag, startPoint x: 236, startPoint y: 178, endPoint x: 266, endPoint y: 244, distance: 72.6
click at [266, 244] on div "889 - O BARATEIRO PJ (RM Quantidade máxima de atividades excedida Endereço: CAM…" at bounding box center [321, 155] width 643 height 310
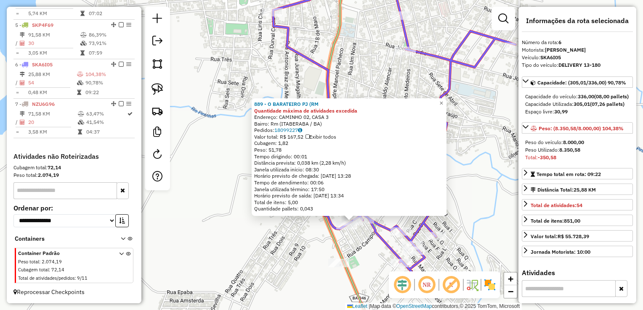
click at [264, 237] on div "889 - O BARATEIRO PJ (RM Quantidade máxima de atividades excedida Endereço: CAM…" at bounding box center [321, 155] width 643 height 310
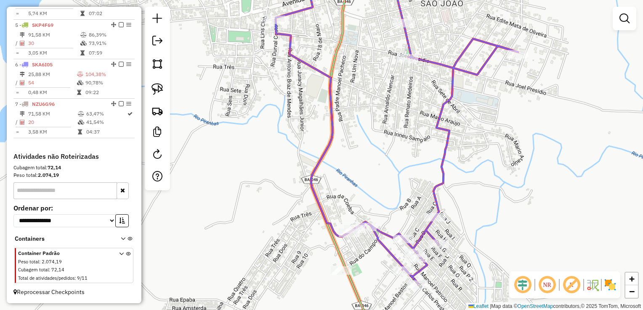
drag, startPoint x: 241, startPoint y: 215, endPoint x: 244, endPoint y: 223, distance: 8.0
click at [244, 223] on div "Janela de atendimento Grade de atendimento Capacidade Transportadoras Veículos …" at bounding box center [321, 155] width 643 height 310
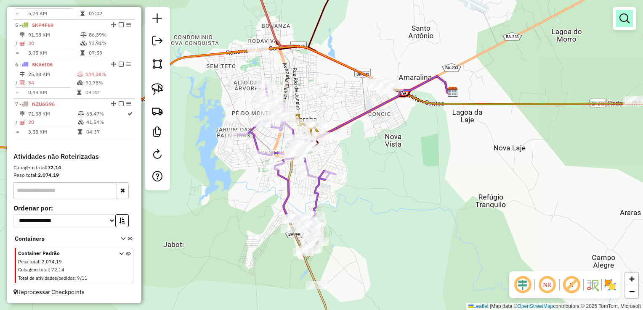
click at [619, 19] on em at bounding box center [624, 18] width 10 height 10
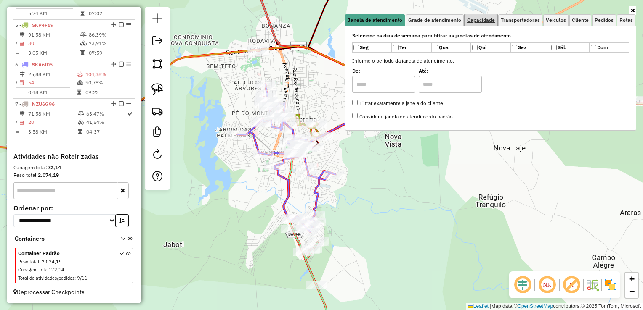
click at [489, 16] on link "Capacidade" at bounding box center [480, 20] width 33 height 12
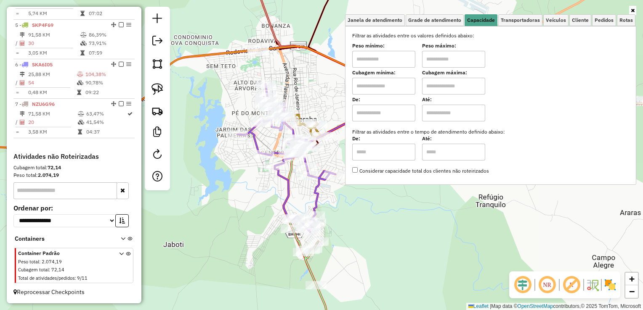
click at [386, 69] on label "Cubagem mínima:" at bounding box center [383, 73] width 63 height 8
click at [390, 58] on input "text" at bounding box center [383, 59] width 63 height 17
type input "****"
click at [450, 56] on input "text" at bounding box center [453, 59] width 63 height 17
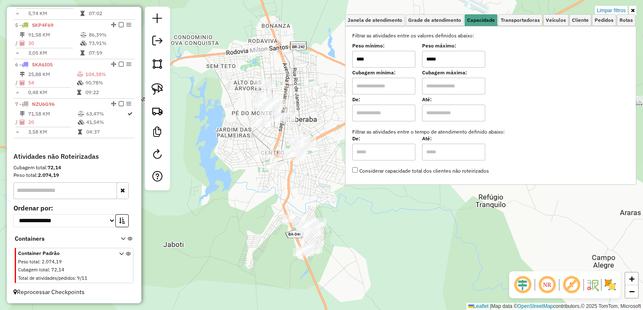
type input "*****"
click at [244, 218] on div "Limpar filtros Janela de atendimento Grade de atendimento Capacidade Transporta…" at bounding box center [321, 155] width 643 height 310
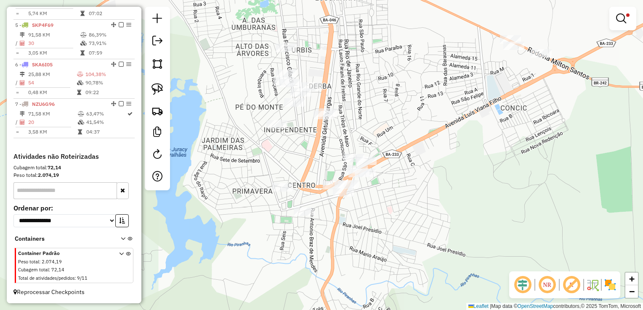
drag, startPoint x: 236, startPoint y: 118, endPoint x: 227, endPoint y: 153, distance: 35.7
click at [227, 153] on div "Limpar filtros Janela de atendimento Grade de atendimento Capacidade Transporta…" at bounding box center [321, 155] width 643 height 310
click at [158, 87] on img at bounding box center [157, 89] width 12 height 12
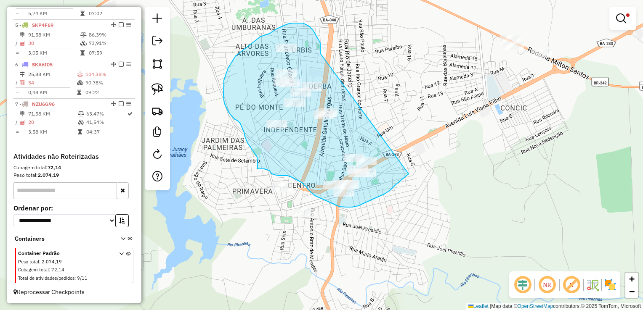
drag, startPoint x: 320, startPoint y: 53, endPoint x: 412, endPoint y: 170, distance: 148.6
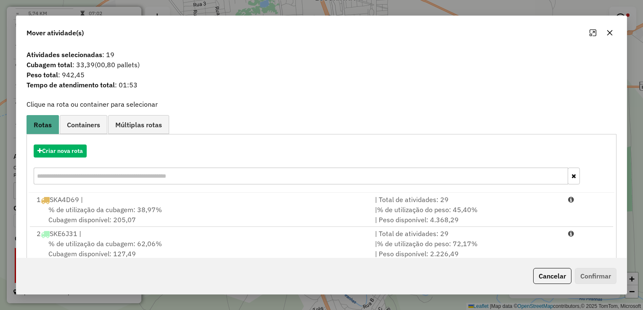
click at [609, 38] on button "button" at bounding box center [609, 32] width 13 height 13
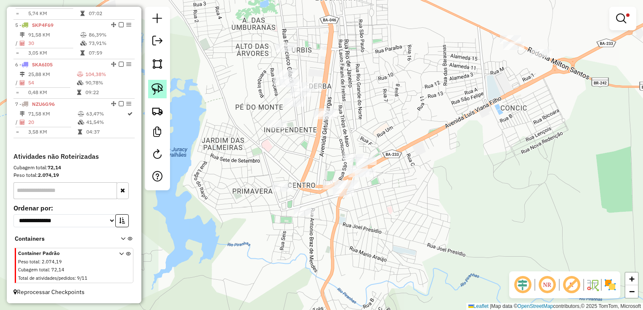
click at [158, 86] on img at bounding box center [157, 89] width 12 height 12
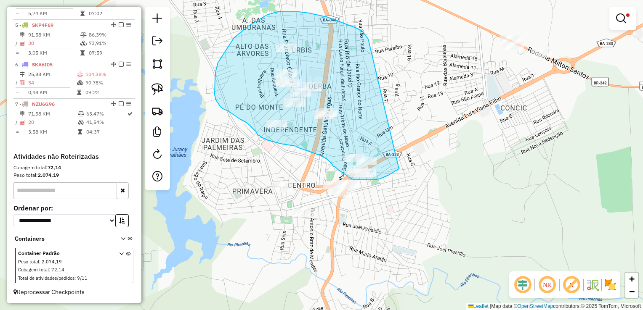
drag, startPoint x: 328, startPoint y: 17, endPoint x: 402, endPoint y: 164, distance: 164.6
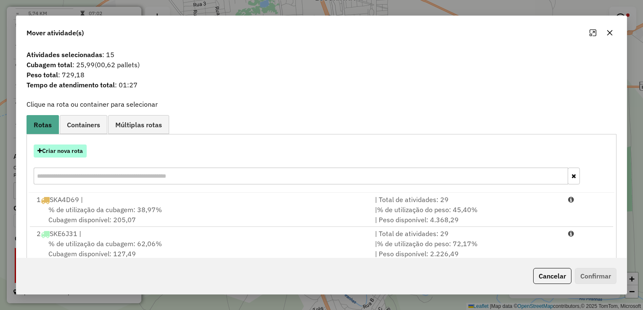
click at [79, 146] on button "Criar nova rota" at bounding box center [60, 151] width 53 height 13
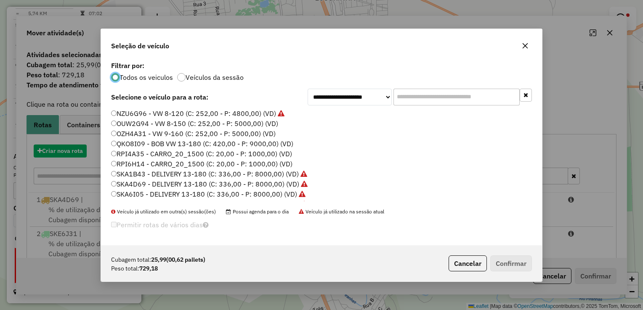
scroll to position [4, 3]
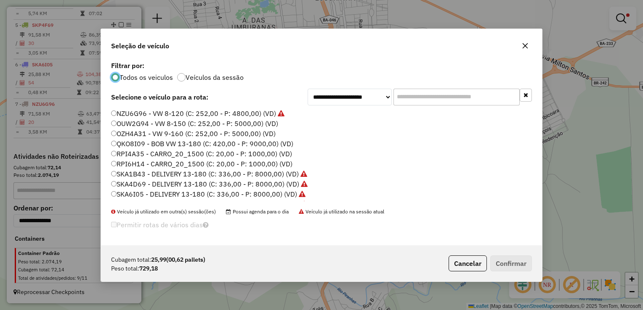
click at [116, 155] on label "RPI4A35 - CARRO_20_1500 (C: 20,00 - P: 1000,00) (VD)" at bounding box center [201, 154] width 181 height 10
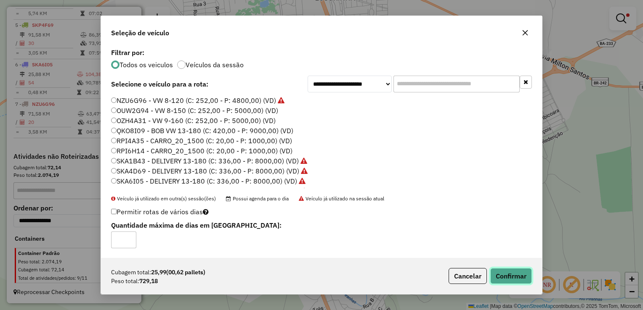
click at [516, 278] on button "Confirmar" at bounding box center [511, 276] width 42 height 16
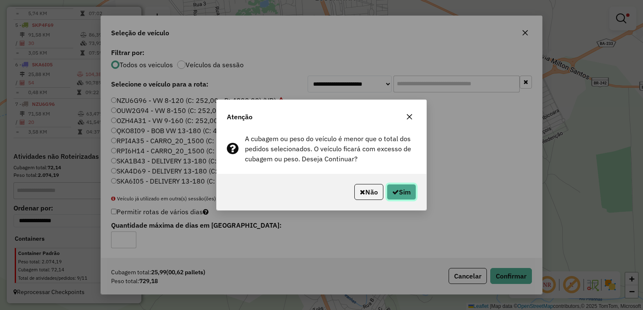
click at [402, 186] on button "Sim" at bounding box center [400, 192] width 29 height 16
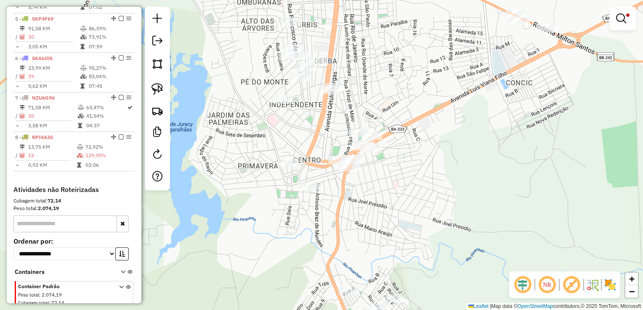
drag, startPoint x: 394, startPoint y: 230, endPoint x: 441, endPoint y: 51, distance: 184.8
click at [441, 51] on div "Limpar filtros Janela de atendimento Grade de atendimento Capacidade Transporta…" at bounding box center [321, 155] width 643 height 310
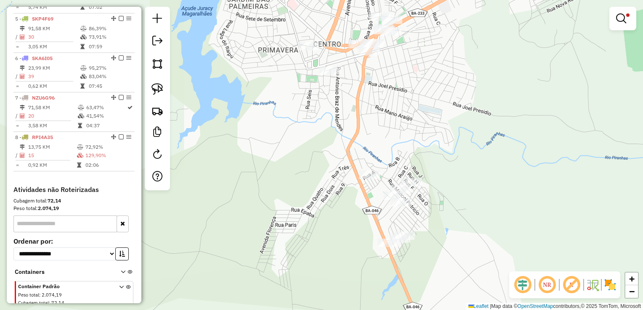
drag, startPoint x: 442, startPoint y: 66, endPoint x: 421, endPoint y: 107, distance: 46.7
click at [421, 107] on div "Limpar filtros Janela de atendimento Grade de atendimento Capacidade Transporta…" at bounding box center [321, 155] width 643 height 310
drag, startPoint x: 158, startPoint y: 90, endPoint x: 163, endPoint y: 90, distance: 4.6
click at [158, 90] on img at bounding box center [157, 89] width 12 height 12
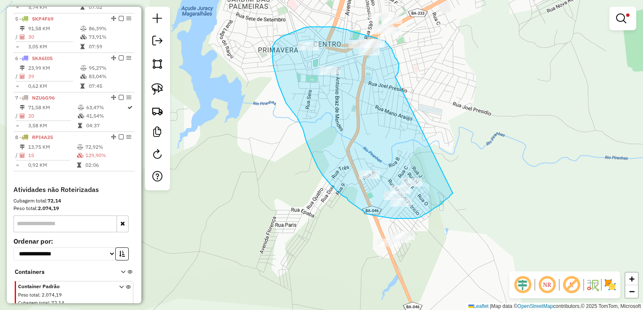
drag, startPoint x: 395, startPoint y: 76, endPoint x: 453, endPoint y: 193, distance: 130.5
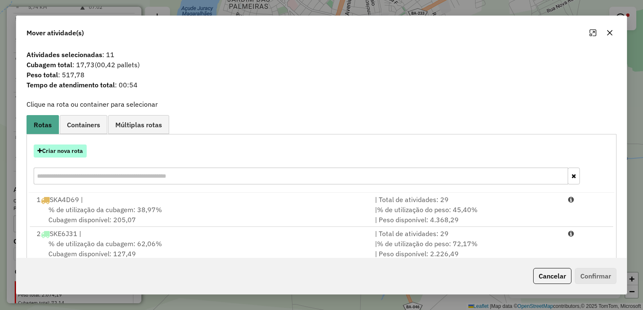
click at [70, 150] on button "Criar nova rota" at bounding box center [60, 151] width 53 height 13
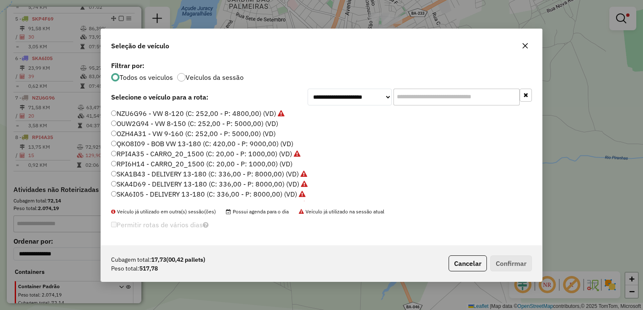
click at [119, 151] on label "RPI4A35 - CARRO_20_1500 (C: 20,00 - P: 1000,00) (VD)" at bounding box center [205, 154] width 189 height 10
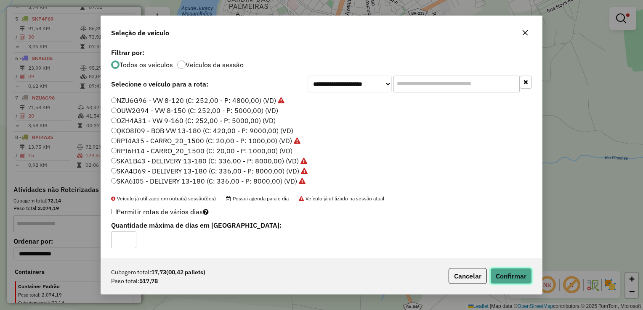
click at [503, 271] on button "Confirmar" at bounding box center [511, 276] width 42 height 16
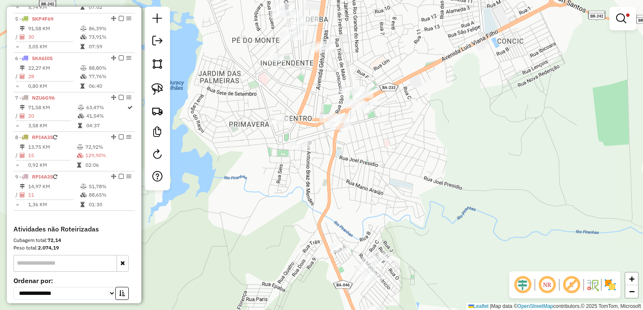
drag, startPoint x: 507, startPoint y: 81, endPoint x: 478, endPoint y: 149, distance: 73.7
click at [479, 151] on div "Limpar filtros Janela de atendimento Grade de atendimento Capacidade Transporta…" at bounding box center [321, 155] width 643 height 310
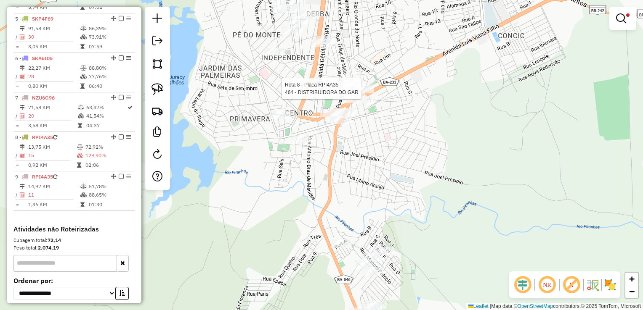
select select "*********"
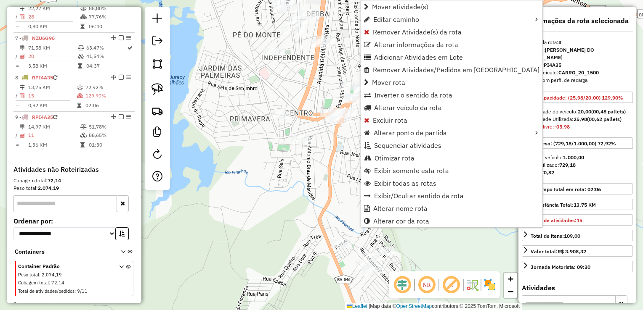
scroll to position [538, 0]
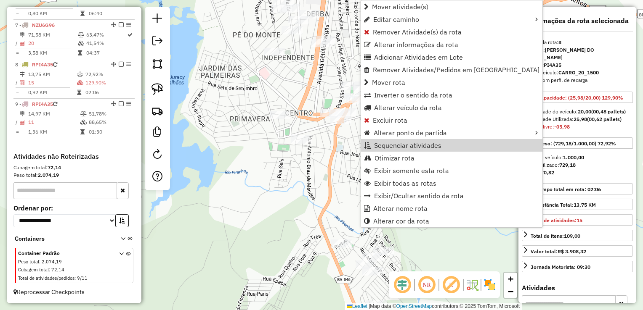
click at [503, 126] on div "Limpar filtros Janela de atendimento Grade de atendimento Capacidade Transporta…" at bounding box center [321, 155] width 643 height 310
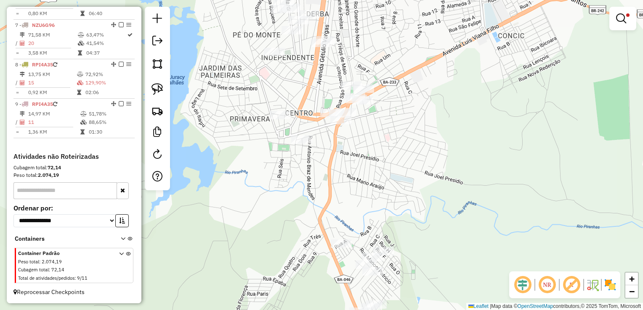
click at [620, 15] on em at bounding box center [621, 18] width 10 height 10
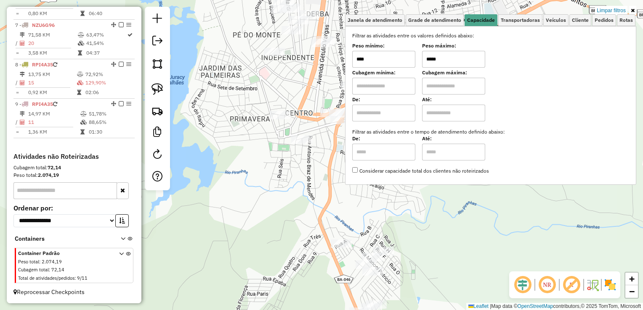
click at [454, 63] on input "*****" at bounding box center [453, 59] width 63 height 17
type input "*****"
click at [356, 192] on div "Limpar filtros Janela de atendimento Grade de atendimento Capacidade Transporta…" at bounding box center [490, 100] width 291 height 186
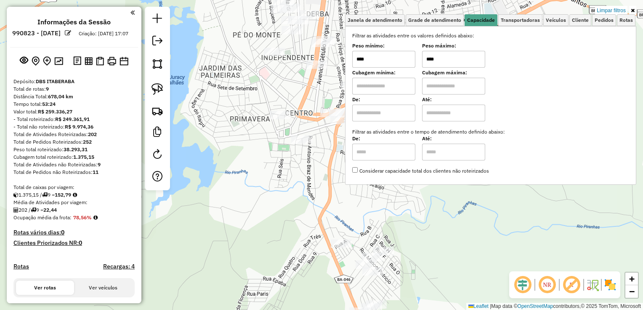
scroll to position [538, 0]
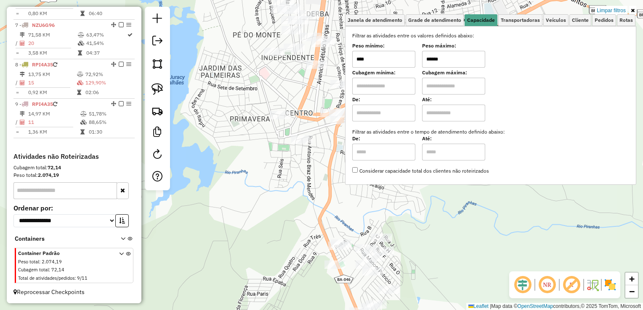
type input "******"
click at [349, 230] on div "Limpar filtros Janela de atendimento Grade de atendimento Capacidade Transporta…" at bounding box center [321, 155] width 643 height 310
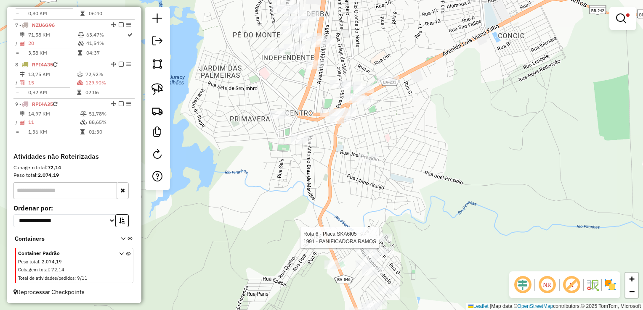
click at [375, 242] on div at bounding box center [381, 238] width 21 height 8
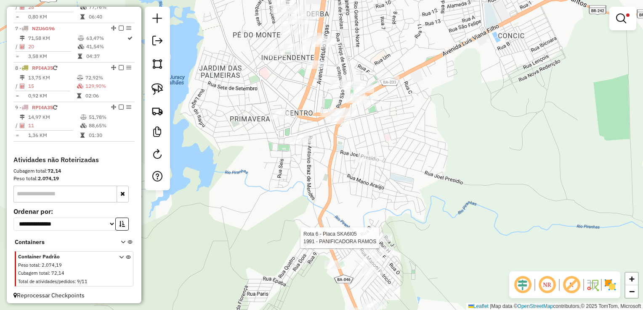
select select "*********"
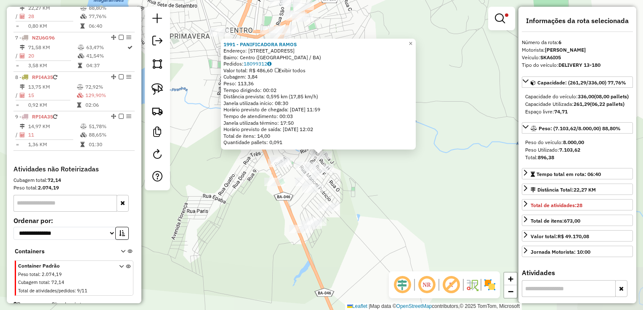
scroll to position [512, 0]
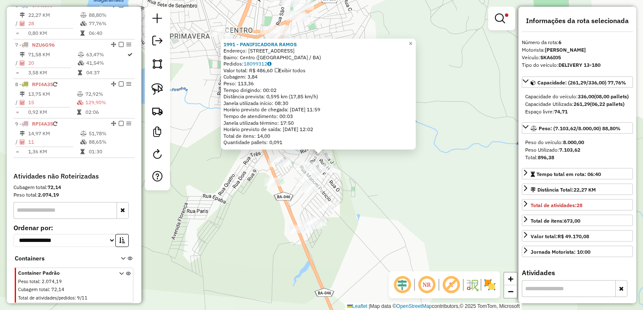
click at [414, 188] on div "1991 - PANIFICADORA RAMOS Endereço: Rua F Brisas da Chapada 8 Bairro: Centro (I…" at bounding box center [321, 155] width 643 height 310
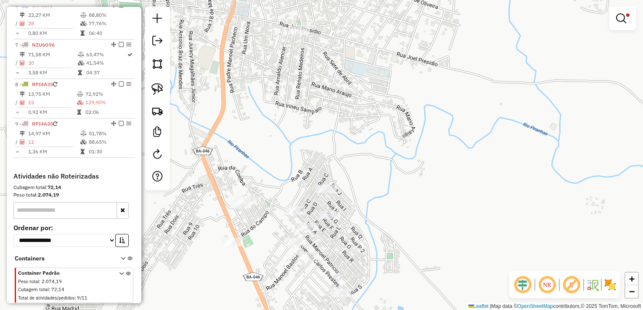
drag, startPoint x: 270, startPoint y: 150, endPoint x: 269, endPoint y: 235, distance: 85.0
click at [269, 236] on div "Limpar filtros Janela de atendimento Grade de atendimento Capacidade Transporta…" at bounding box center [321, 155] width 643 height 310
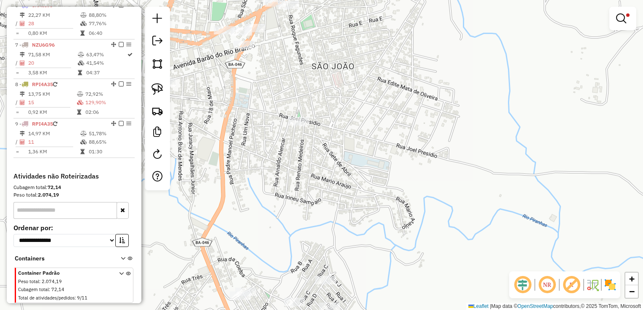
drag, startPoint x: 271, startPoint y: 146, endPoint x: 269, endPoint y: 182, distance: 36.2
click at [269, 181] on div "Limpar filtros Janela de atendimento Grade de atendimento Capacidade Transporta…" at bounding box center [321, 155] width 643 height 310
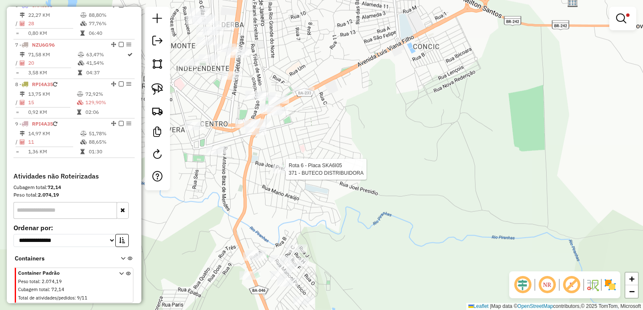
select select "*********"
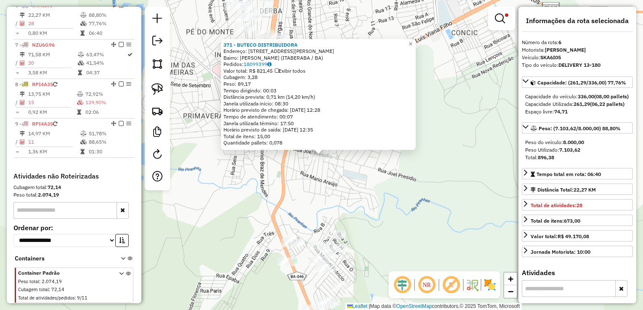
click at [282, 195] on div "371 - BUTECO DISTRIBUIDORA Endereço: RUA JOEL PRESIDIO 322 Bairro: Barro Vermel…" at bounding box center [321, 155] width 643 height 310
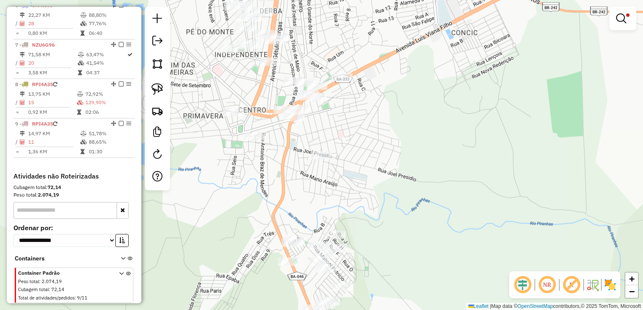
drag, startPoint x: 156, startPoint y: 84, endPoint x: 212, endPoint y: 101, distance: 58.8
click at [156, 85] on img at bounding box center [157, 89] width 12 height 12
drag, startPoint x: 329, startPoint y: 136, endPoint x: 327, endPoint y: 172, distance: 36.7
click at [327, 172] on div "Limpar filtros Janela de atendimento Grade de atendimento Capacidade Transporta…" at bounding box center [321, 155] width 643 height 310
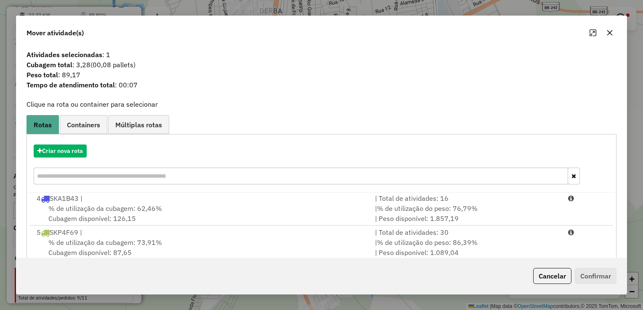
scroll to position [117, 0]
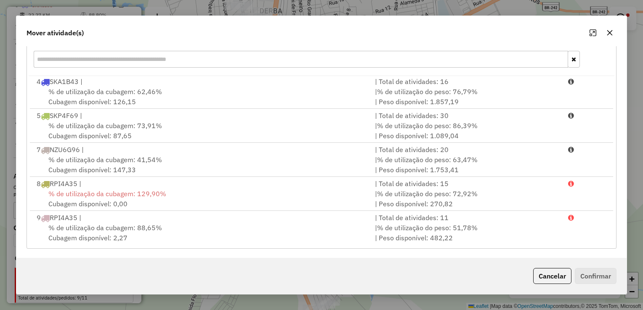
drag, startPoint x: 111, startPoint y: 227, endPoint x: 340, endPoint y: 257, distance: 230.4
click at [114, 227] on span "% de utilização da cubagem: 88,65%" at bounding box center [105, 228] width 114 height 8
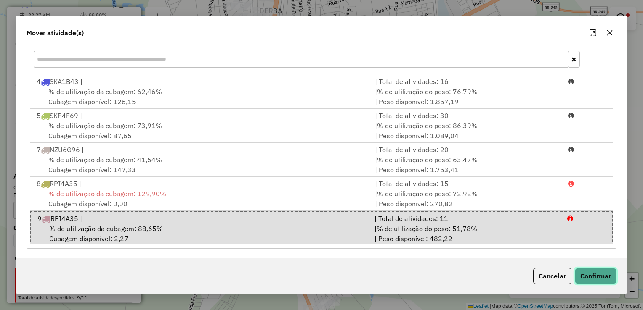
click at [602, 278] on button "Confirmar" at bounding box center [595, 276] width 42 height 16
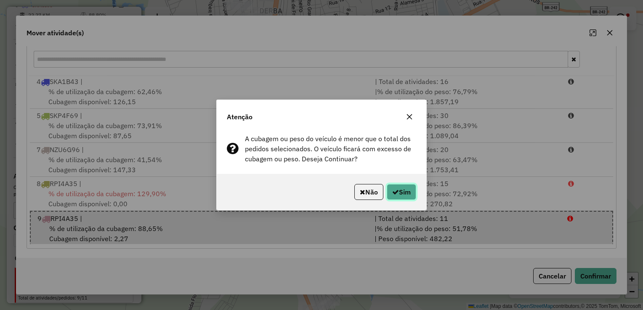
click at [409, 194] on button "Sim" at bounding box center [400, 192] width 29 height 16
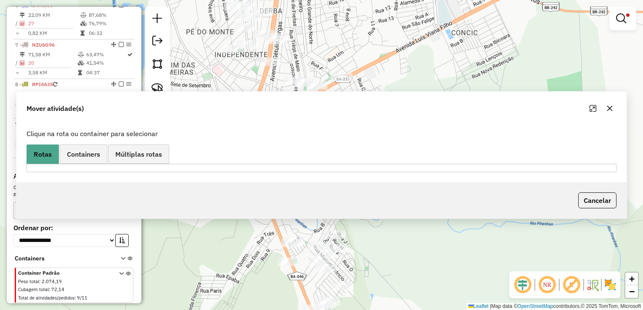
scroll to position [473, 0]
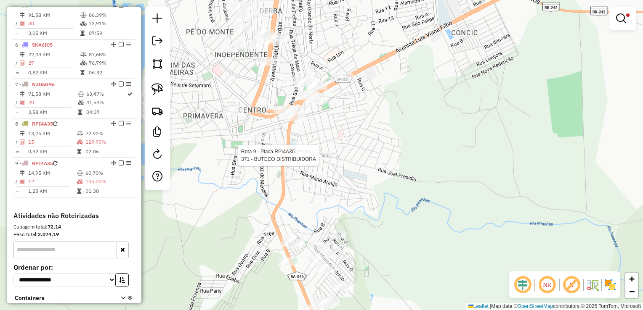
select select "*********"
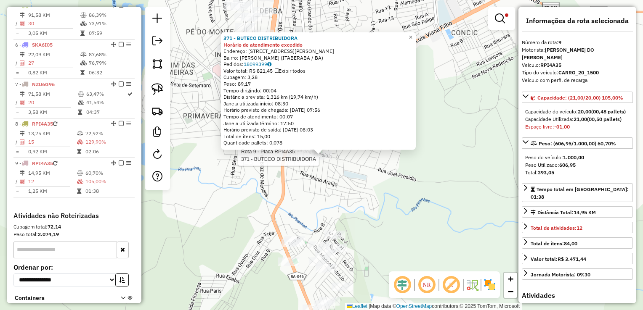
scroll to position [538, 0]
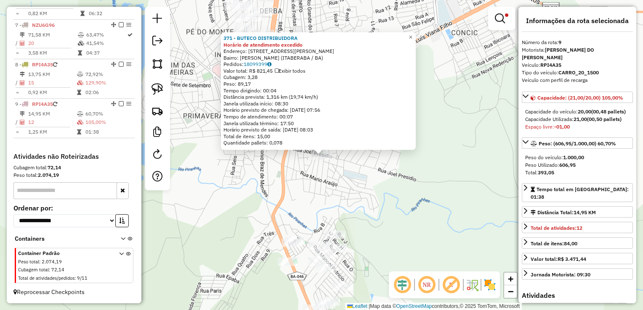
click at [318, 198] on div "371 - BUTECO DISTRIBUIDORA Horário de atendimento excedido Endereço: RUA JOEL P…" at bounding box center [321, 155] width 643 height 310
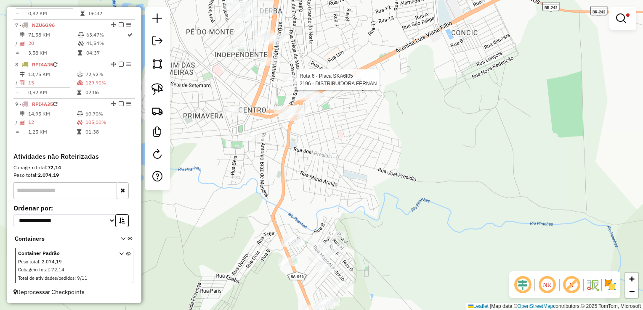
select select "*********"
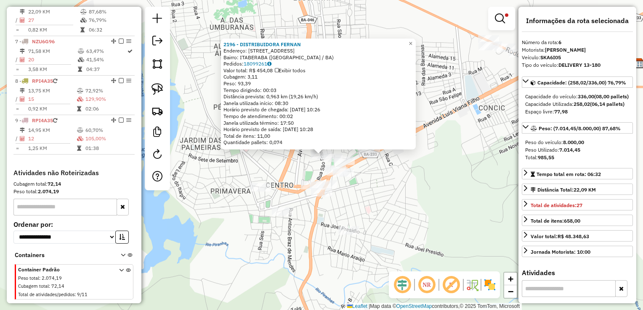
scroll to position [512, 0]
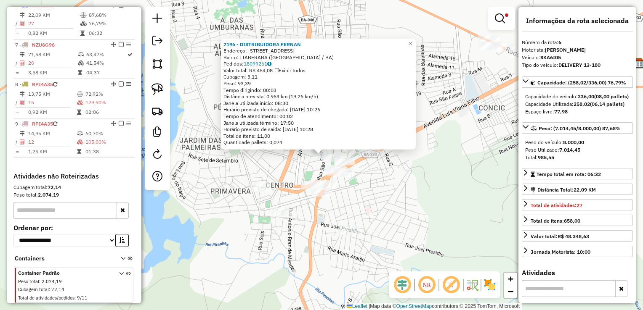
click at [398, 202] on div "2196 - DISTRIBUIDORA FERNAN Endereço: Rua Sao Francisco 145 Bairro: ITABERABA (…" at bounding box center [321, 155] width 643 height 310
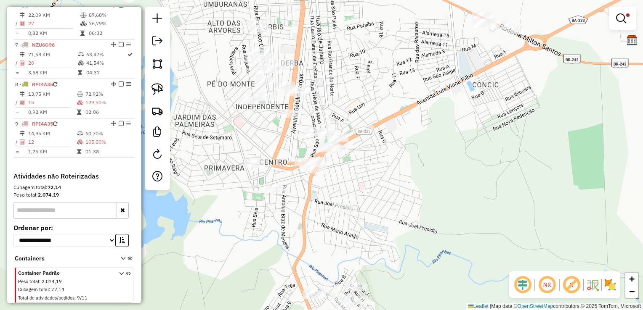
drag, startPoint x: 380, startPoint y: 236, endPoint x: 360, endPoint y: 101, distance: 135.7
click at [360, 101] on div "Limpar filtros Janela de atendimento Grade de atendimento Capacidade Transporta…" at bounding box center [321, 155] width 643 height 310
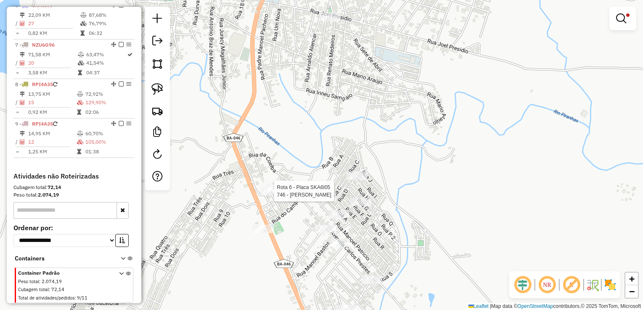
select select "*********"
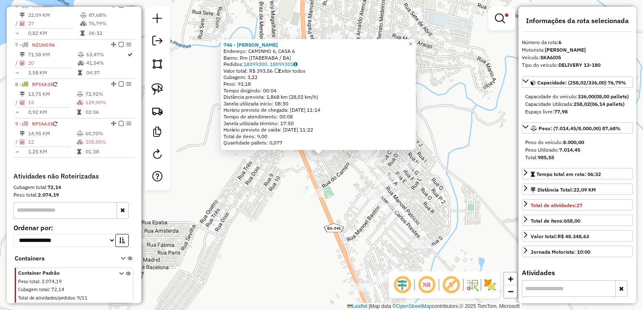
click at [345, 187] on div "746 - MERCADINHO WALFRIDO Endereço: CAMINHO 6, CASA 6 Bairro: Rm (ITABERABA / B…" at bounding box center [321, 155] width 643 height 310
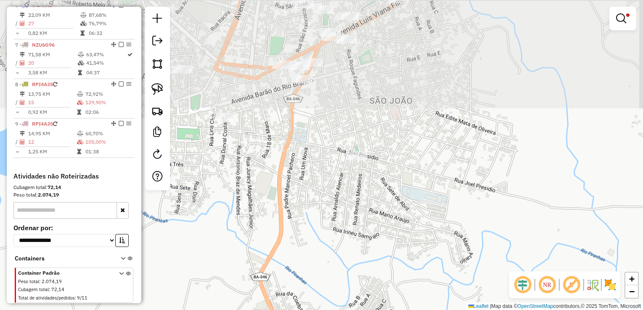
drag, startPoint x: 345, startPoint y: 87, endPoint x: 323, endPoint y: 249, distance: 163.9
click at [322, 261] on div "Limpar filtros Janela de atendimento Grade de atendimento Capacidade Transporta…" at bounding box center [321, 155] width 643 height 310
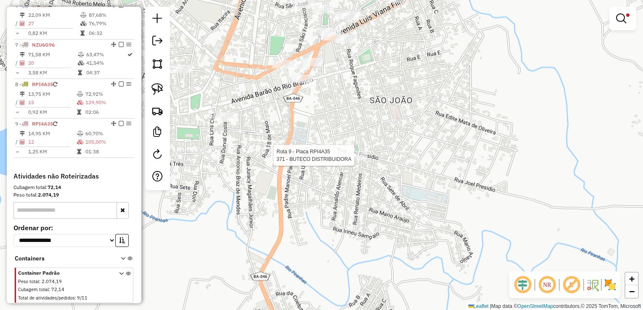
scroll to position [538, 0]
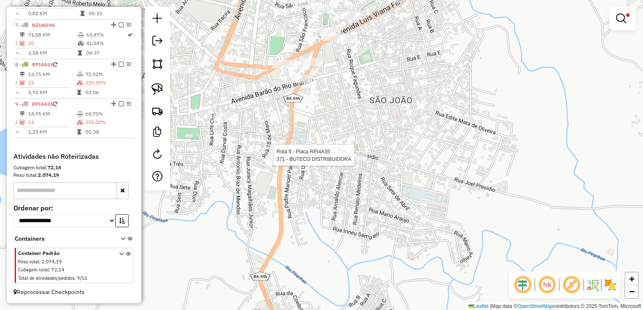
select select "*********"
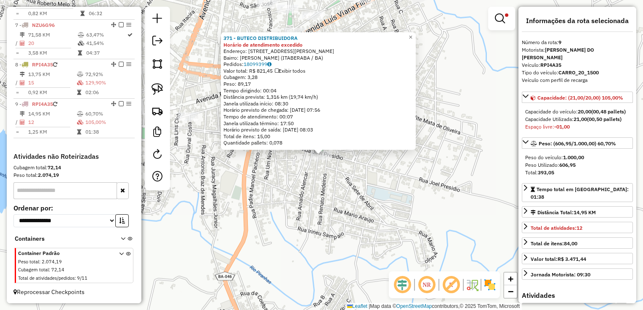
click at [345, 243] on div "371 - BUTECO DISTRIBUIDORA Horário de atendimento excedido Endereço: RUA JOEL P…" at bounding box center [321, 155] width 643 height 310
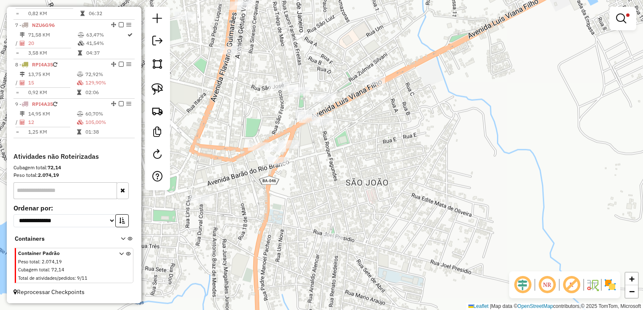
drag, startPoint x: 372, startPoint y: 247, endPoint x: 378, endPoint y: 279, distance: 32.6
click at [378, 279] on div "Limpar filtros Janela de atendimento Grade de atendimento Capacidade Transporta…" at bounding box center [321, 155] width 643 height 310
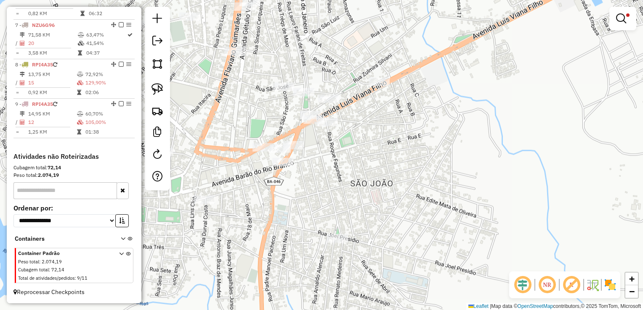
drag, startPoint x: 357, startPoint y: 228, endPoint x: 357, endPoint y: 55, distance: 172.4
click at [357, 55] on div "Limpar filtros Janela de atendimento Grade de atendimento Capacidade Transporta…" at bounding box center [321, 155] width 643 height 310
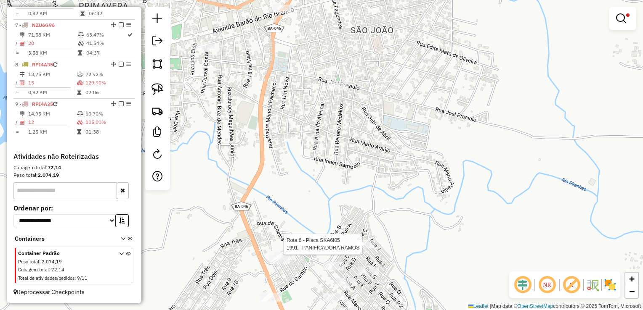
select select "*********"
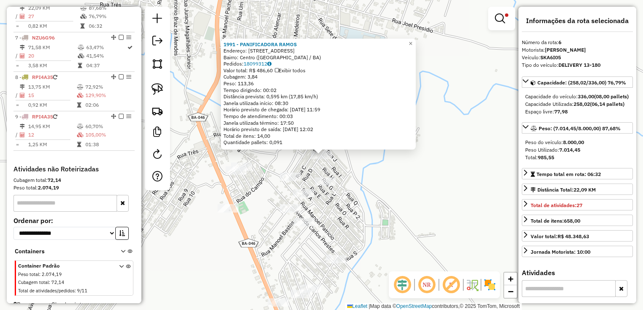
scroll to position [512, 0]
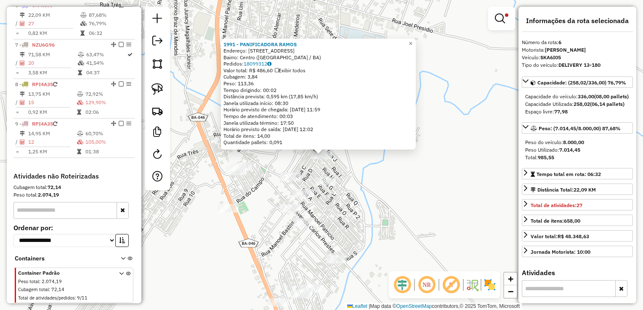
click at [378, 217] on div "1991 - PANIFICADORA RAMOS Endereço: Rua F Brisas da Chapada 8 Bairro: Centro (I…" at bounding box center [321, 155] width 643 height 310
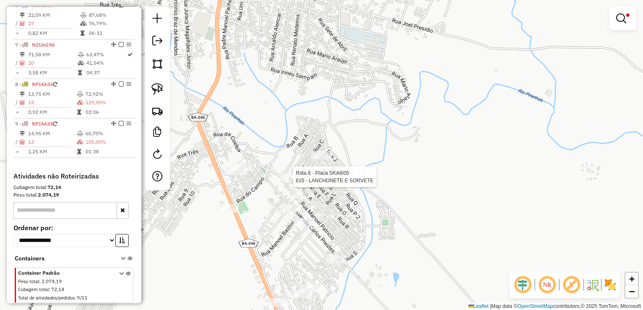
select select "*********"
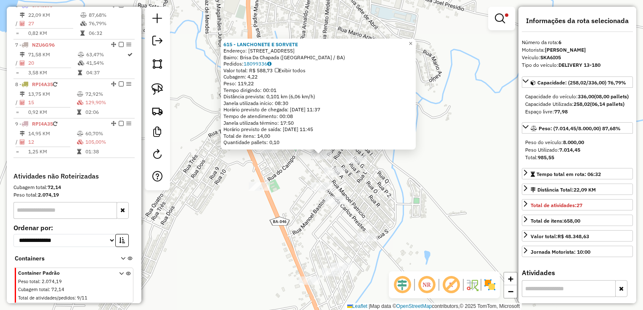
click at [285, 188] on div "615 - LANCHONETE E SORVETE Endereço: RUA A, CASA 1 Bairro: Brisa Da Chapada (IT…" at bounding box center [321, 155] width 643 height 310
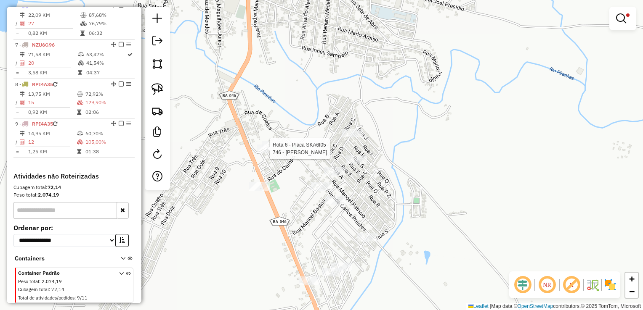
select select "*********"
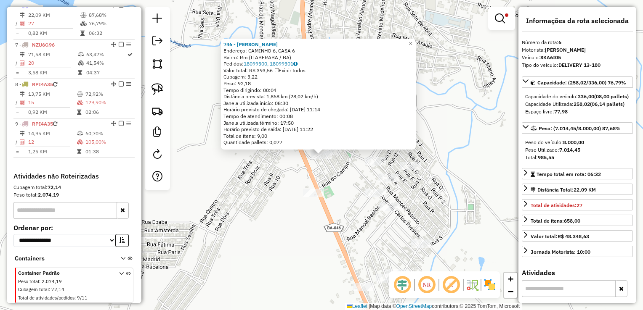
click at [341, 189] on div "746 - MERCADINHO WALFRIDO Endereço: CAMINHO 6, CASA 6 Bairro: Rm (ITABERABA / B…" at bounding box center [321, 155] width 643 height 310
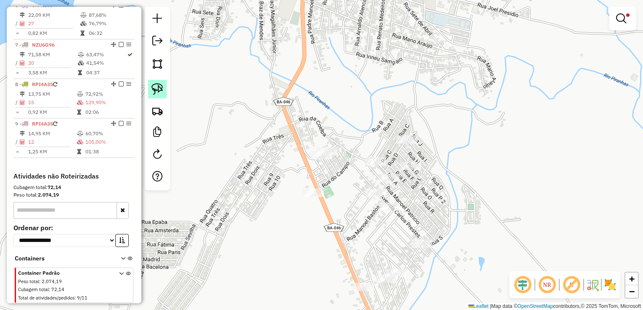
click at [157, 88] on img at bounding box center [157, 89] width 12 height 12
click at [624, 20] on em at bounding box center [621, 18] width 10 height 10
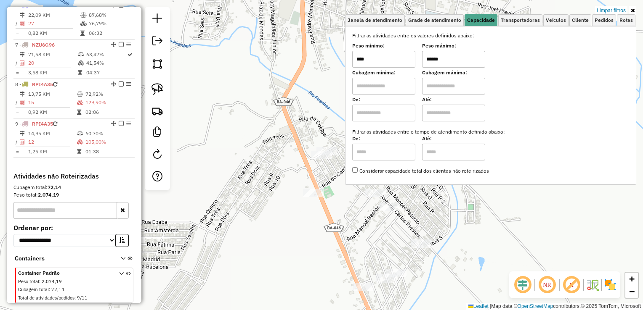
click at [463, 58] on input "******" at bounding box center [453, 59] width 63 height 17
type input "******"
click at [311, 120] on div "Limpar filtros Janela de atendimento Grade de atendimento Capacidade Transporta…" at bounding box center [321, 155] width 643 height 310
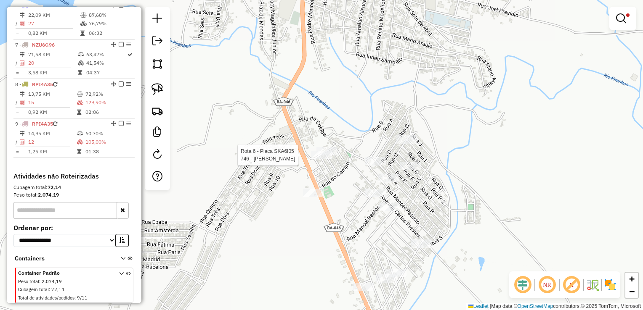
select select "*********"
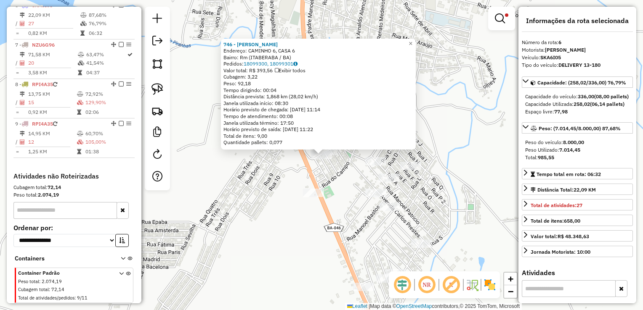
click at [340, 188] on div "746 - MERCADINHO WALFRIDO Endereço: CAMINHO 6, CASA 6 Bairro: Rm (ITABERABA / B…" at bounding box center [321, 155] width 643 height 310
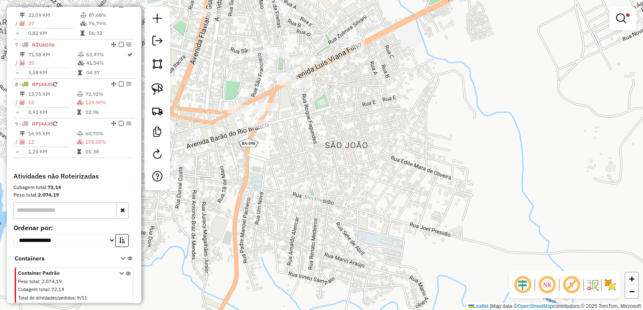
drag, startPoint x: 375, startPoint y: 69, endPoint x: 302, endPoint y: 322, distance: 263.0
click at [302, 310] on html "Aplicando filtros Pop-up bloqueado! Seu navegador bloqueou automáticamente a ab…" at bounding box center [321, 155] width 643 height 310
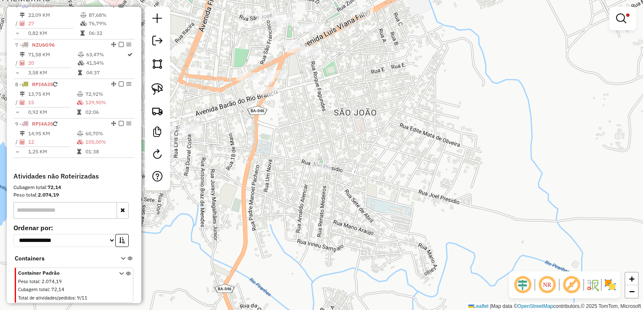
drag, startPoint x: 267, startPoint y: 265, endPoint x: 299, endPoint y: 140, distance: 128.4
click at [299, 141] on div "Limpar filtros Janela de atendimento Grade de atendimento Capacidade Transporta…" at bounding box center [321, 155] width 643 height 310
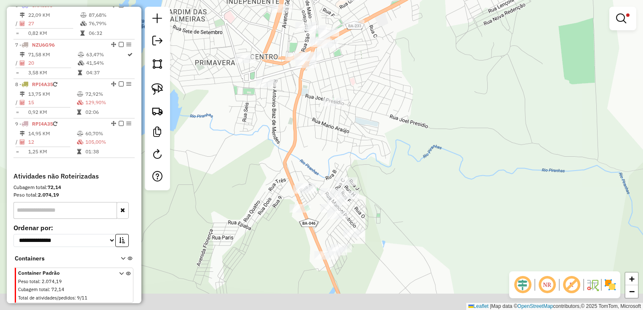
drag, startPoint x: 294, startPoint y: 193, endPoint x: 308, endPoint y: 167, distance: 29.0
click at [306, 152] on div "Limpar filtros Janela de atendimento Grade de atendimento Capacidade Transporta…" at bounding box center [321, 155] width 643 height 310
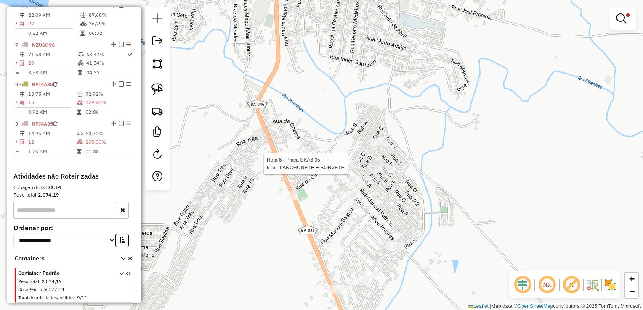
select select "*********"
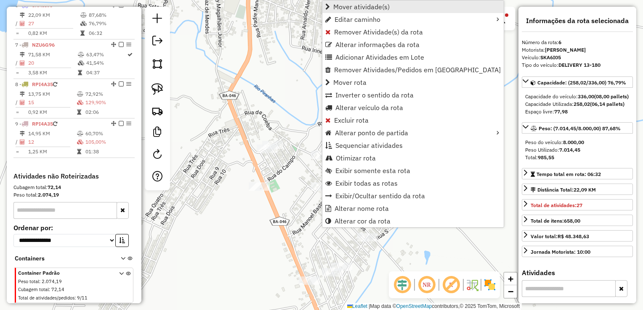
click at [362, 6] on span "Mover atividade(s)" at bounding box center [361, 6] width 56 height 7
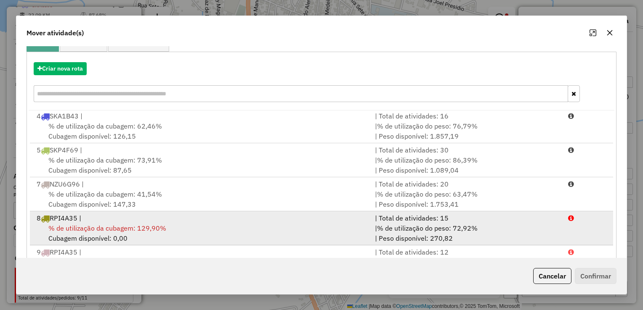
scroll to position [117, 0]
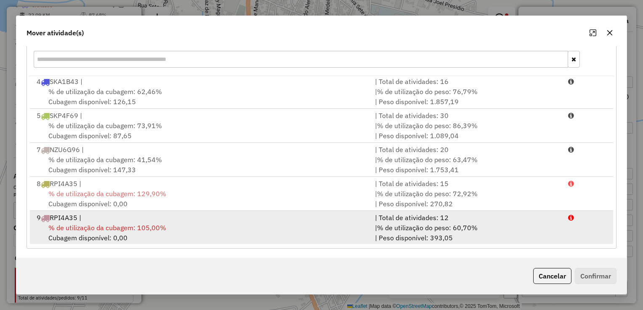
click at [222, 228] on div "% de utilização da cubagem: 105,00% Cubagem disponível: 0,00" at bounding box center [201, 233] width 338 height 20
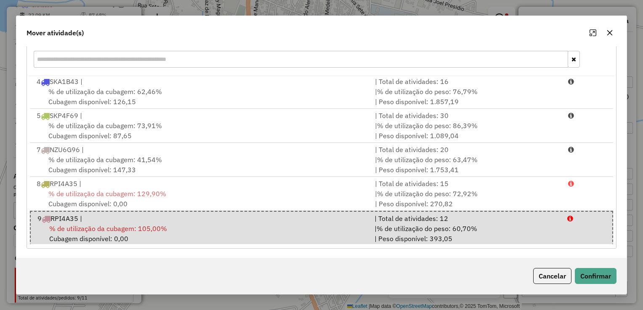
click at [589, 265] on div "Cancelar Confirmar" at bounding box center [321, 276] width 610 height 36
click at [589, 272] on button "Confirmar" at bounding box center [595, 276] width 42 height 16
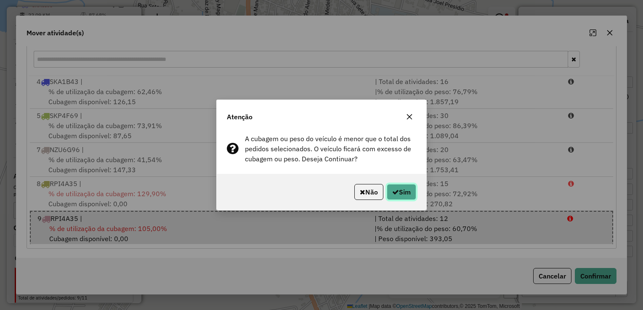
click at [392, 188] on button "Sim" at bounding box center [400, 192] width 29 height 16
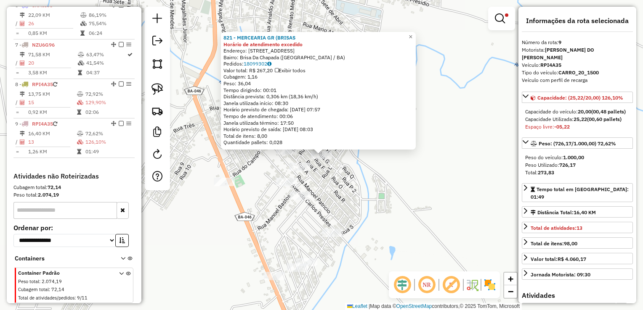
scroll to position [538, 0]
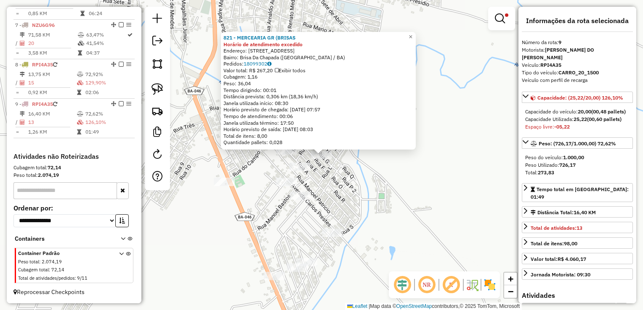
click at [503, 16] on em at bounding box center [500, 18] width 10 height 10
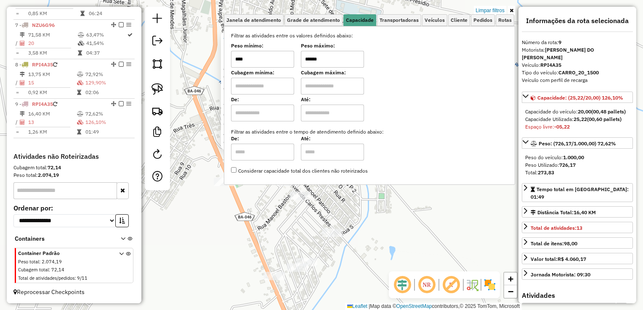
click at [496, 10] on link "Limpar filtros" at bounding box center [490, 10] width 32 height 9
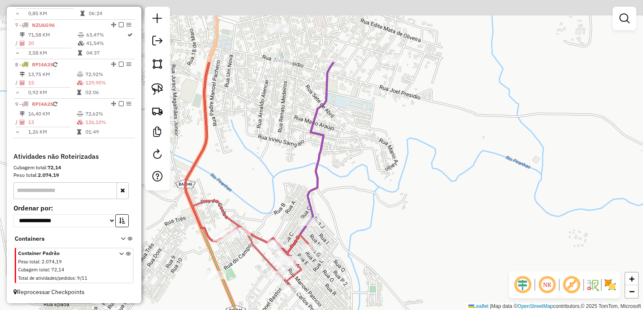
drag, startPoint x: 386, startPoint y: 215, endPoint x: 382, endPoint y: 302, distance: 86.7
click at [378, 307] on div "Janela de atendimento Grade de atendimento Capacidade Transportadoras Veículos …" at bounding box center [321, 155] width 643 height 310
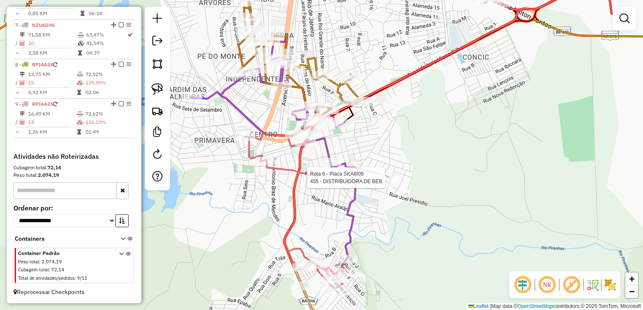
select select "*********"
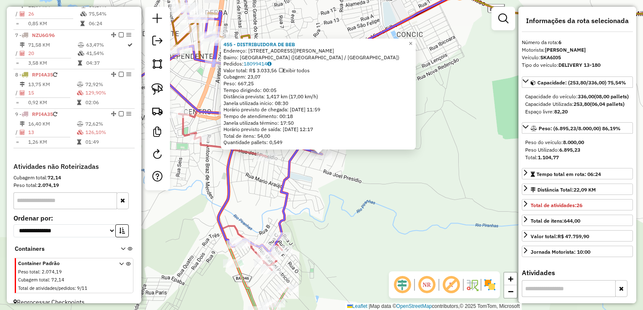
scroll to position [512, 0]
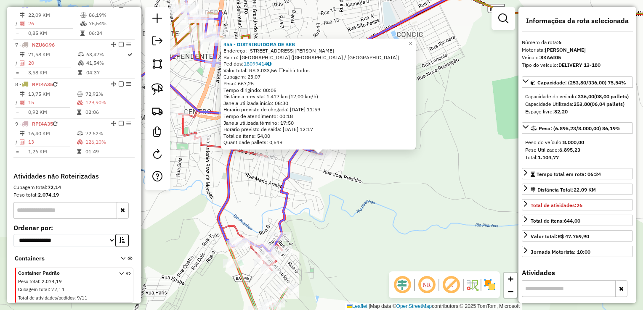
click at [340, 240] on div "455 - DISTRIBUIDORA DE BEB Endereço: RUA JOEL CAVALCANTE 203 Bairro: Nova Itabe…" at bounding box center [321, 155] width 643 height 310
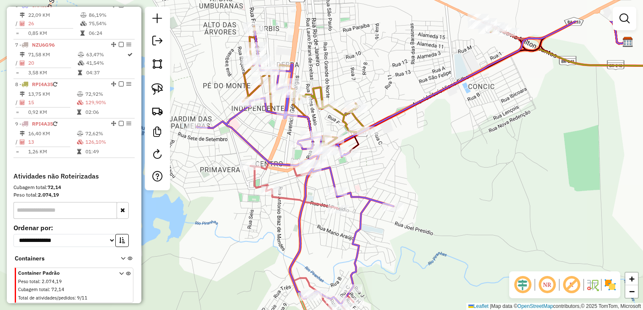
drag, startPoint x: 325, startPoint y: 213, endPoint x: 402, endPoint y: 267, distance: 94.3
click at [402, 267] on div "Janela de atendimento Grade de atendimento Capacidade Transportadoras Veículos …" at bounding box center [321, 155] width 643 height 310
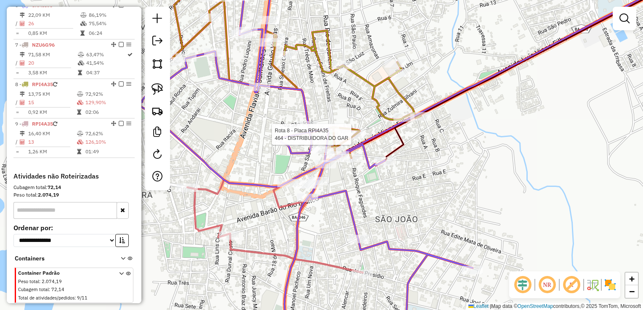
select select "*********"
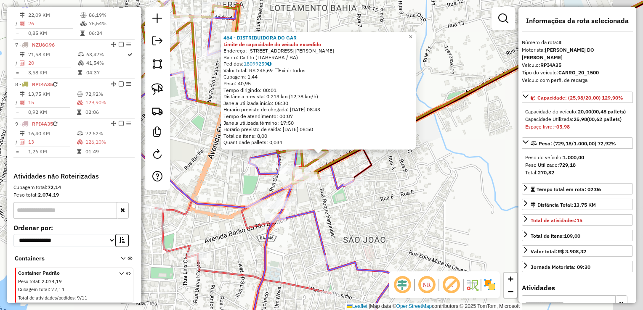
scroll to position [538, 0]
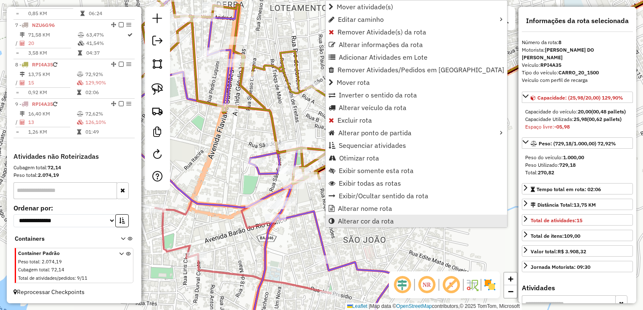
click at [358, 220] on span "Alterar cor da rota" at bounding box center [366, 221] width 56 height 7
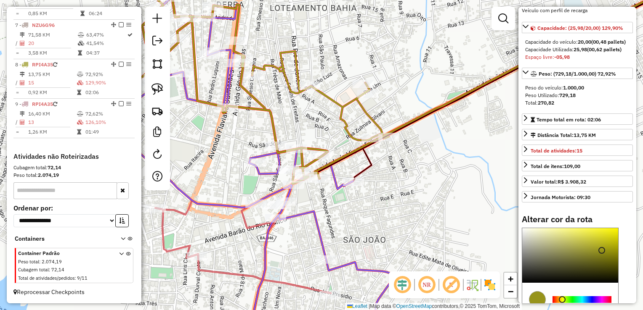
scroll to position [126, 0]
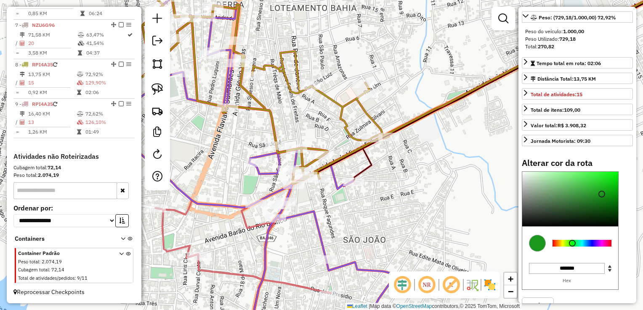
click at [572, 247] on div at bounding box center [581, 243] width 59 height 7
type input "*******"
click at [614, 180] on div at bounding box center [570, 199] width 96 height 55
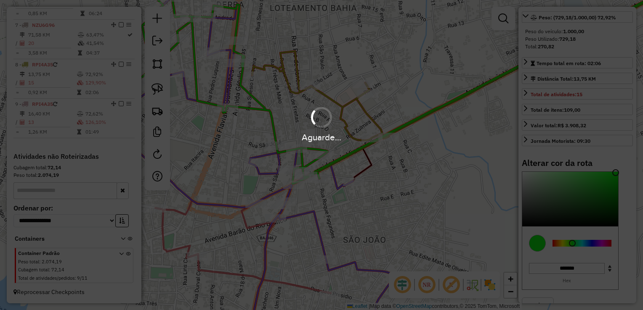
click at [422, 206] on hb-app "Aguarde... Pop-up bloqueado! Seu navegador bloqueou automáticamente a abertura …" at bounding box center [321, 155] width 643 height 310
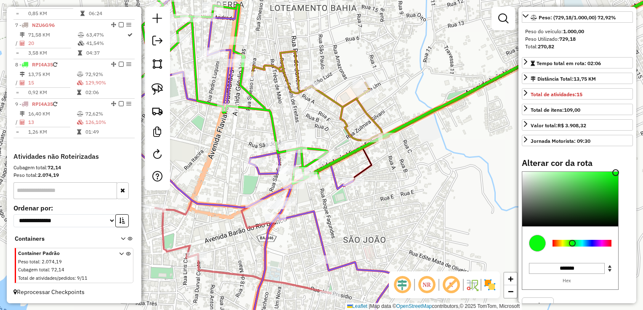
click at [422, 206] on div "Janela de atendimento Grade de atendimento Capacidade Transportadoras Veículos …" at bounding box center [321, 155] width 643 height 310
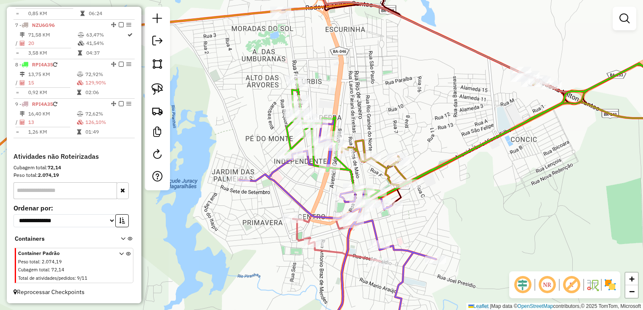
drag, startPoint x: 372, startPoint y: 92, endPoint x: 380, endPoint y: 127, distance: 36.3
click at [377, 104] on div "Janela de atendimento Grade de atendimento Capacidade Transportadoras Veículos …" at bounding box center [321, 155] width 643 height 310
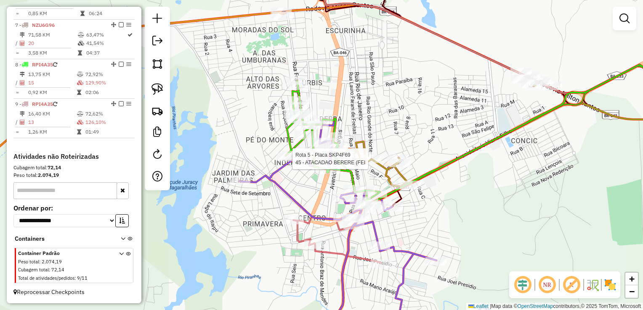
select select "*********"
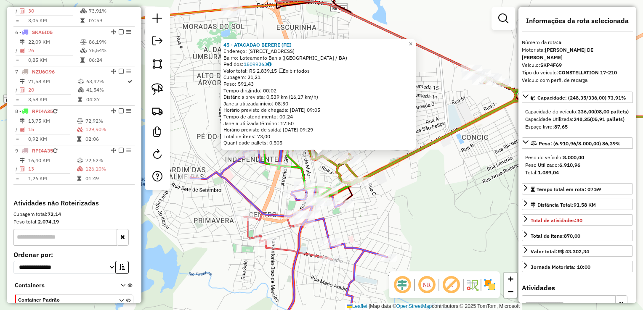
scroll to position [473, 0]
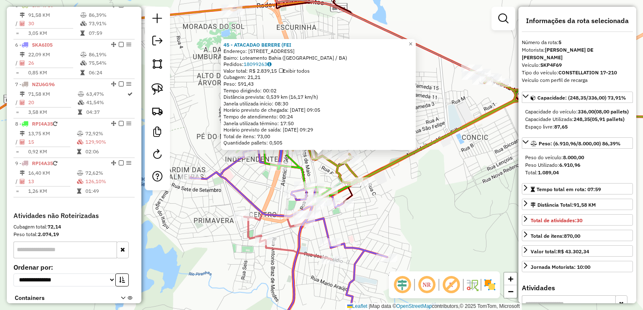
click at [417, 201] on div "45 - ATACADAO BERERE (FEI Endereço: AVENIDA RIO GRANDE DO NORTE 15 Bairro: Lote…" at bounding box center [321, 155] width 643 height 310
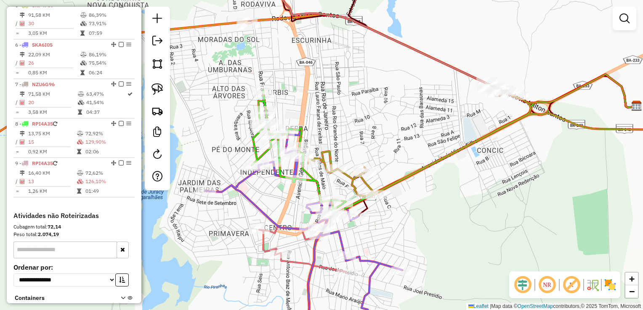
drag, startPoint x: 394, startPoint y: 211, endPoint x: 451, endPoint y: 228, distance: 59.9
click at [451, 228] on div "Janela de atendimento Grade de atendimento Capacidade Transportadoras Veículos …" at bounding box center [321, 155] width 643 height 310
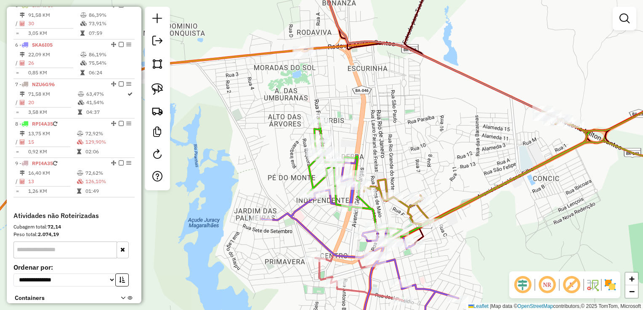
drag, startPoint x: 243, startPoint y: 149, endPoint x: 267, endPoint y: 148, distance: 23.6
click at [267, 148] on div "Janela de atendimento Grade de atendimento Capacidade Transportadoras Veículos …" at bounding box center [321, 155] width 643 height 310
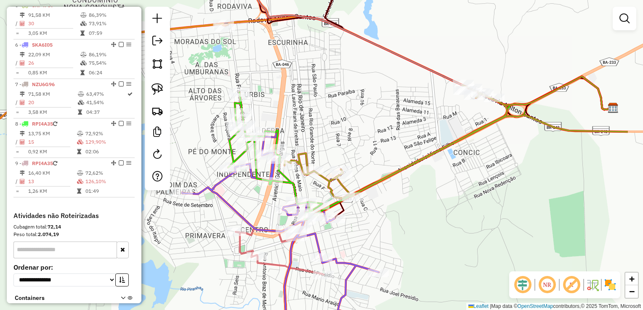
drag, startPoint x: 468, startPoint y: 171, endPoint x: 386, endPoint y: 144, distance: 86.2
click at [386, 144] on div "Janela de atendimento Grade de atendimento Capacidade Transportadoras Veículos …" at bounding box center [321, 155] width 643 height 310
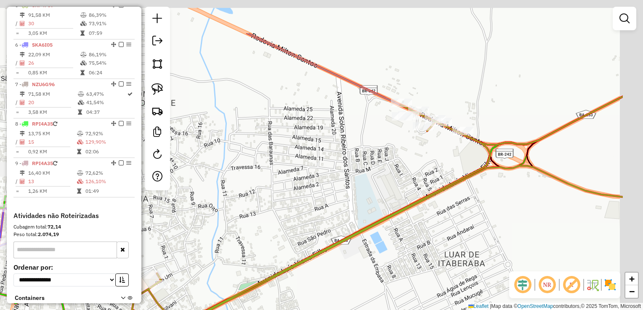
drag, startPoint x: 470, startPoint y: 107, endPoint x: 373, endPoint y: 176, distance: 119.2
click at [373, 179] on div "Janela de atendimento Grade de atendimento Capacidade Transportadoras Veículos …" at bounding box center [321, 155] width 643 height 310
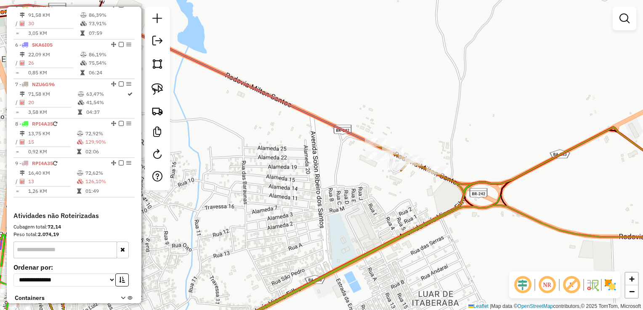
drag, startPoint x: 296, startPoint y: 171, endPoint x: 267, endPoint y: 201, distance: 42.0
click at [267, 201] on div "Janela de atendimento Grade de atendimento Capacidade Transportadoras Veículos …" at bounding box center [321, 155] width 643 height 310
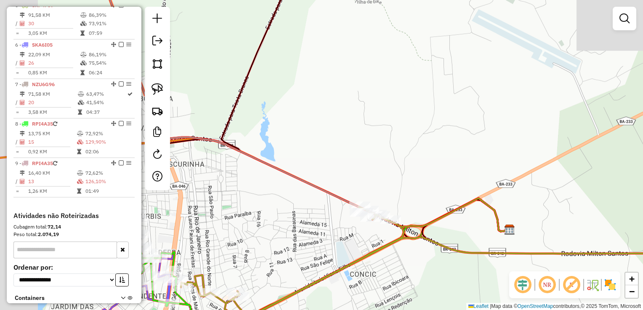
drag, startPoint x: 230, startPoint y: 248, endPoint x: 488, endPoint y: 243, distance: 257.8
click at [488, 244] on div "Janela de atendimento Grade de atendimento Capacidade Transportadoras Veículos …" at bounding box center [321, 155] width 643 height 310
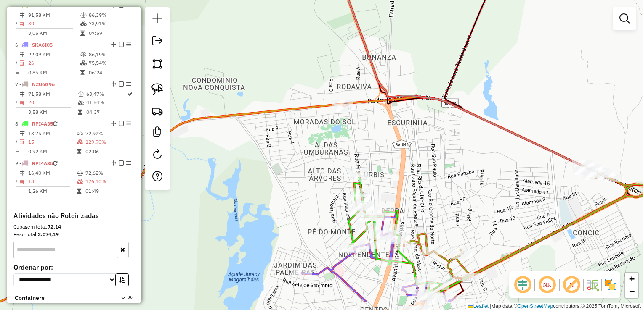
drag, startPoint x: 410, startPoint y: 213, endPoint x: 435, endPoint y: 174, distance: 45.7
click at [435, 174] on div "Janela de atendimento Grade de atendimento Capacidade Transportadoras Veículos …" at bounding box center [321, 155] width 643 height 310
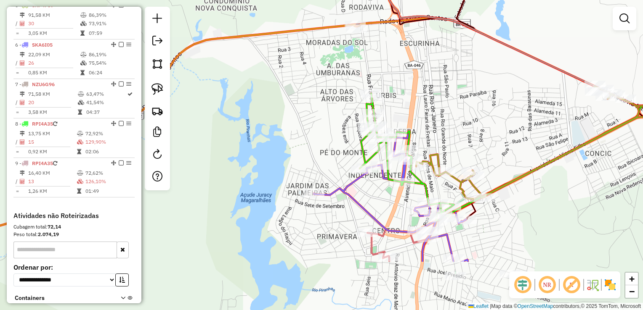
drag, startPoint x: 451, startPoint y: 191, endPoint x: 433, endPoint y: 177, distance: 23.1
click at [433, 177] on div "Janela de atendimento Grade de atendimento Capacidade Transportadoras Veículos …" at bounding box center [321, 155] width 643 height 310
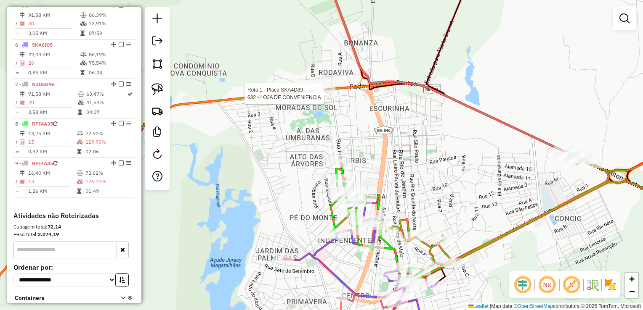
click at [325, 98] on div at bounding box center [325, 94] width 21 height 8
select select "*********"
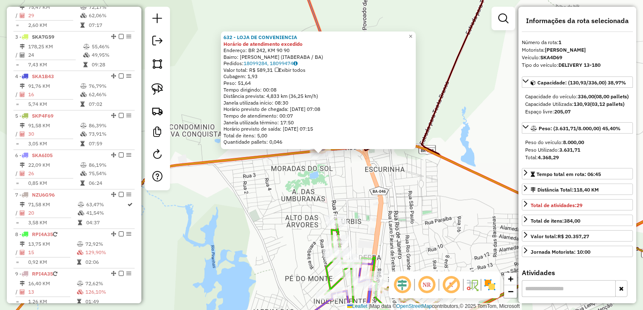
scroll to position [315, 0]
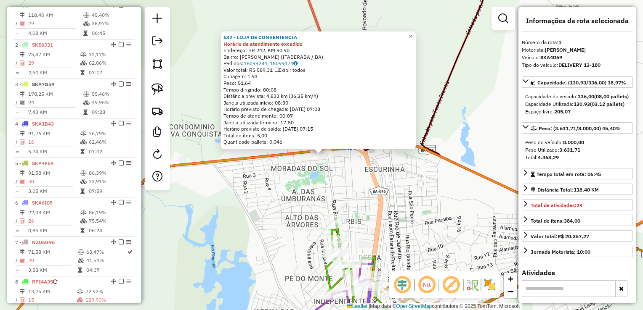
click at [387, 222] on div "632 - LOJA DE CONVENIENCIA Horário de atendimento excedido Endereço: BR 242, KM…" at bounding box center [321, 155] width 643 height 310
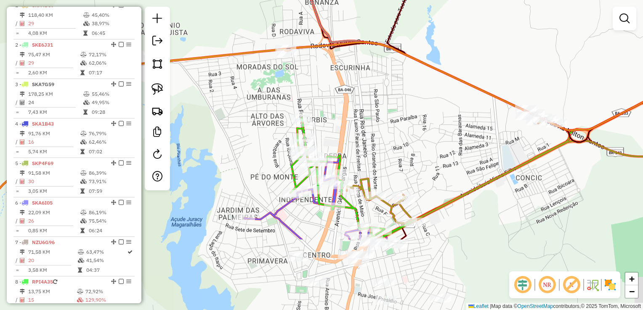
drag, startPoint x: 431, startPoint y: 244, endPoint x: 381, endPoint y: 105, distance: 147.7
click at [381, 105] on div "Janela de atendimento Grade de atendimento Capacidade Transportadoras Veículos …" at bounding box center [321, 155] width 643 height 310
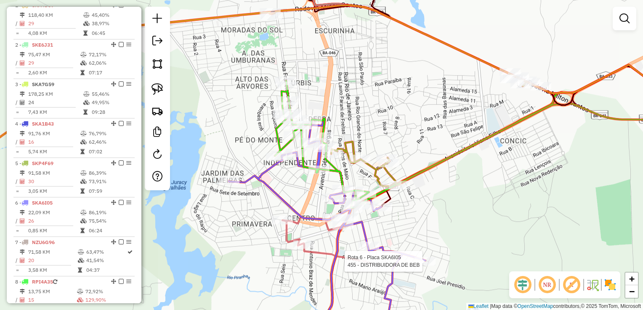
select select "*********"
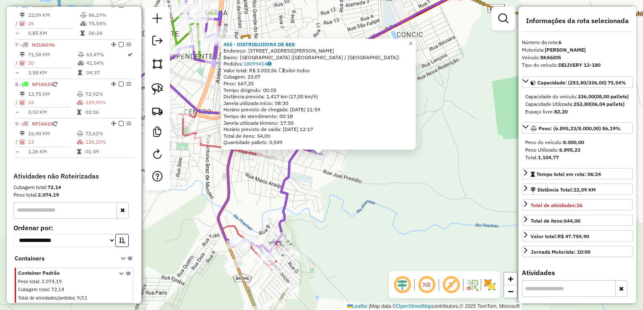
scroll to position [512, 0]
click at [322, 213] on div "455 - DISTRIBUIDORA DE BEB Endereço: RUA JOEL CAVALCANTE 203 Bairro: Nova Itabe…" at bounding box center [321, 155] width 643 height 310
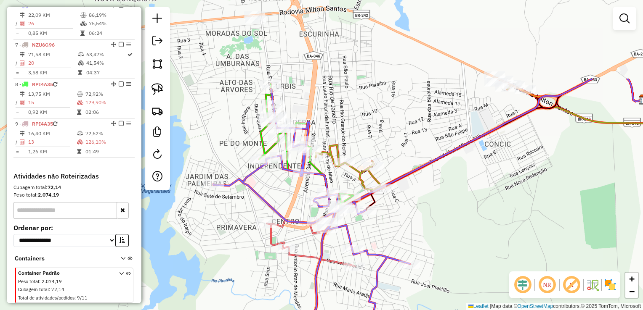
drag, startPoint x: 322, startPoint y: 198, endPoint x: 410, endPoint y: 307, distance: 140.6
click at [410, 307] on div "Janela de atendimento Grade de atendimento Capacidade Transportadoras Veículos …" at bounding box center [321, 155] width 643 height 310
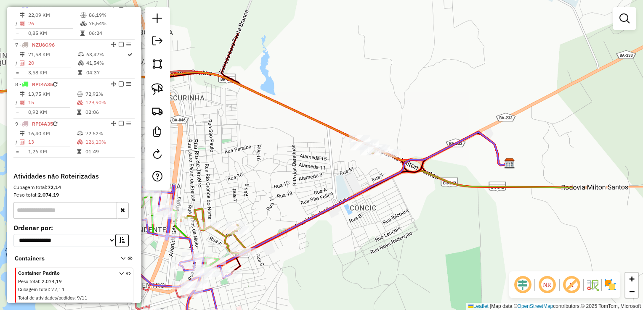
drag, startPoint x: 368, startPoint y: 88, endPoint x: 231, endPoint y: 152, distance: 151.3
click at [231, 152] on div "Janela de atendimento Grade de atendimento Capacidade Transportadoras Veículos …" at bounding box center [321, 155] width 643 height 310
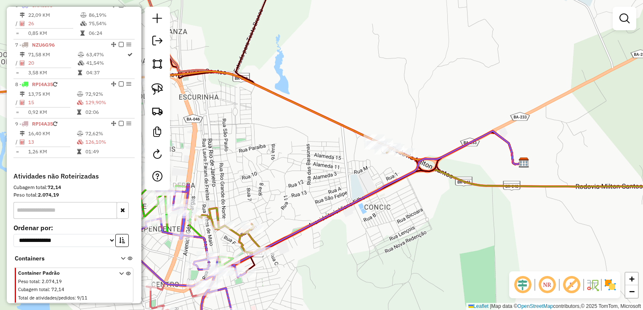
drag, startPoint x: 246, startPoint y: 146, endPoint x: 263, endPoint y: 145, distance: 16.4
click at [263, 145] on div "Janela de atendimento Grade de atendimento Capacidade Transportadoras Veículos …" at bounding box center [321, 155] width 643 height 310
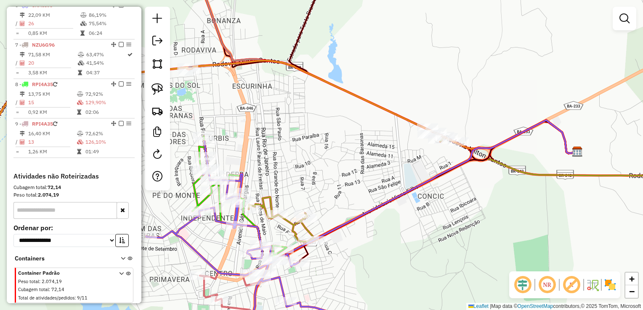
drag, startPoint x: 284, startPoint y: 188, endPoint x: 338, endPoint y: 177, distance: 54.5
click at [338, 177] on div "Janela de atendimento Grade de atendimento Capacidade Transportadoras Veículos …" at bounding box center [321, 155] width 643 height 310
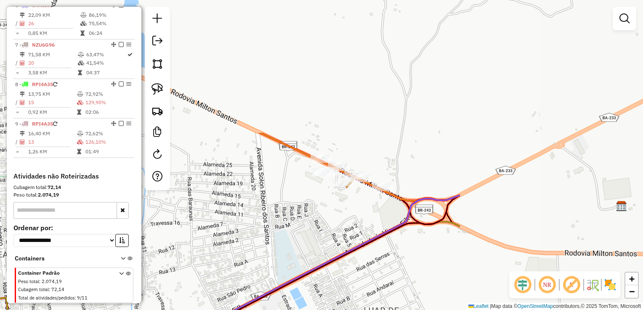
drag, startPoint x: 503, startPoint y: 84, endPoint x: 237, endPoint y: 251, distance: 313.6
click at [237, 251] on div "Janela de atendimento Grade de atendimento Capacidade Transportadoras Veículos …" at bounding box center [321, 155] width 643 height 310
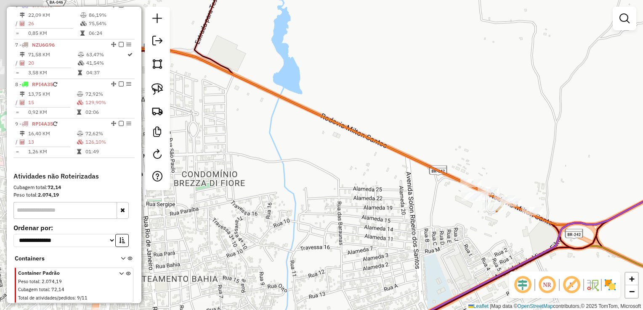
drag, startPoint x: 248, startPoint y: 220, endPoint x: 426, endPoint y: 243, distance: 179.4
click at [426, 243] on div "Janela de atendimento Grade de atendimento Capacidade Transportadoras Veículos …" at bounding box center [321, 155] width 643 height 310
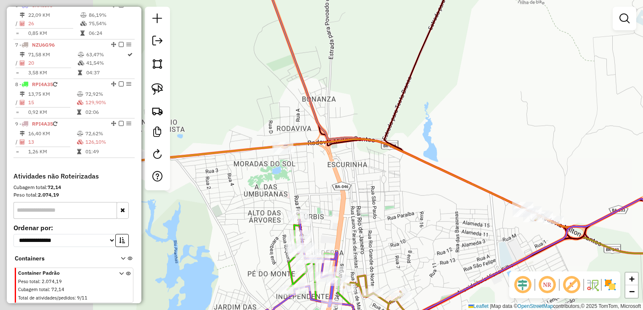
drag, startPoint x: 322, startPoint y: 238, endPoint x: 386, endPoint y: 226, distance: 65.0
click at [400, 238] on div "Janela de atendimento Grade de atendimento Capacidade Transportadoras Veículos …" at bounding box center [321, 155] width 643 height 310
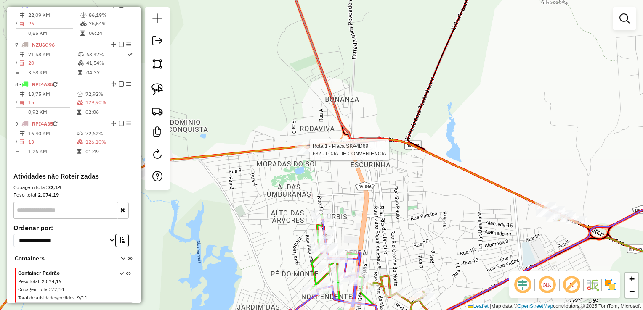
select select "*********"
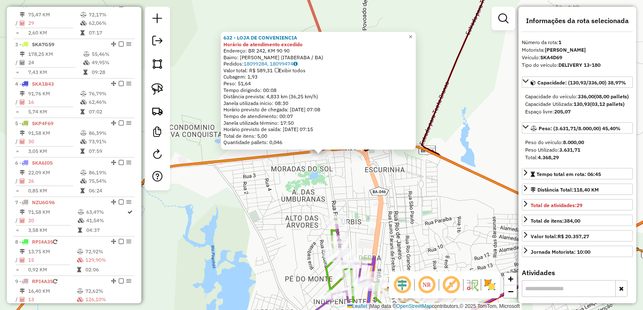
scroll to position [315, 0]
click at [431, 227] on div "632 - LOJA DE CONVENIENCIA Horário de atendimento excedido Endereço: BR 242, KM…" at bounding box center [321, 155] width 643 height 310
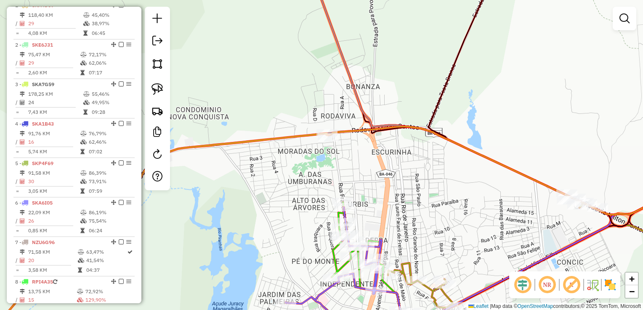
drag, startPoint x: 421, startPoint y: 235, endPoint x: 441, endPoint y: 203, distance: 37.7
click at [441, 203] on div "Janela de atendimento Grade de atendimento Capacidade Transportadoras Veículos …" at bounding box center [321, 155] width 643 height 310
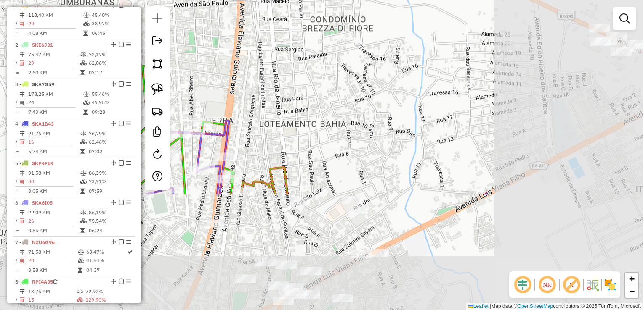
drag, startPoint x: 496, startPoint y: 225, endPoint x: 276, endPoint y: 78, distance: 265.0
click at [276, 78] on div "Janela de atendimento Grade de atendimento Capacidade Transportadoras Veículos …" at bounding box center [321, 155] width 643 height 310
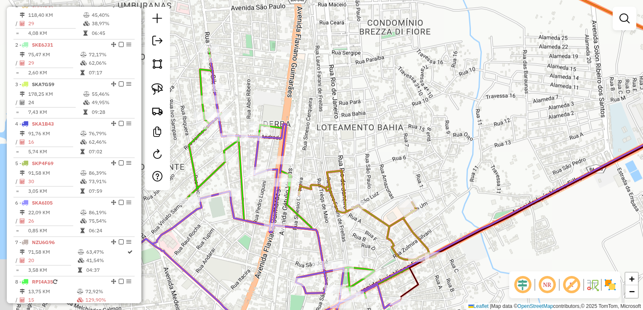
drag, startPoint x: 315, startPoint y: 110, endPoint x: 362, endPoint y: 106, distance: 47.6
click at [362, 106] on div "Janela de atendimento Grade de atendimento Capacidade Transportadoras Veículos …" at bounding box center [321, 155] width 643 height 310
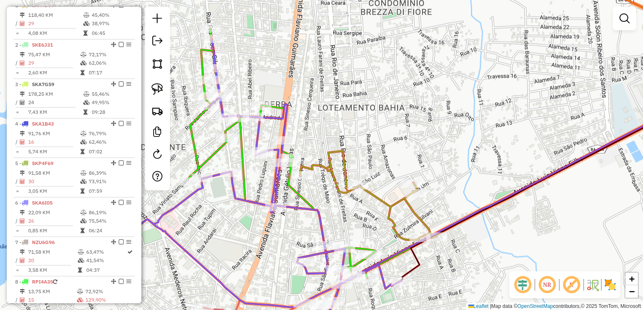
drag, startPoint x: 365, startPoint y: 151, endPoint x: 351, endPoint y: 72, distance: 79.5
click at [351, 72] on div "Janela de atendimento Grade de atendimento Capacidade Transportadoras Veículos …" at bounding box center [321, 155] width 643 height 310
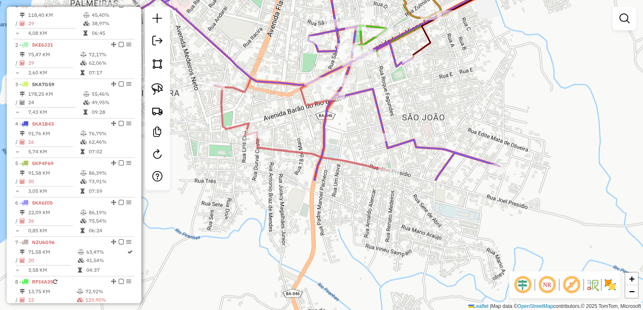
drag, startPoint x: 393, startPoint y: 262, endPoint x: 416, endPoint y: 101, distance: 162.7
click at [416, 101] on div "Janela de atendimento Grade de atendimento Capacidade Transportadoras Veículos …" at bounding box center [321, 155] width 643 height 310
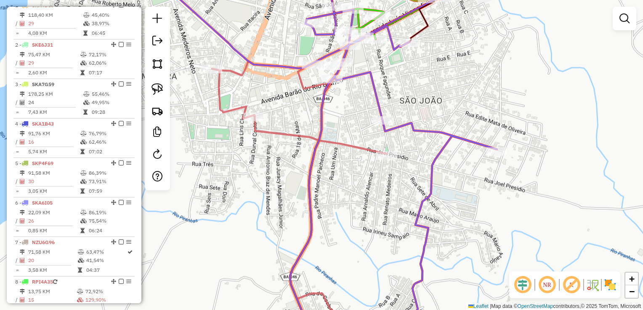
drag, startPoint x: 357, startPoint y: 262, endPoint x: 354, endPoint y: 245, distance: 17.0
click at [354, 245] on div "Janela de atendimento Grade de atendimento Capacidade Transportadoras Veículos …" at bounding box center [321, 155] width 643 height 310
select select "*********"
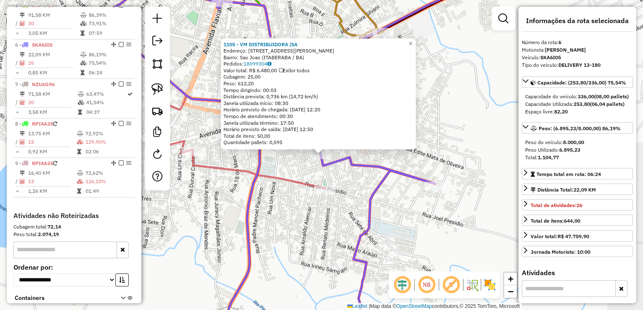
scroll to position [512, 0]
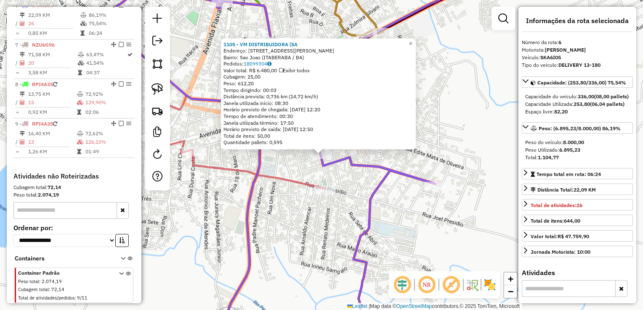
click at [338, 233] on div "1105 - VM DISTRIBUIDORA (SA Endereço: RUA WENCESLAU BRAZ 387 Bairro: Sao Joao (…" at bounding box center [321, 155] width 643 height 310
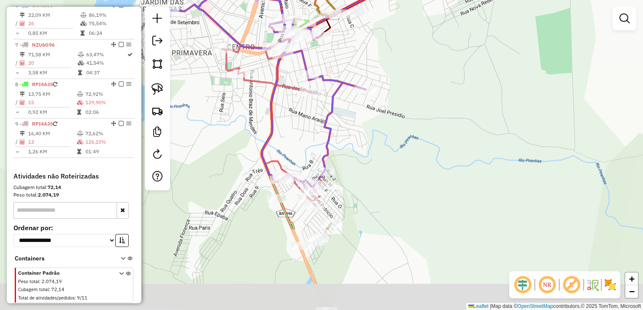
drag, startPoint x: 302, startPoint y: 258, endPoint x: 299, endPoint y: 125, distance: 132.9
click at [299, 125] on div "Janela de atendimento Grade de atendimento Capacidade Transportadoras Veículos …" at bounding box center [321, 155] width 643 height 310
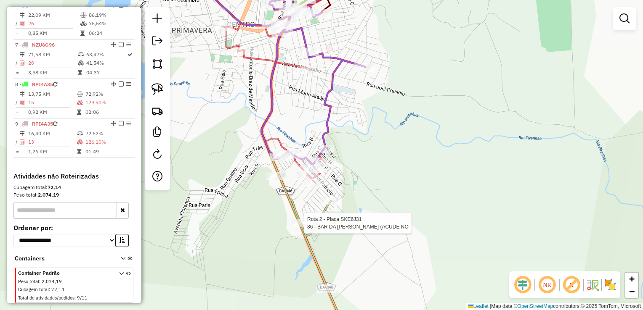
select select "*********"
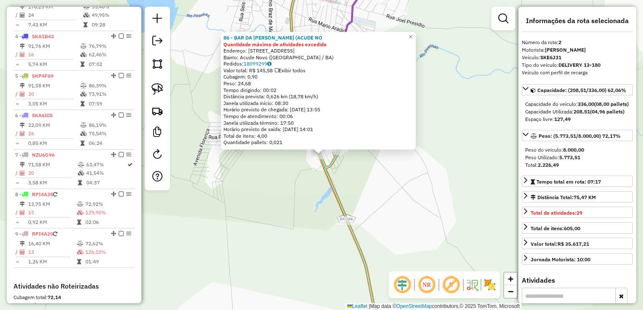
scroll to position [355, 0]
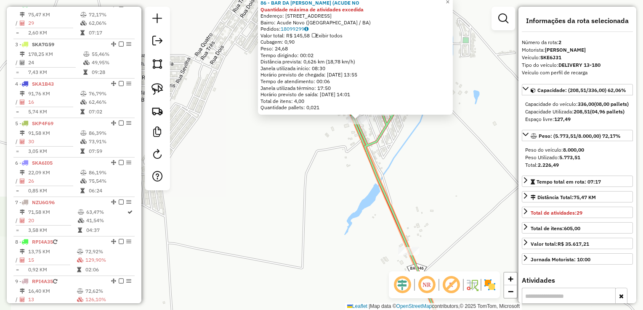
click at [281, 192] on div "86 - BAR DA ANA (ACUDE NO Quantidade máxima de atividades excedida Endereço: AV…" at bounding box center [321, 155] width 643 height 310
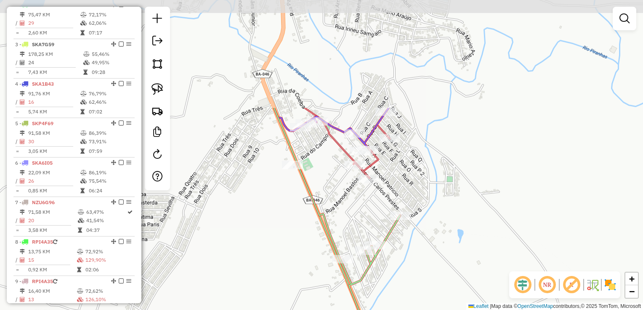
drag, startPoint x: 299, startPoint y: 154, endPoint x: 313, endPoint y: 194, distance: 42.2
click at [284, 293] on div "Janela de atendimento Grade de atendimento Capacidade Transportadoras Veículos …" at bounding box center [321, 155] width 643 height 310
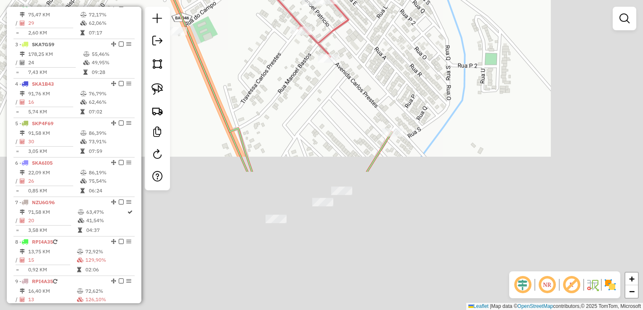
drag, startPoint x: 368, startPoint y: 233, endPoint x: 247, endPoint y: 60, distance: 211.4
click at [247, 60] on div "Janela de atendimento Grade de atendimento Capacidade Transportadoras Veículos …" at bounding box center [321, 155] width 643 height 310
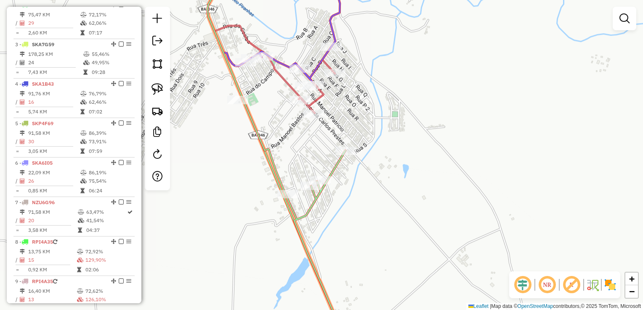
drag, startPoint x: 294, startPoint y: 148, endPoint x: 290, endPoint y: 175, distance: 27.7
click at [290, 175] on div "Janela de atendimento Grade de atendimento Capacidade Transportadoras Veículos …" at bounding box center [321, 155] width 643 height 310
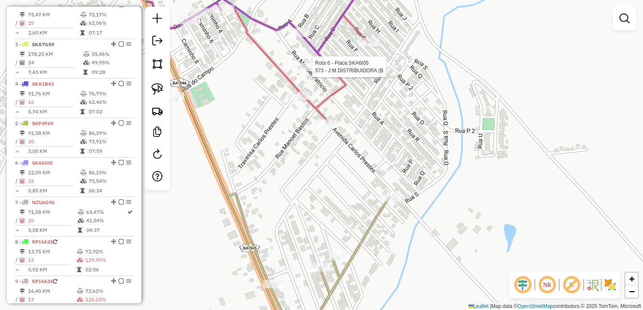
click at [308, 71] on div at bounding box center [309, 67] width 21 height 8
select select "*********"
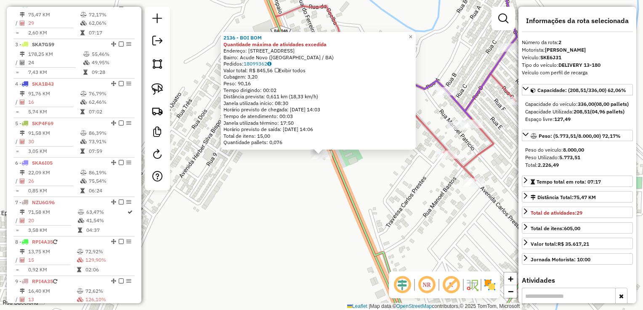
click at [263, 220] on div "2136 - BOI BOM Quantidade máxima de atividades excedida Endereço: Rua A 34 Bair…" at bounding box center [321, 155] width 643 height 310
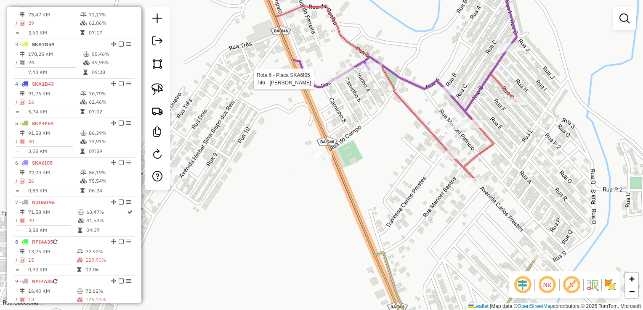
select select "*********"
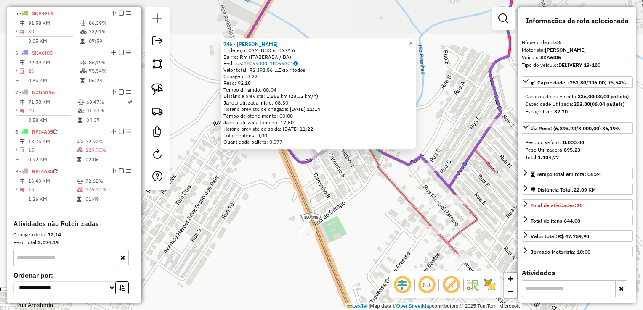
scroll to position [512, 0]
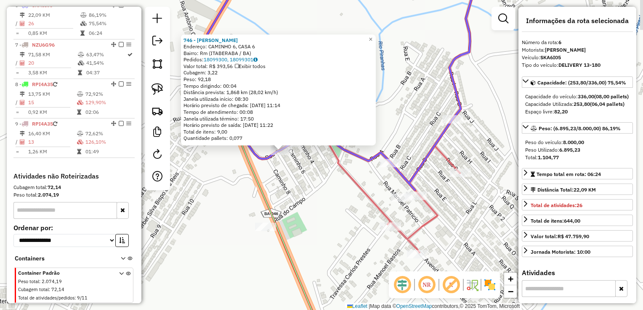
drag, startPoint x: 394, startPoint y: 213, endPoint x: 360, endPoint y: 203, distance: 35.0
click at [353, 209] on div "746 - MERCADINHO WALFRIDO Endereço: CAMINHO 6, CASA 6 Bairro: Rm (ITABERABA / B…" at bounding box center [321, 155] width 643 height 310
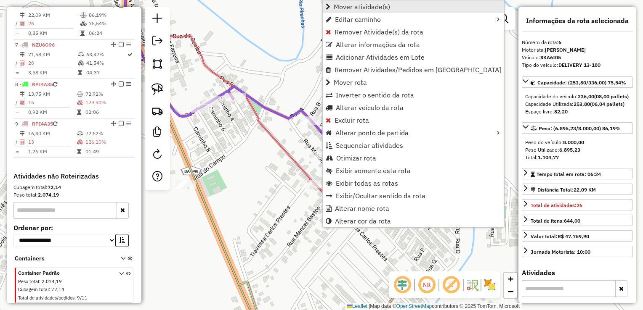
click at [362, 5] on span "Mover atividade(s)" at bounding box center [361, 6] width 56 height 7
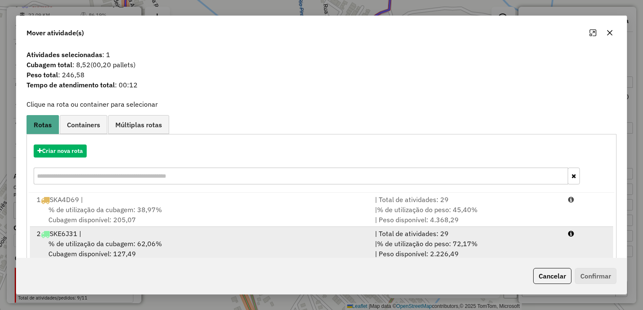
click at [152, 238] on div "2 SKE6J31 |" at bounding box center [201, 234] width 338 height 10
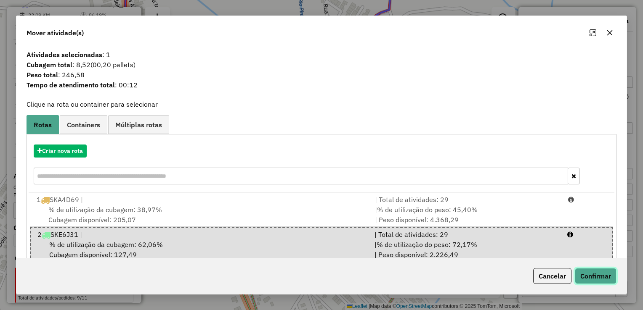
click at [596, 277] on button "Confirmar" at bounding box center [595, 276] width 42 height 16
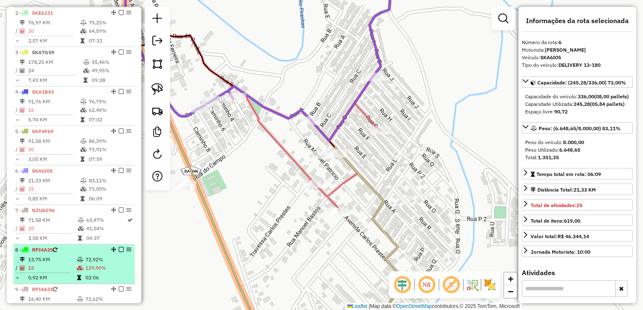
scroll to position [344, 0]
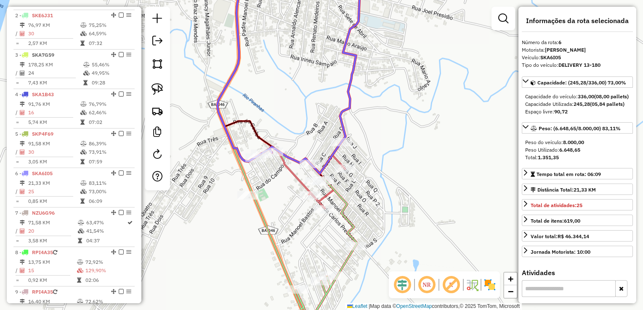
drag, startPoint x: 300, startPoint y: 242, endPoint x: 300, endPoint y: 211, distance: 30.7
click at [300, 211] on div "Janela de atendimento Grade de atendimento Capacidade Transportadoras Veículos …" at bounding box center [321, 155] width 643 height 310
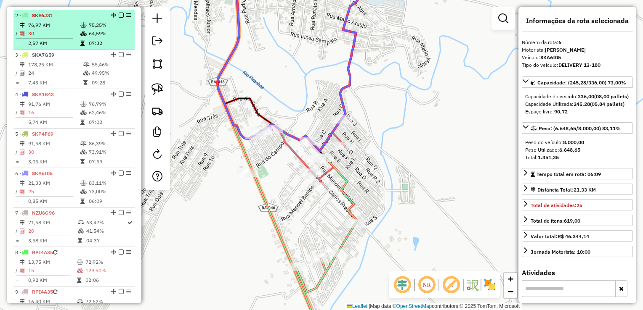
scroll to position [218, 0]
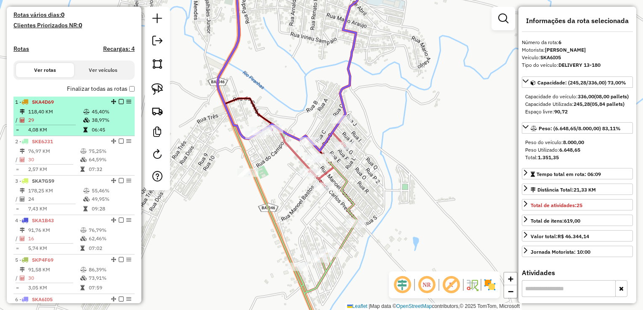
click at [45, 114] on td "118,40 KM" at bounding box center [55, 112] width 55 height 8
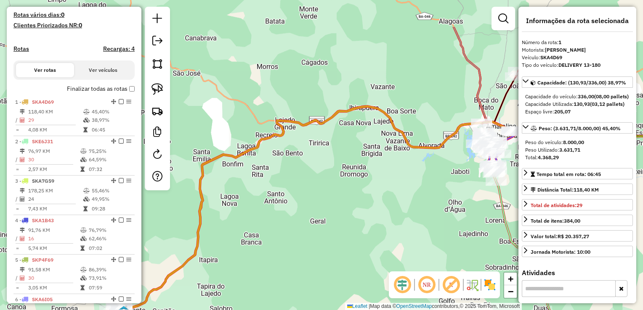
drag, startPoint x: 299, startPoint y: 157, endPoint x: 296, endPoint y: 199, distance: 42.2
click at [297, 199] on div "Janela de atendimento Grade de atendimento Capacidade Transportadoras Veículos …" at bounding box center [321, 155] width 643 height 310
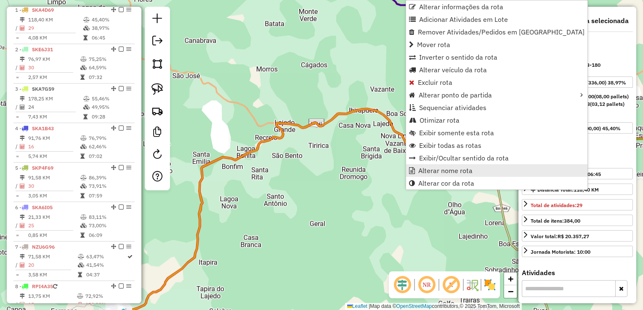
scroll to position [315, 0]
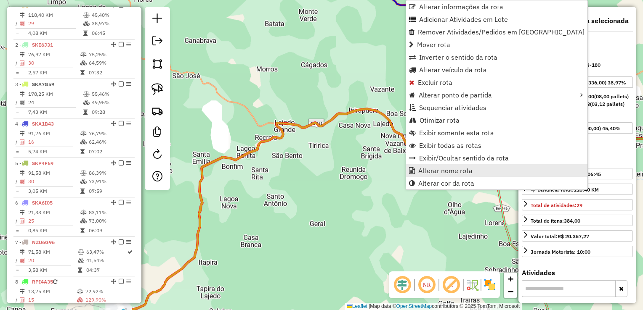
click at [422, 175] on link "Alterar nome rota" at bounding box center [496, 170] width 181 height 13
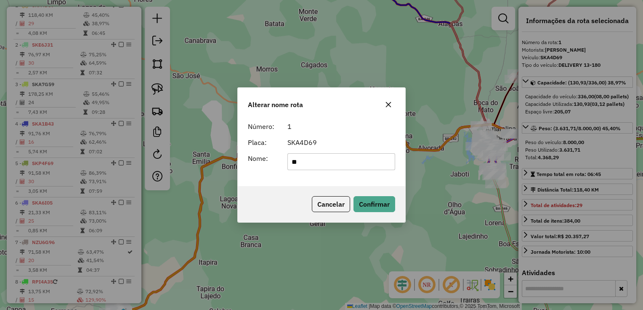
type input "*"
type input "**********"
click at [381, 205] on button "Confirmar" at bounding box center [374, 204] width 42 height 16
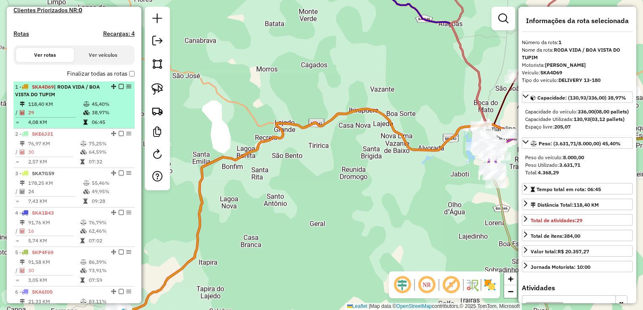
scroll to position [230, 0]
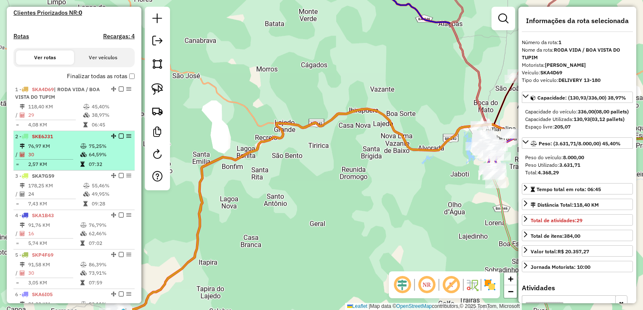
click at [64, 159] on td "30" at bounding box center [54, 155] width 52 height 8
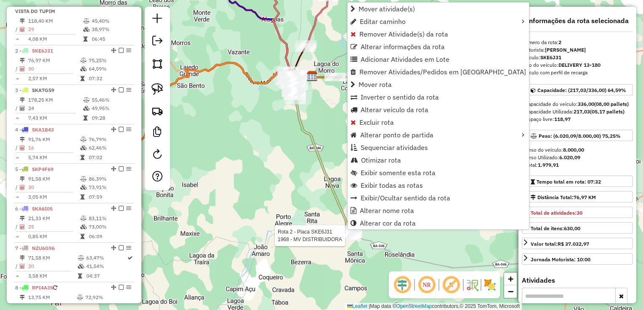
scroll to position [362, 0]
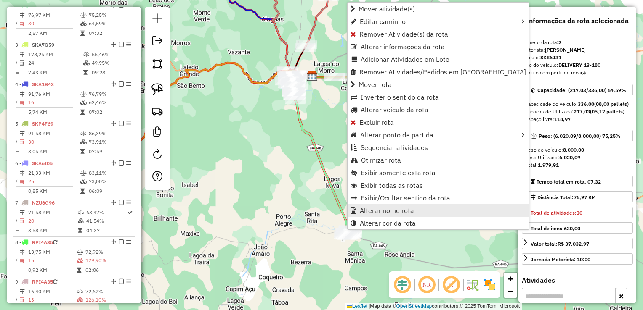
click at [376, 212] on span "Alterar nome rota" at bounding box center [387, 210] width 54 height 7
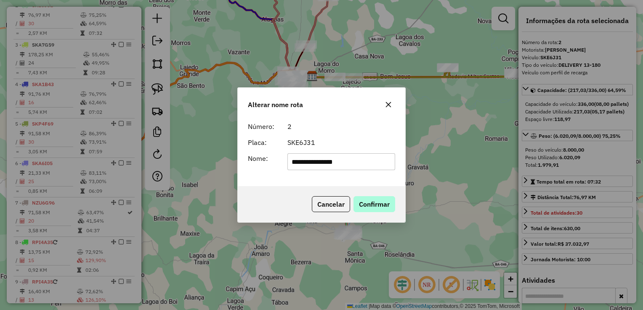
type input "**********"
click at [377, 210] on button "Confirmar" at bounding box center [374, 204] width 42 height 16
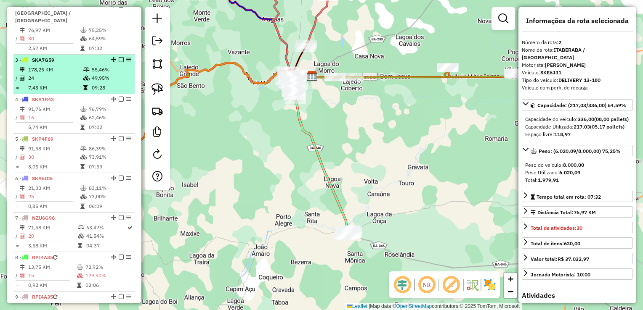
click at [58, 80] on td "24" at bounding box center [55, 78] width 55 height 8
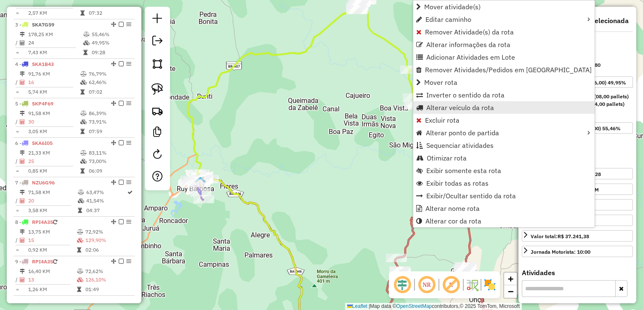
scroll to position [409, 0]
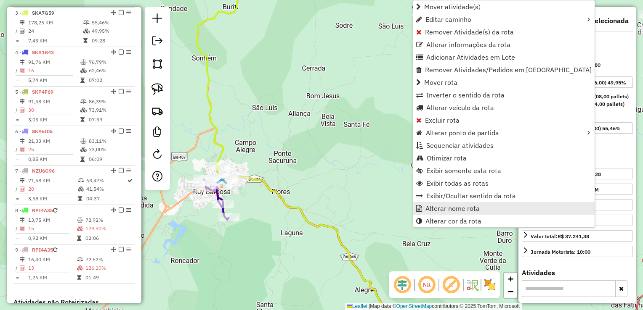
click at [429, 206] on span "Alterar nome rota" at bounding box center [452, 208] width 54 height 7
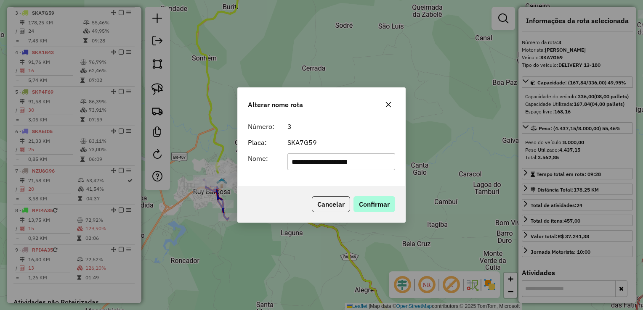
type input "**********"
click at [379, 200] on button "Confirmar" at bounding box center [374, 204] width 42 height 16
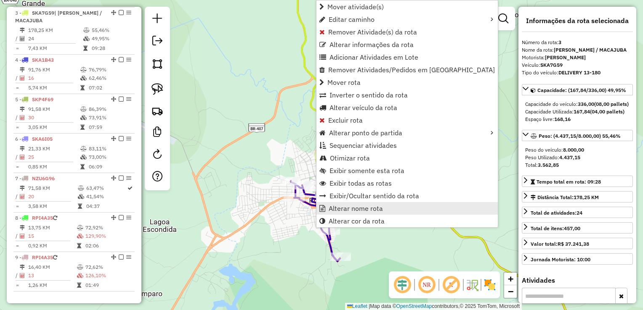
click at [347, 207] on span "Alterar nome rota" at bounding box center [355, 208] width 54 height 7
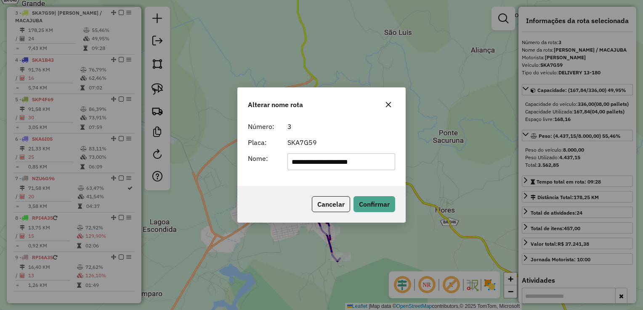
click at [290, 162] on input "**********" at bounding box center [341, 161] width 108 height 17
type input "**********"
click at [383, 209] on button "Confirmar" at bounding box center [374, 204] width 42 height 16
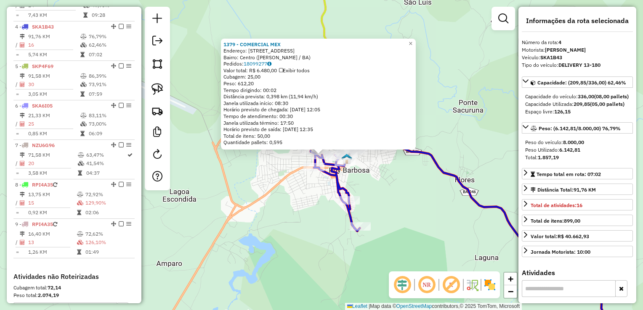
scroll to position [456, 0]
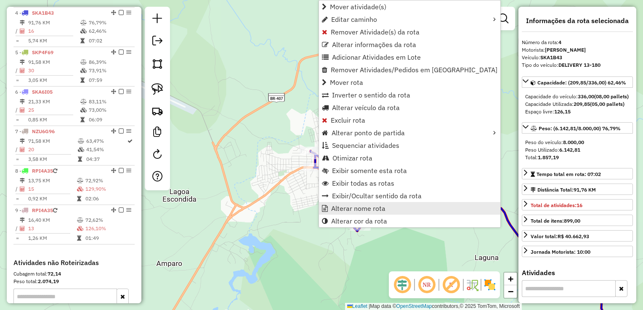
click at [355, 209] on span "Alterar nome rota" at bounding box center [358, 208] width 54 height 7
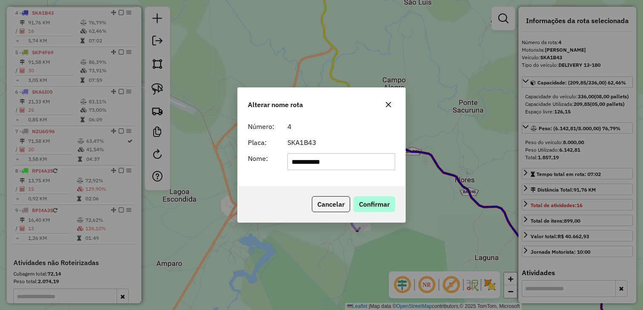
type input "**********"
click at [357, 210] on button "Confirmar" at bounding box center [374, 204] width 42 height 16
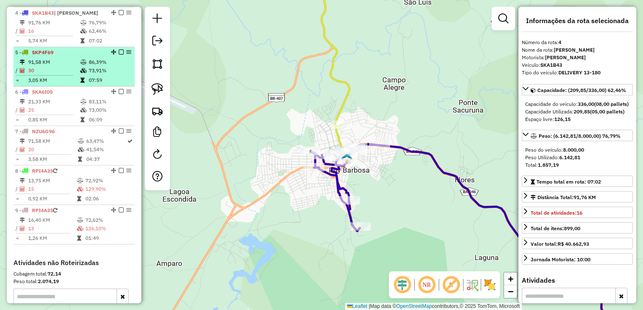
drag, startPoint x: 46, startPoint y: 71, endPoint x: 70, endPoint y: 79, distance: 25.4
click at [47, 70] on td "30" at bounding box center [54, 70] width 52 height 8
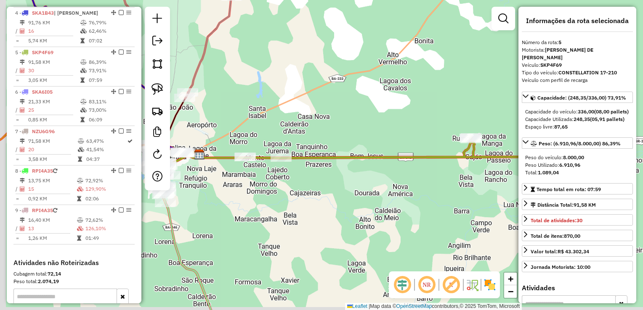
drag, startPoint x: 318, startPoint y: 245, endPoint x: 400, endPoint y: 237, distance: 82.9
click at [400, 238] on div "Janela de atendimento Grade de atendimento Capacidade Transportadoras Veículos …" at bounding box center [321, 155] width 643 height 310
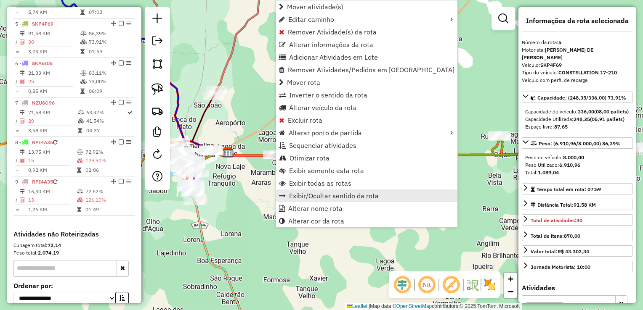
scroll to position [495, 0]
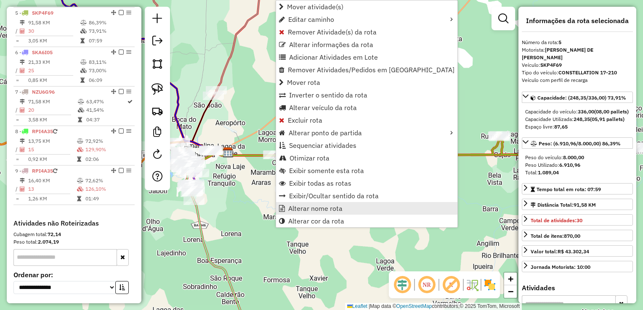
click at [323, 209] on span "Alterar nome rota" at bounding box center [315, 208] width 54 height 7
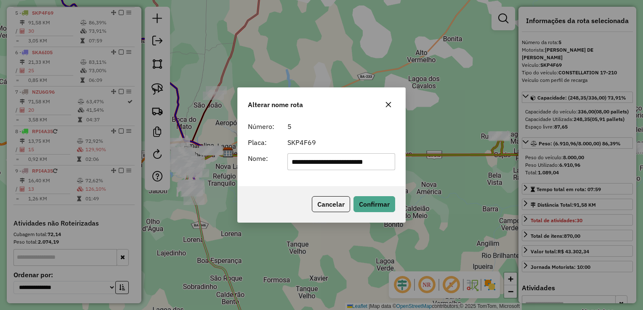
scroll to position [0, 0]
type input "**********"
click at [386, 200] on button "Confirmar" at bounding box center [374, 204] width 42 height 16
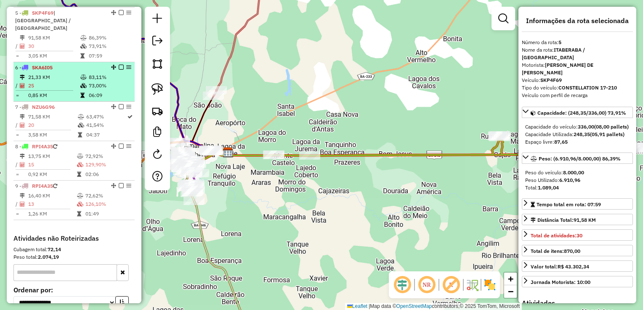
click at [51, 82] on td "25" at bounding box center [54, 86] width 52 height 8
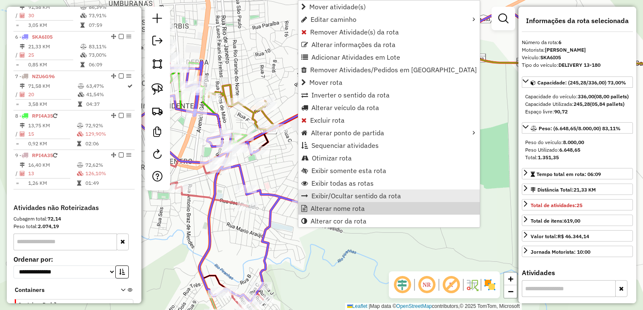
scroll to position [543, 0]
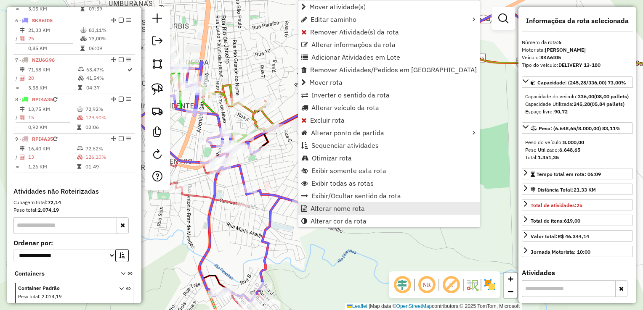
click at [335, 206] on span "Alterar nome rota" at bounding box center [337, 208] width 54 height 7
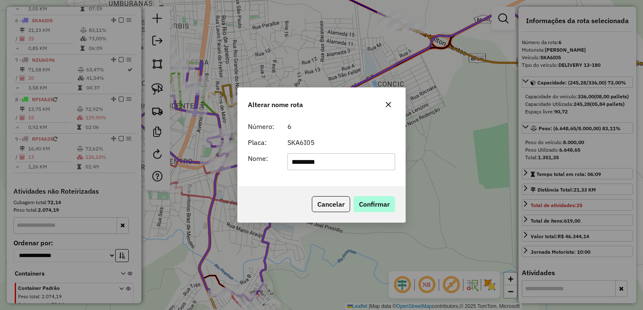
type input "*********"
click at [384, 198] on button "Confirmar" at bounding box center [374, 204] width 42 height 16
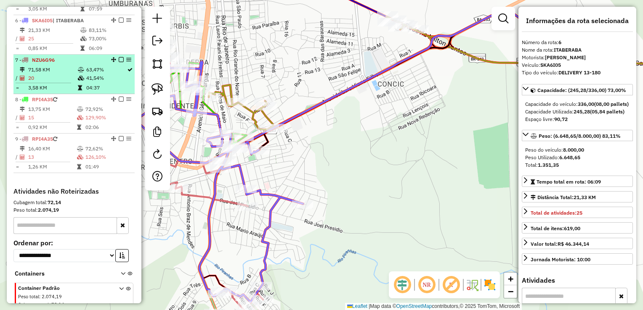
click at [50, 66] on td "71,58 KM" at bounding box center [53, 70] width 50 height 8
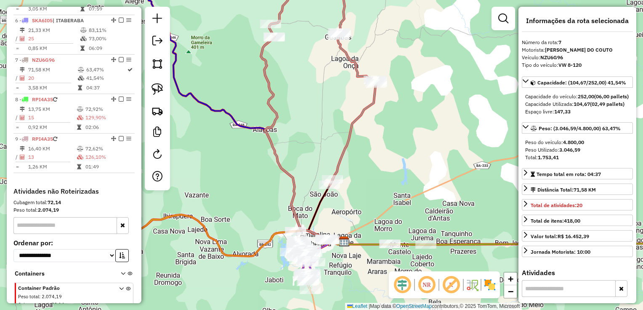
drag, startPoint x: 315, startPoint y: 195, endPoint x: 312, endPoint y: 143, distance: 52.6
click at [312, 143] on div "Janela de atendimento Grade de atendimento Capacidade Transportadoras Veículos …" at bounding box center [321, 155] width 643 height 310
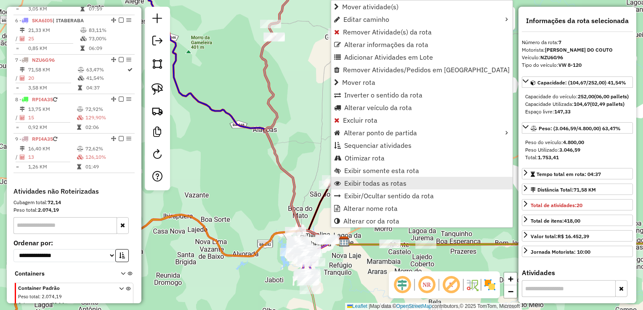
scroll to position [569, 0]
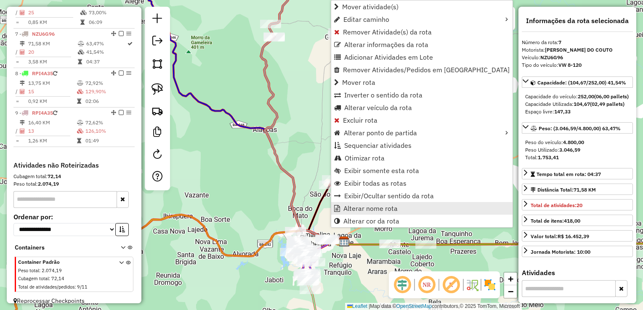
click at [354, 207] on span "Alterar nome rota" at bounding box center [370, 208] width 54 height 7
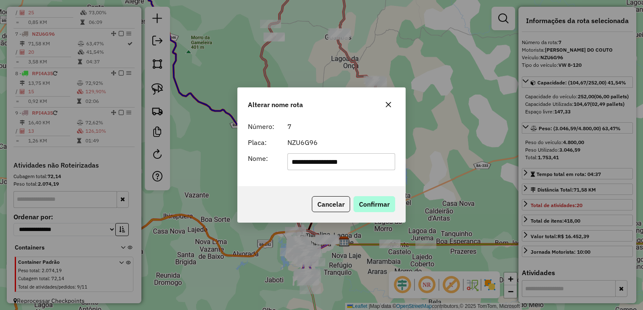
type input "**********"
click at [362, 206] on button "Confirmar" at bounding box center [374, 204] width 42 height 16
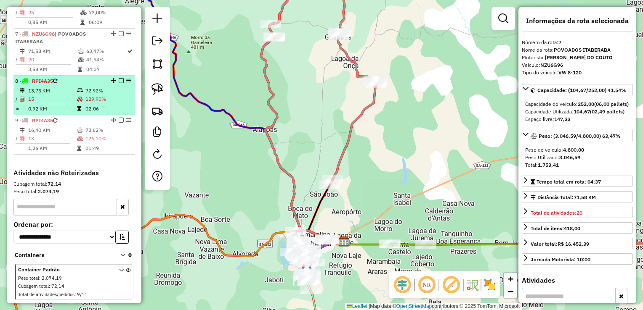
click at [43, 104] on hr at bounding box center [43, 104] width 55 height 0
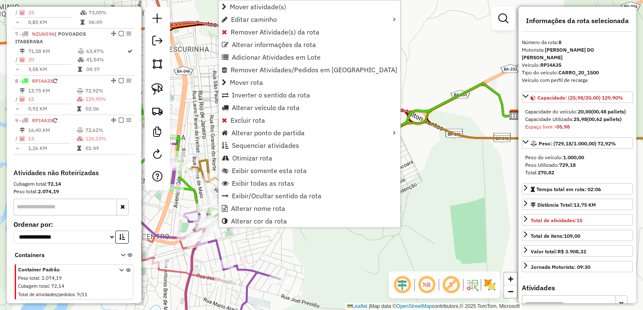
scroll to position [576, 0]
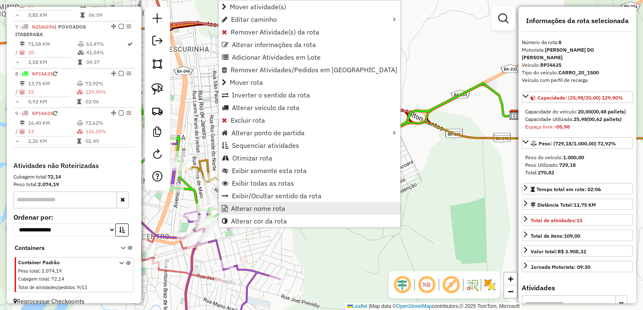
click at [244, 205] on span "Alterar nome rota" at bounding box center [258, 208] width 54 height 7
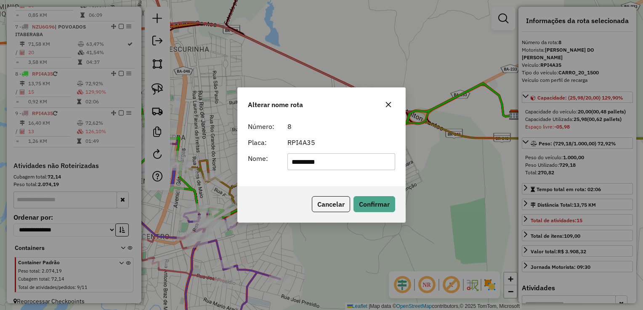
type input "*********"
drag, startPoint x: 368, startPoint y: 215, endPoint x: 374, endPoint y: 208, distance: 9.3
click at [370, 215] on div "Cancelar Confirmar" at bounding box center [321, 204] width 167 height 36
click at [376, 202] on button "Confirmar" at bounding box center [374, 204] width 42 height 16
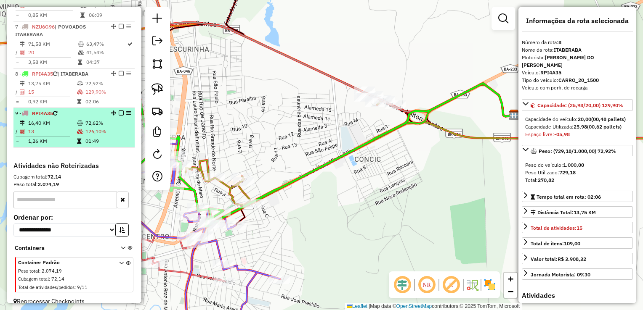
click at [43, 119] on td "16,40 KM" at bounding box center [52, 123] width 49 height 8
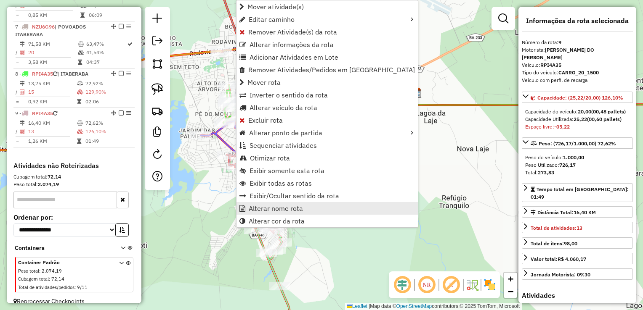
click at [267, 207] on span "Alterar nome rota" at bounding box center [276, 208] width 54 height 7
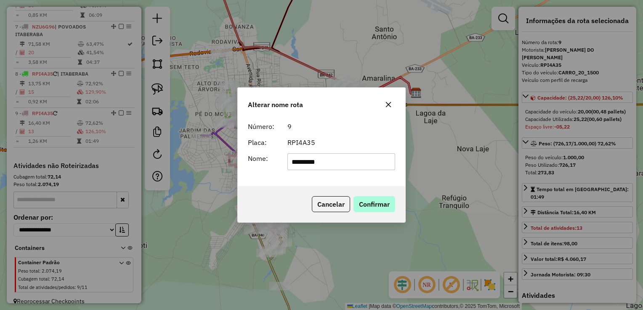
type input "*********"
click at [361, 204] on button "Confirmar" at bounding box center [374, 204] width 42 height 16
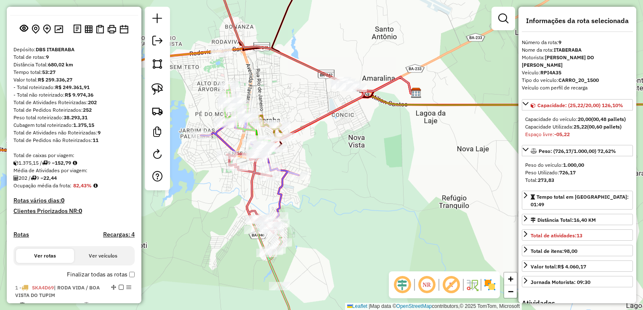
scroll to position [0, 0]
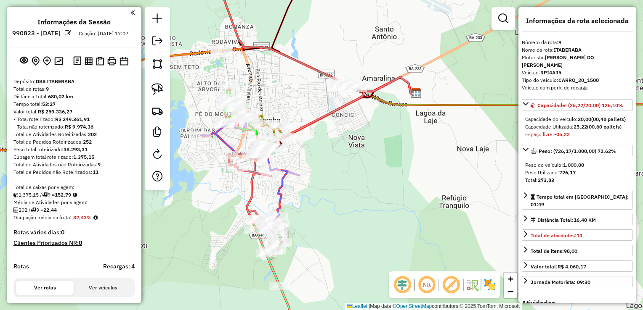
click at [89, 65] on img at bounding box center [89, 61] width 8 height 8
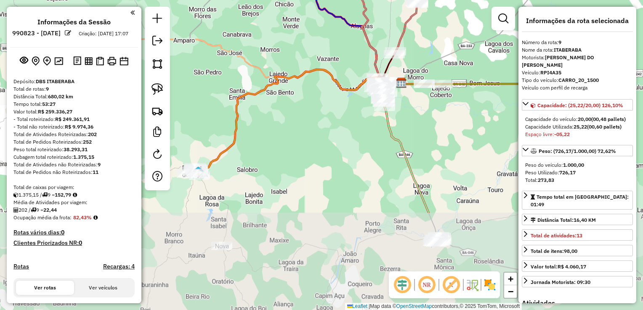
drag, startPoint x: 371, startPoint y: 245, endPoint x: 414, endPoint y: 117, distance: 135.1
click at [413, 117] on div "Janela de atendimento Grade de atendimento Capacidade Transportadoras Veículos …" at bounding box center [321, 155] width 643 height 310
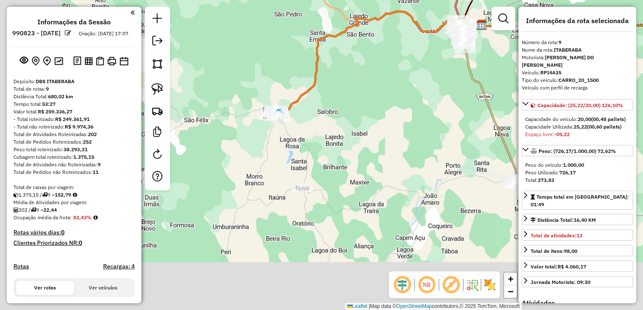
drag, startPoint x: 294, startPoint y: 212, endPoint x: 386, endPoint y: 150, distance: 110.5
click at [386, 150] on div "Janela de atendimento Grade de atendimento Capacidade Transportadoras Veículos …" at bounding box center [321, 155] width 643 height 310
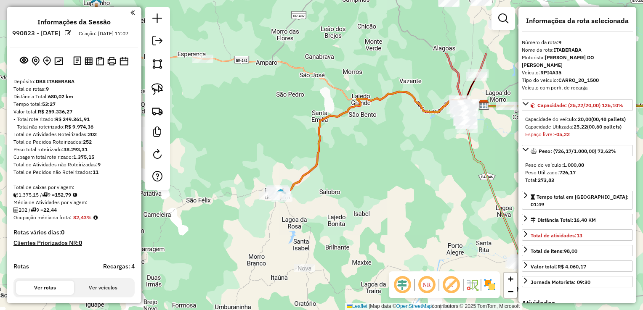
drag, startPoint x: 386, startPoint y: 150, endPoint x: 376, endPoint y: 235, distance: 85.1
click at [376, 235] on div "Janela de atendimento Grade de atendimento Capacidade Transportadoras Veículos …" at bounding box center [321, 155] width 643 height 310
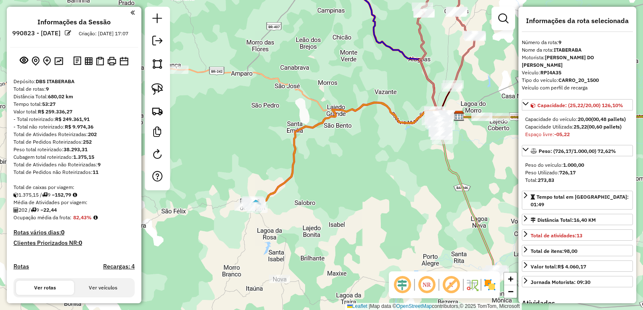
drag, startPoint x: 363, startPoint y: 225, endPoint x: 381, endPoint y: 26, distance: 199.2
click at [381, 24] on div "Janela de atendimento Grade de atendimento Capacidade Transportadoras Veículos …" at bounding box center [321, 155] width 643 height 310
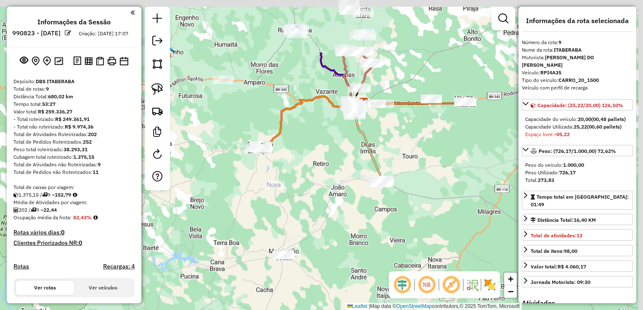
drag, startPoint x: 394, startPoint y: 142, endPoint x: 299, endPoint y: 239, distance: 135.9
click at [299, 239] on div "Janela de atendimento Grade de atendimento Capacidade Transportadoras Veículos …" at bounding box center [321, 155] width 643 height 310
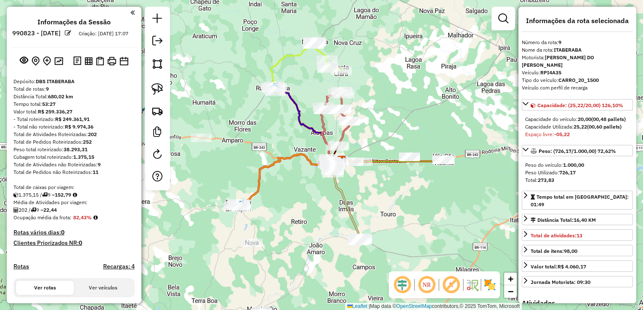
drag, startPoint x: 303, startPoint y: 166, endPoint x: 292, endPoint y: 210, distance: 45.5
click at [292, 210] on div "Janela de atendimento Grade de atendimento Capacidade Transportadoras Veículos …" at bounding box center [321, 155] width 643 height 310
click at [153, 40] on em at bounding box center [157, 41] width 10 height 10
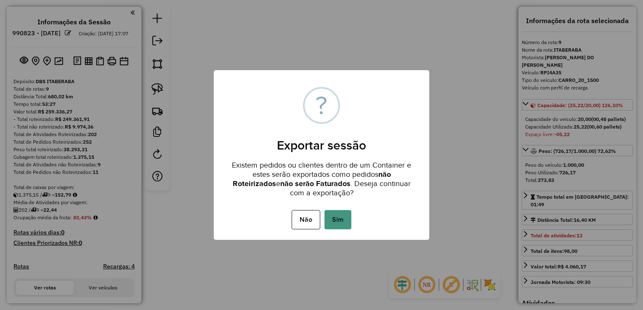
click at [340, 214] on button "Sim" at bounding box center [337, 219] width 27 height 19
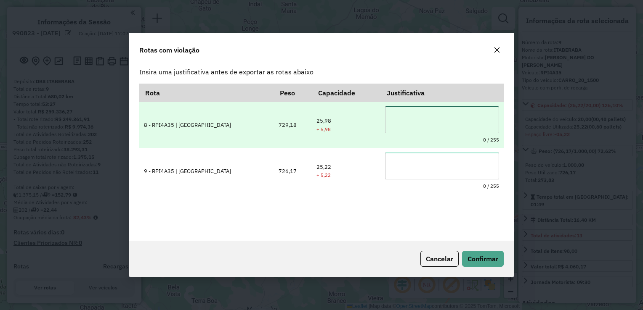
click at [385, 117] on textarea at bounding box center [442, 119] width 114 height 27
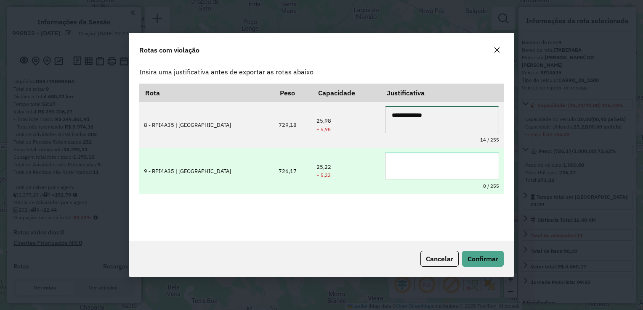
type textarea "**********"
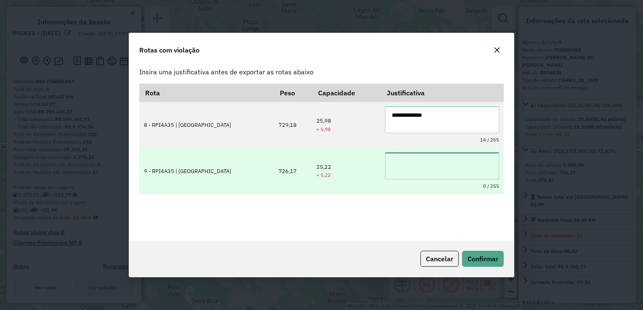
click at [399, 158] on textarea at bounding box center [442, 166] width 114 height 27
paste textarea "**********"
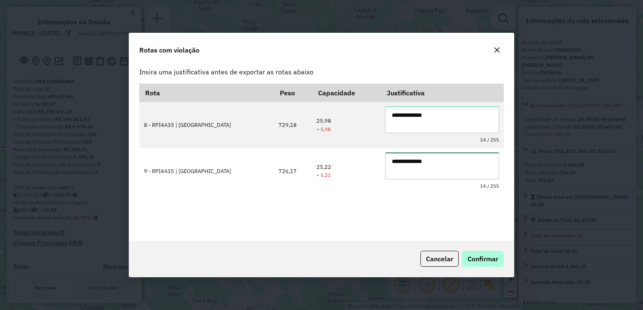
type textarea "**********"
drag, startPoint x: 485, startPoint y: 254, endPoint x: 488, endPoint y: 251, distance: 4.5
click at [488, 251] on button "Confirmar" at bounding box center [483, 259] width 42 height 16
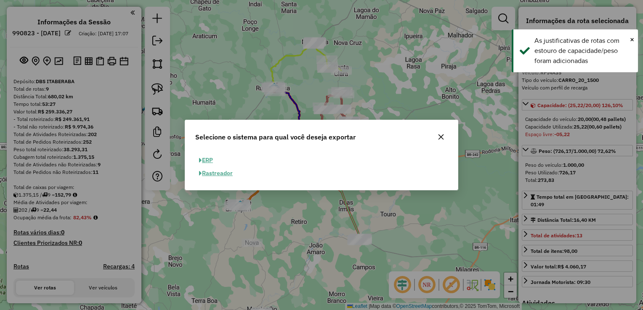
click at [200, 161] on span "button" at bounding box center [200, 161] width 3 height 6
select select "**"
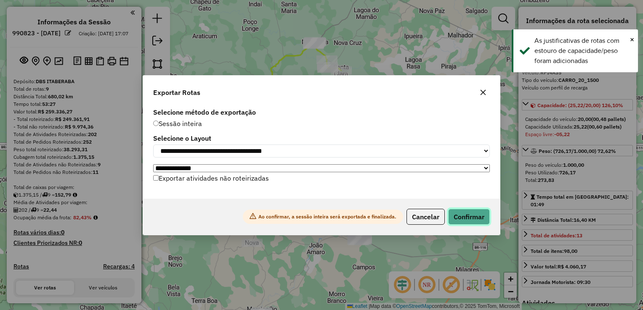
click at [470, 218] on button "Confirmar" at bounding box center [469, 217] width 42 height 16
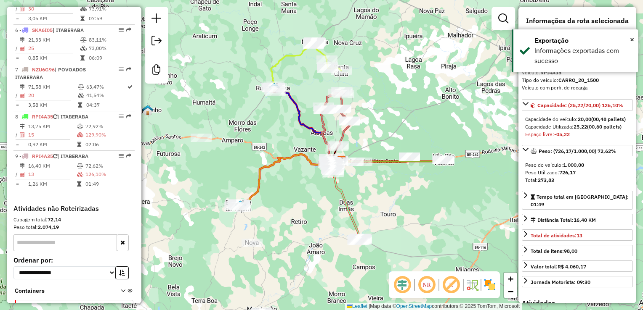
scroll to position [563, 0]
